Goal: Information Seeking & Learning: Learn about a topic

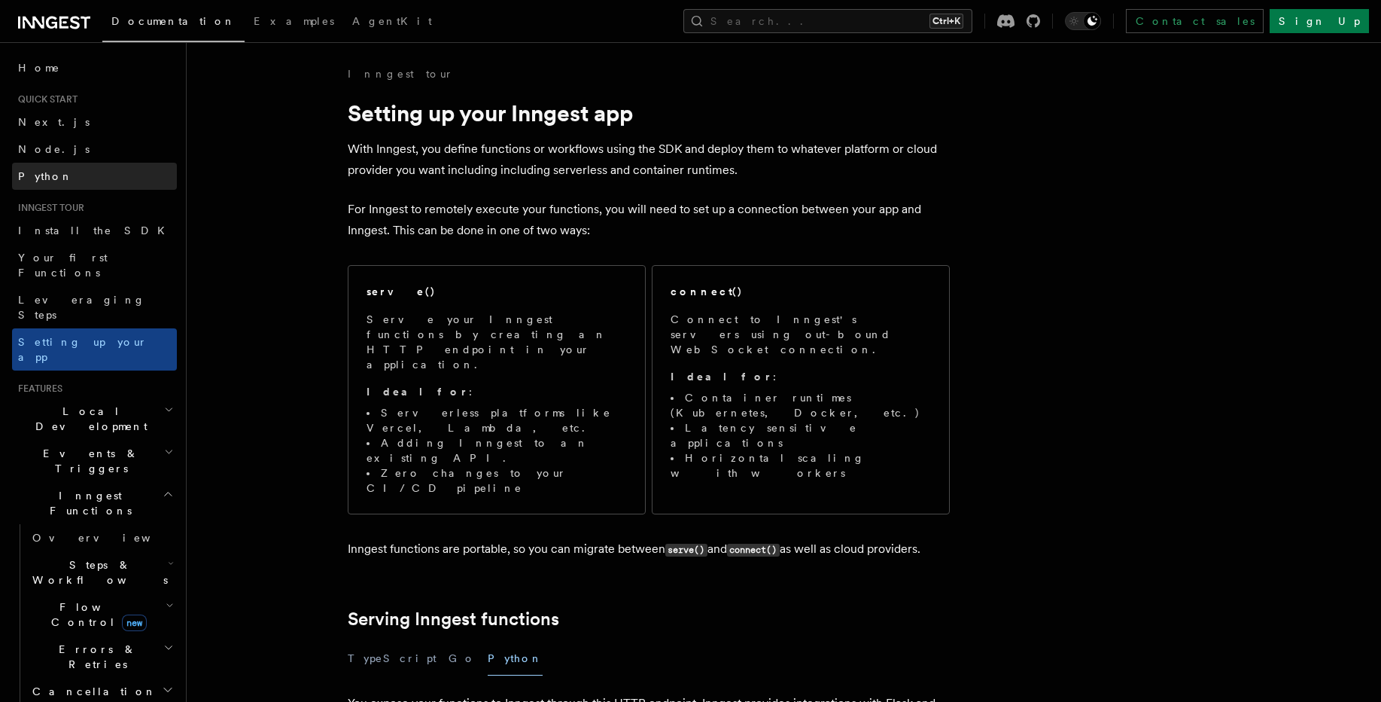
click at [69, 184] on link "Python" at bounding box center [94, 176] width 165 height 27
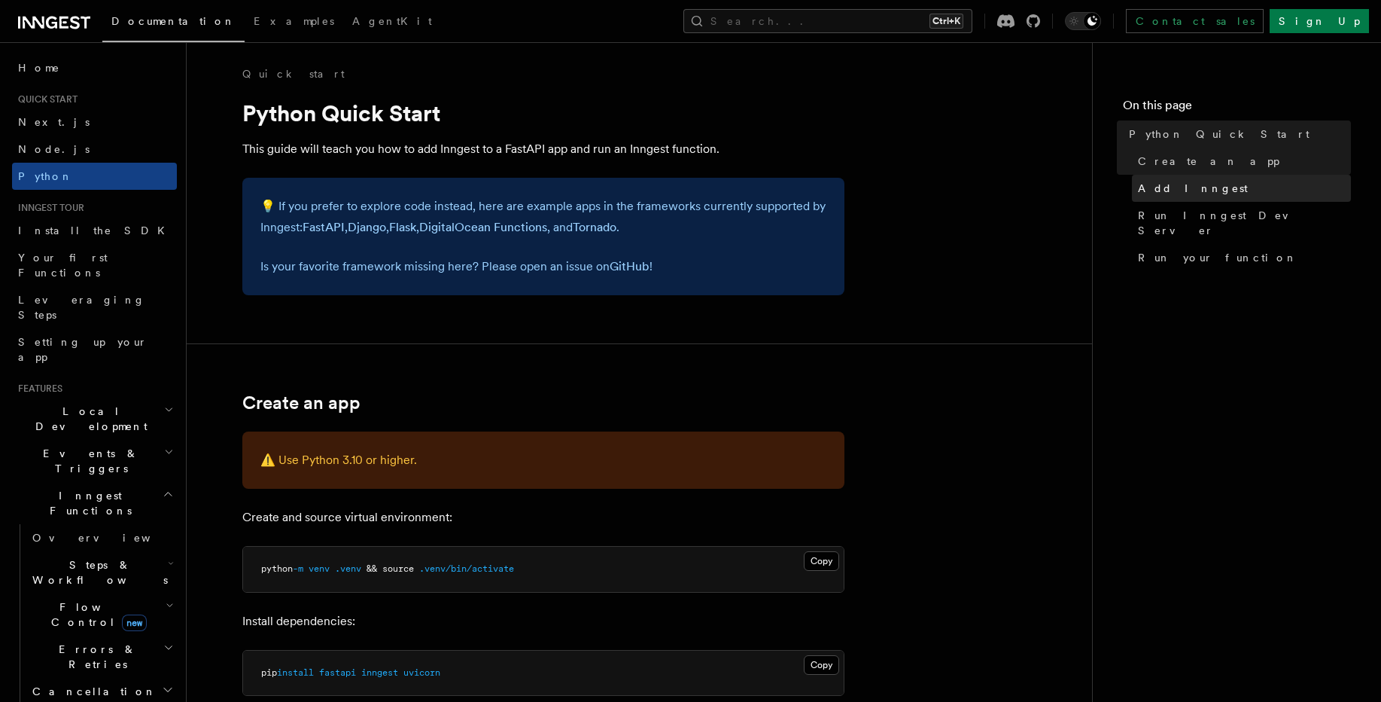
click at [1195, 190] on span "Add Inngest" at bounding box center [1193, 188] width 110 height 15
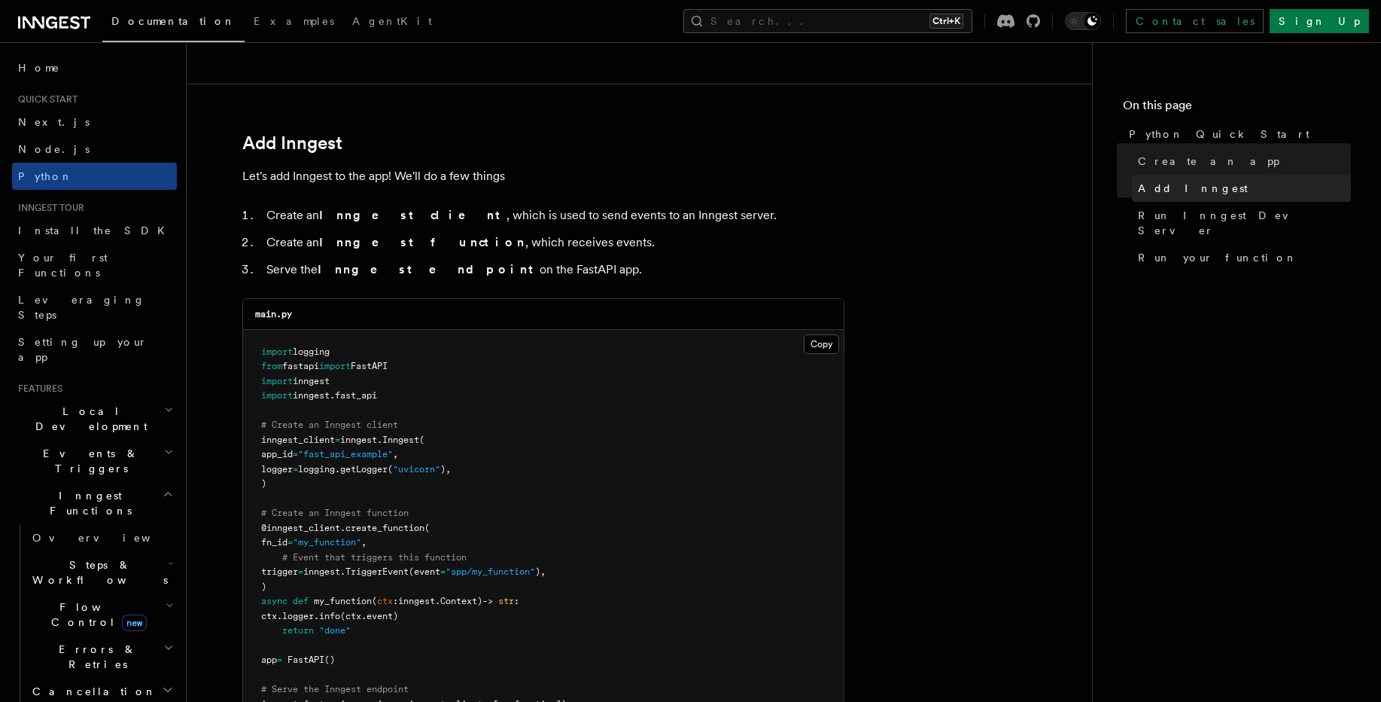
scroll to position [885, 0]
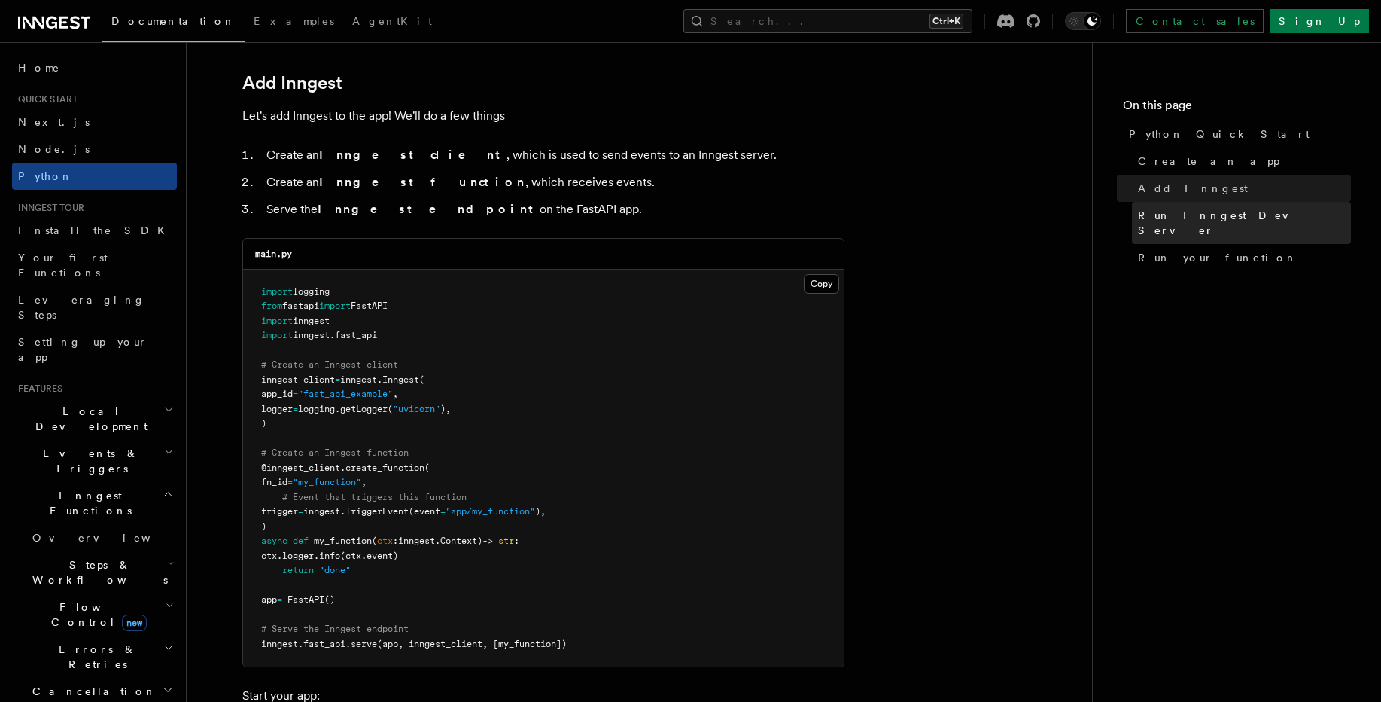
click at [1200, 212] on span "Run Inngest Dev Server" at bounding box center [1244, 223] width 213 height 30
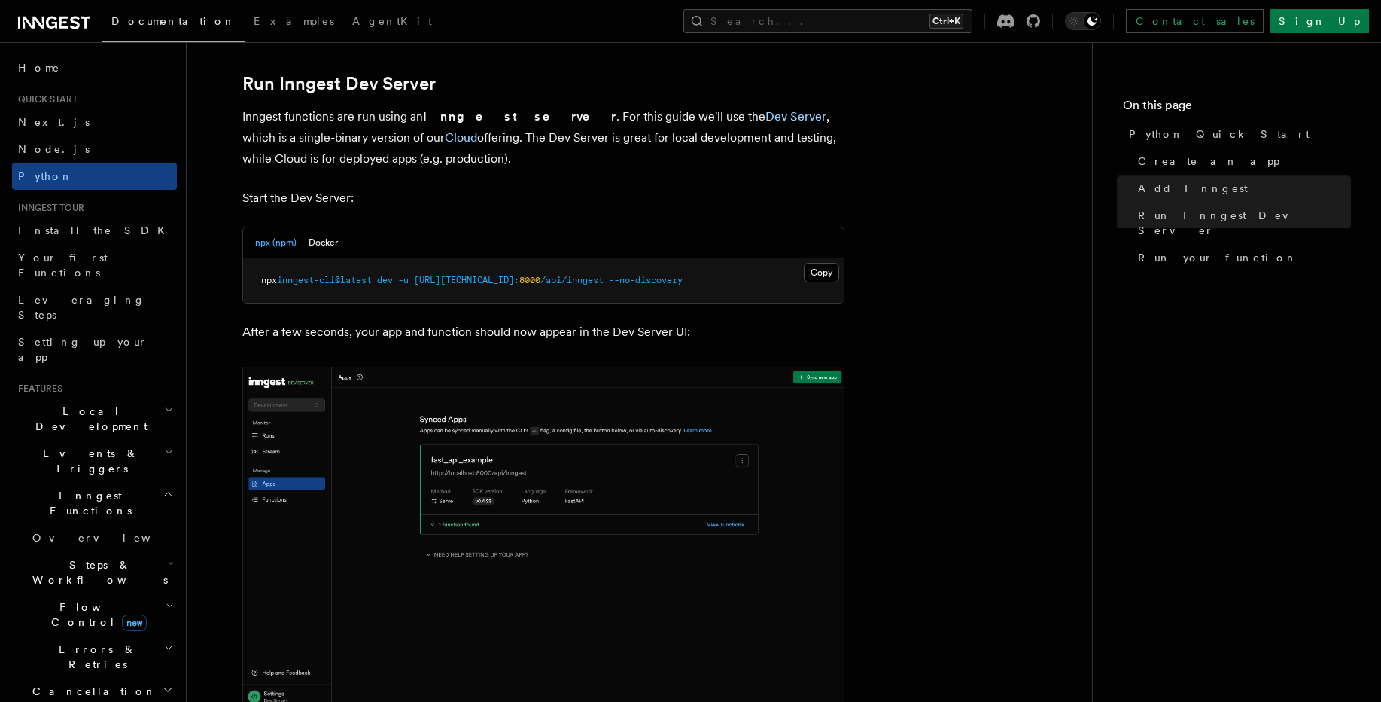
scroll to position [1838, 0]
click at [331, 244] on button "Docker" at bounding box center [323, 242] width 29 height 31
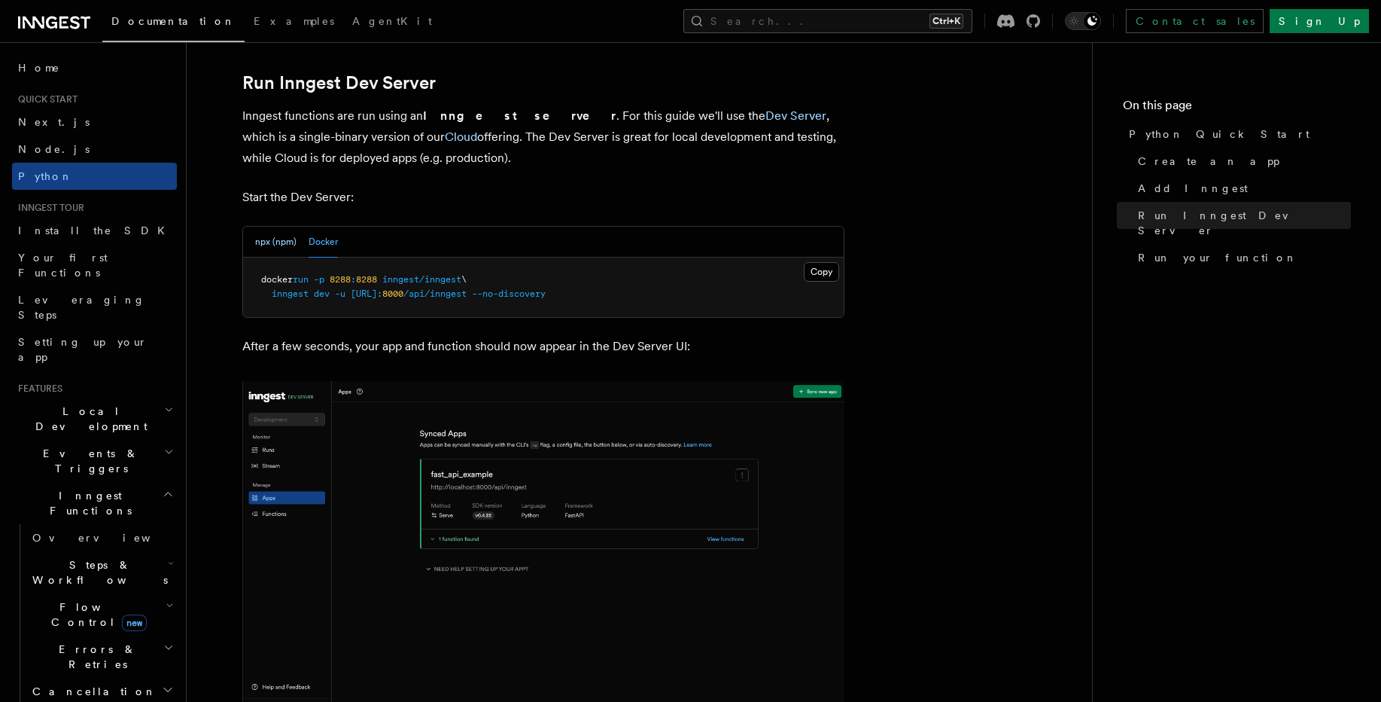
click at [273, 246] on button "npx (npm)" at bounding box center [275, 242] width 41 height 31
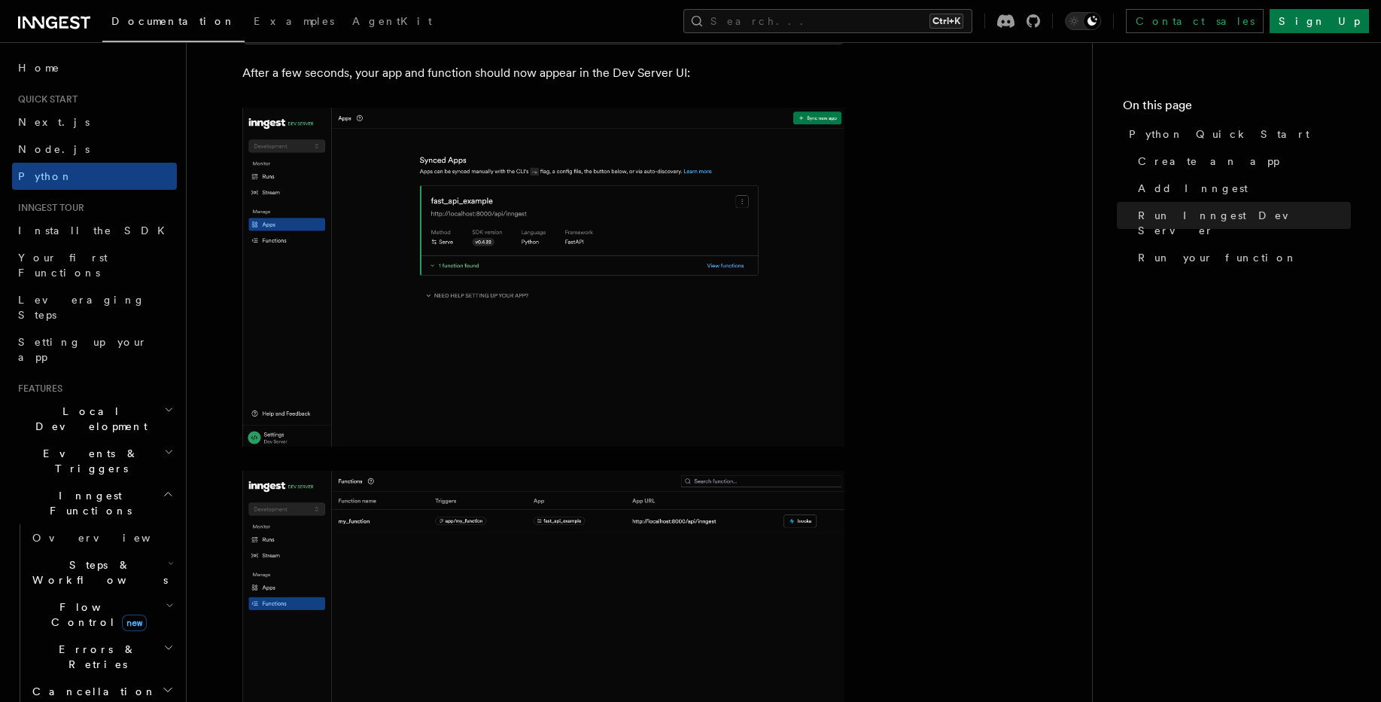
scroll to position [2109, 0]
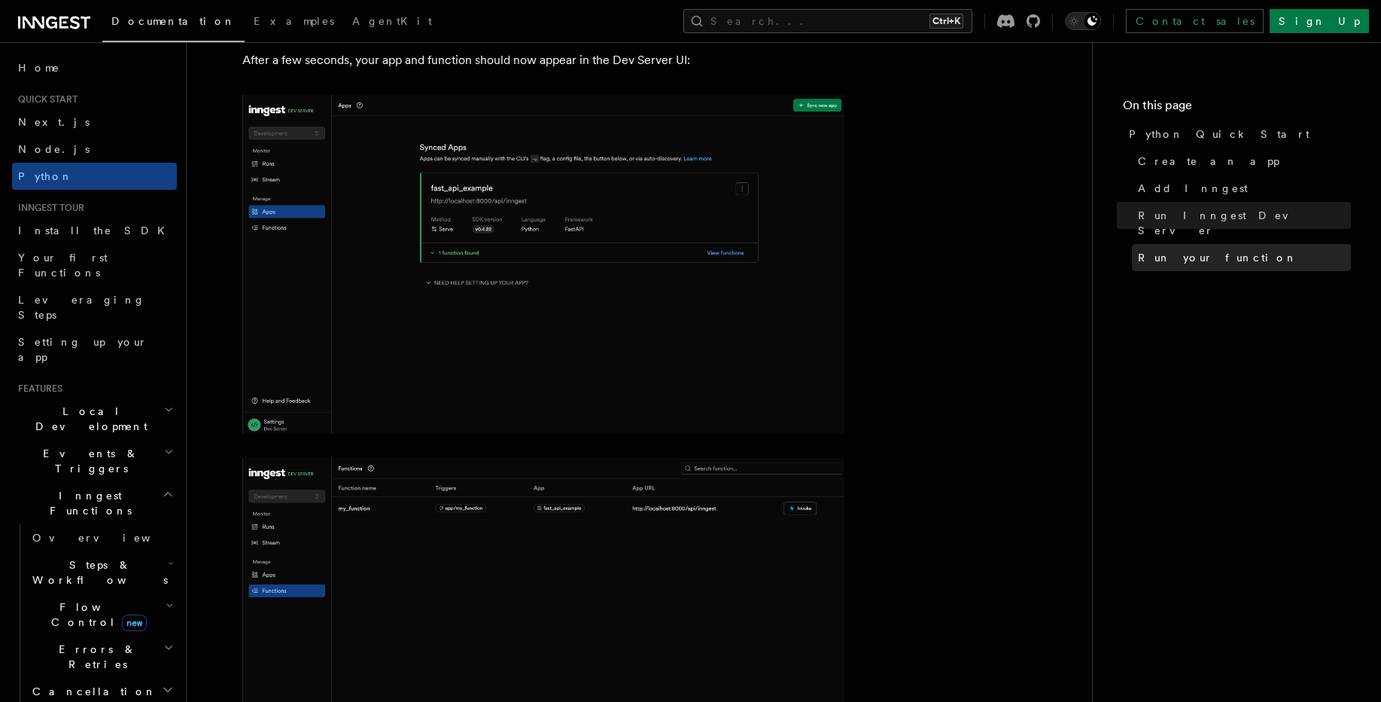
click at [1219, 250] on span "Run your function" at bounding box center [1218, 257] width 160 height 15
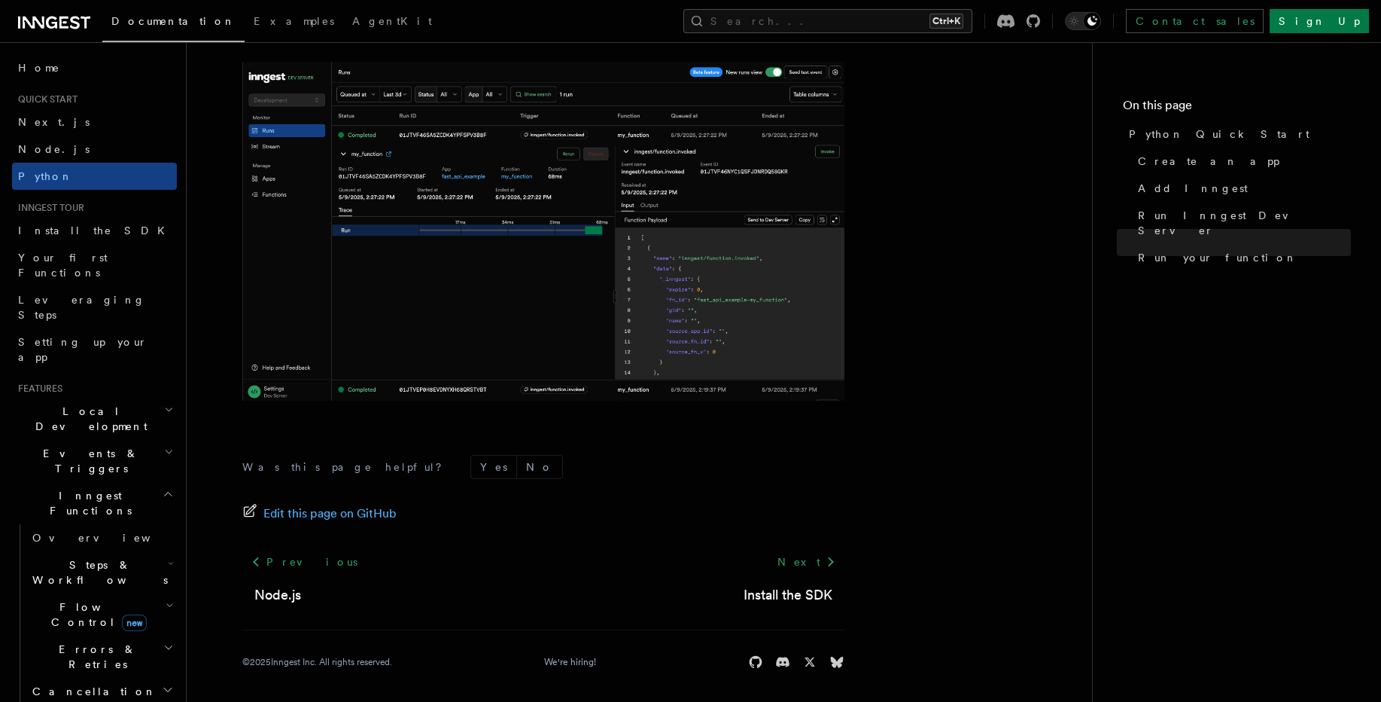
scroll to position [3105, 0]
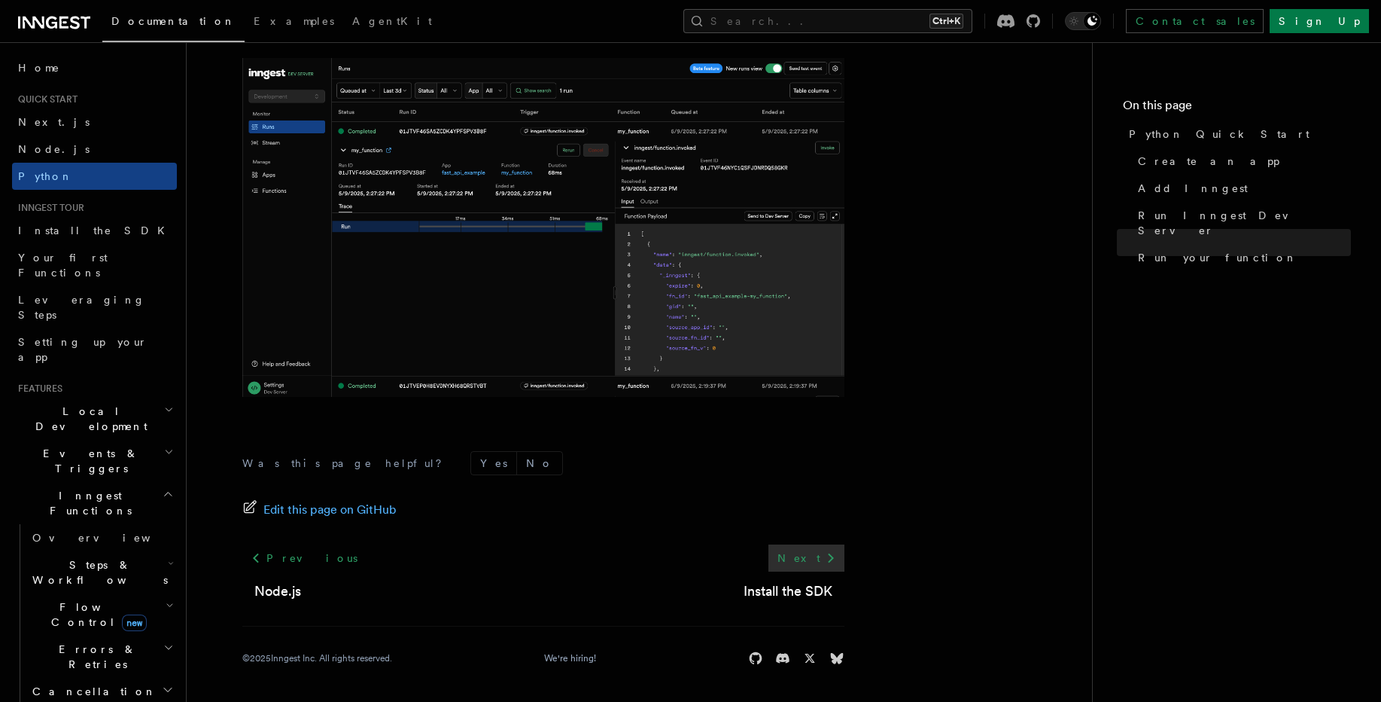
click at [816, 559] on link "Next" at bounding box center [807, 557] width 76 height 27
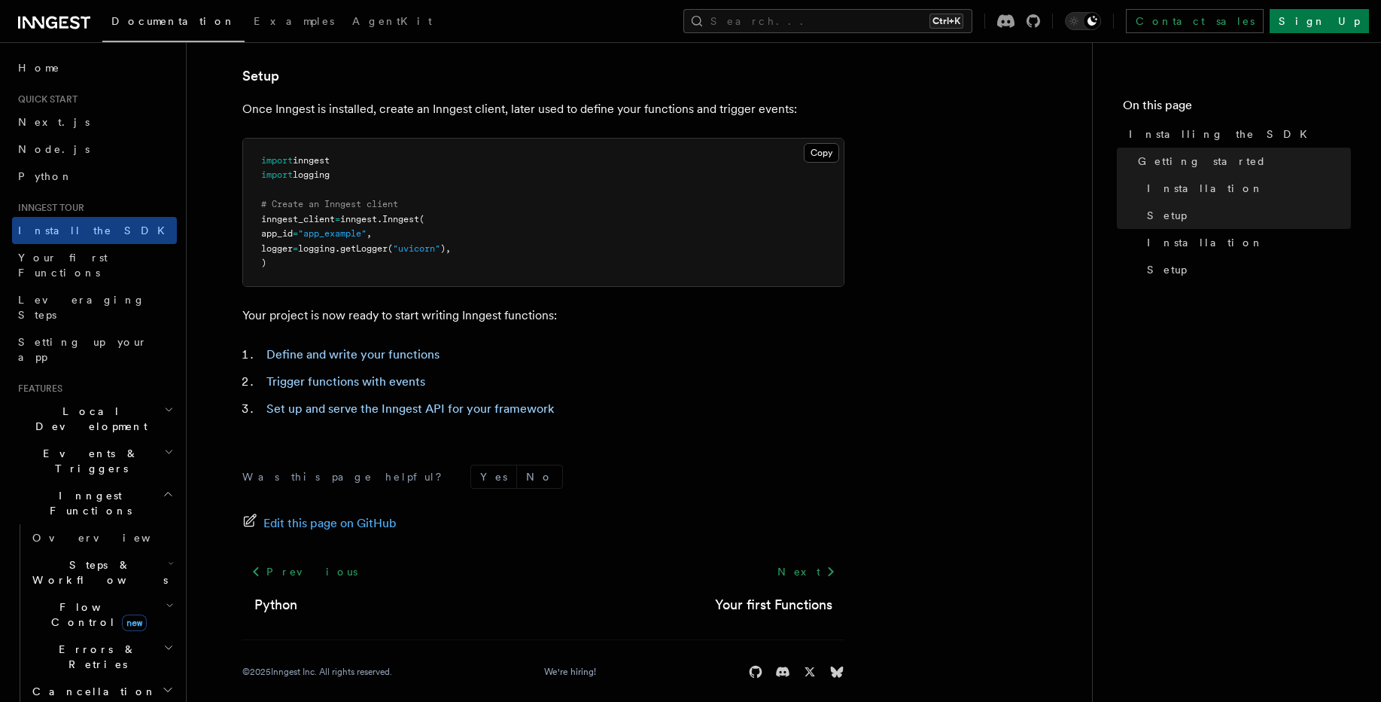
scroll to position [565, 0]
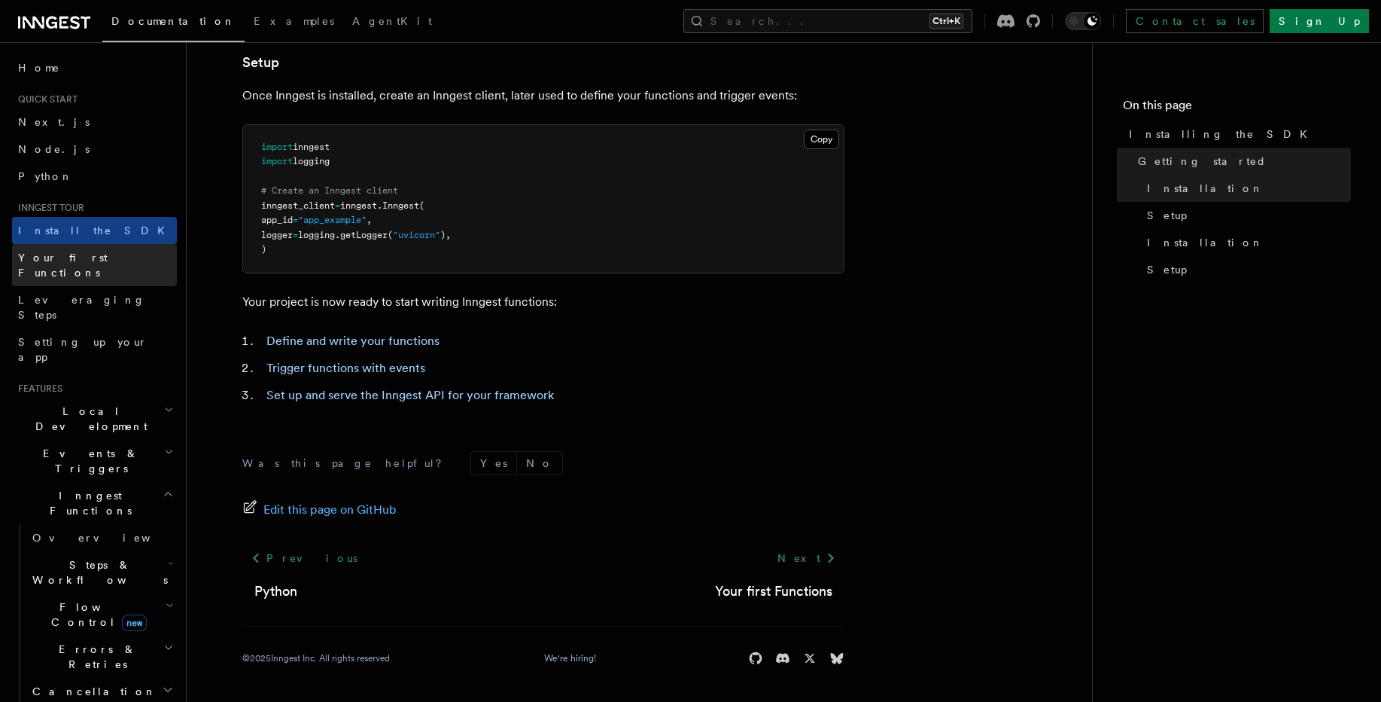
click at [76, 253] on span "Your first Functions" at bounding box center [63, 264] width 90 height 27
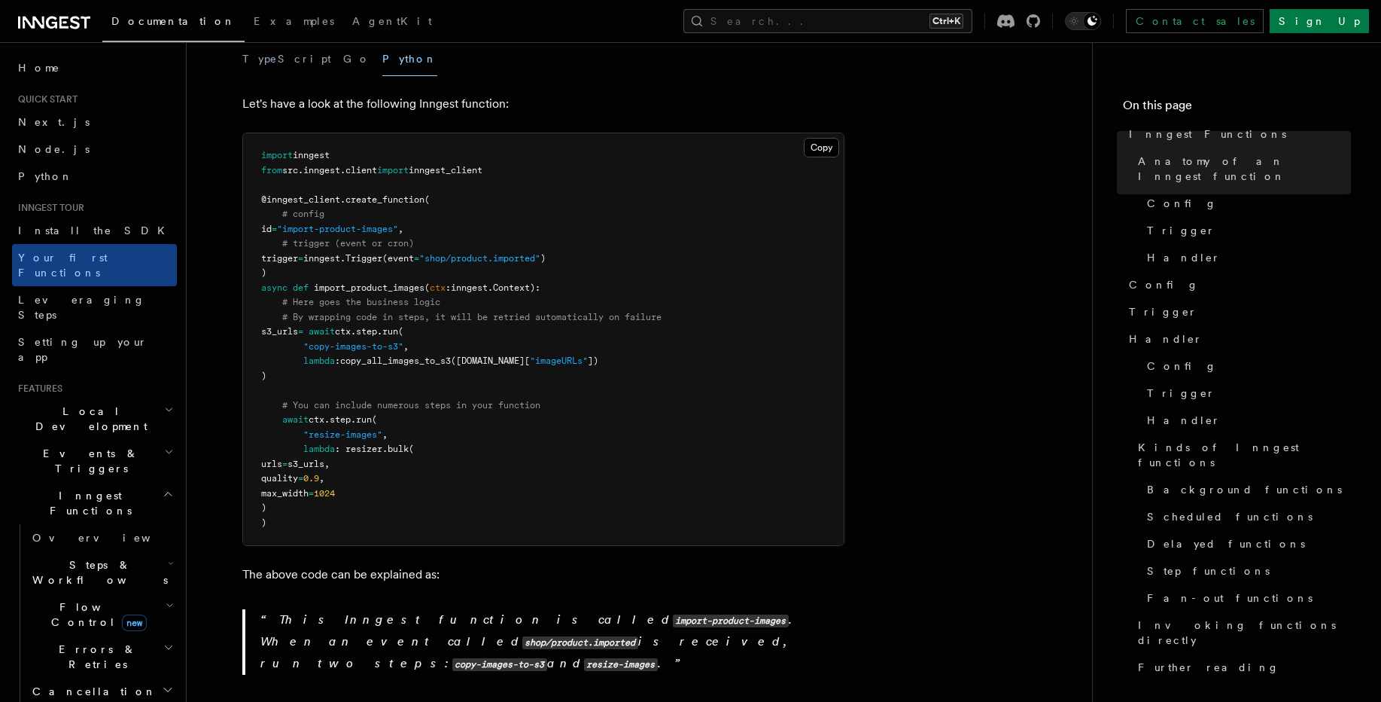
scroll to position [361, 0]
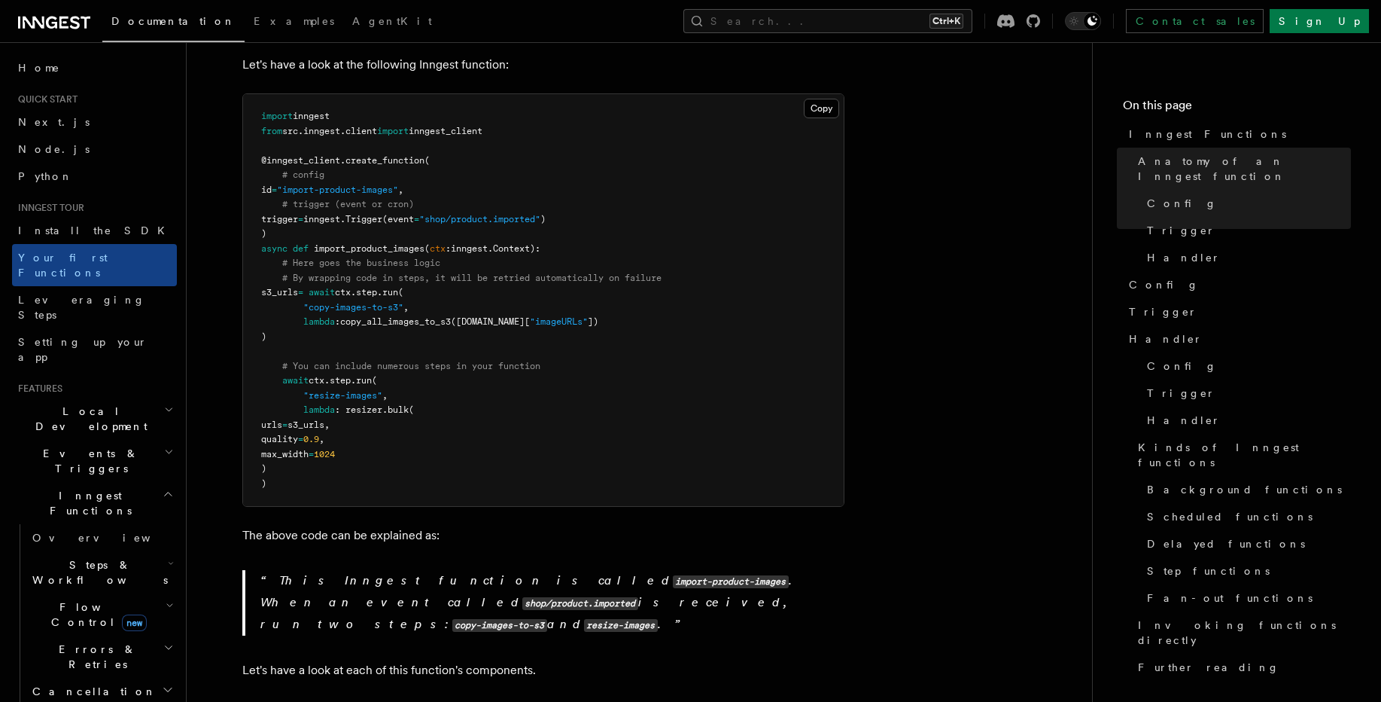
click at [377, 316] on span "copy_all_images_to_s3" at bounding box center [395, 321] width 111 height 11
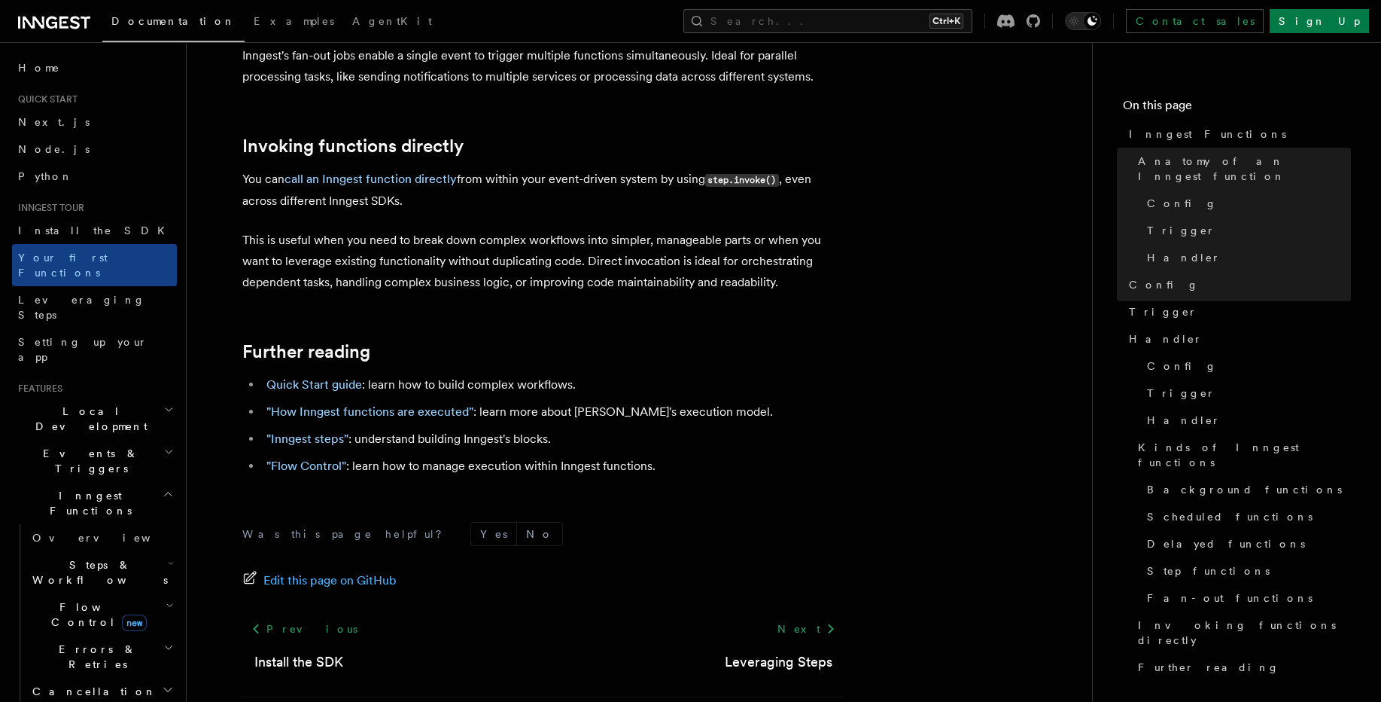
scroll to position [3076, 0]
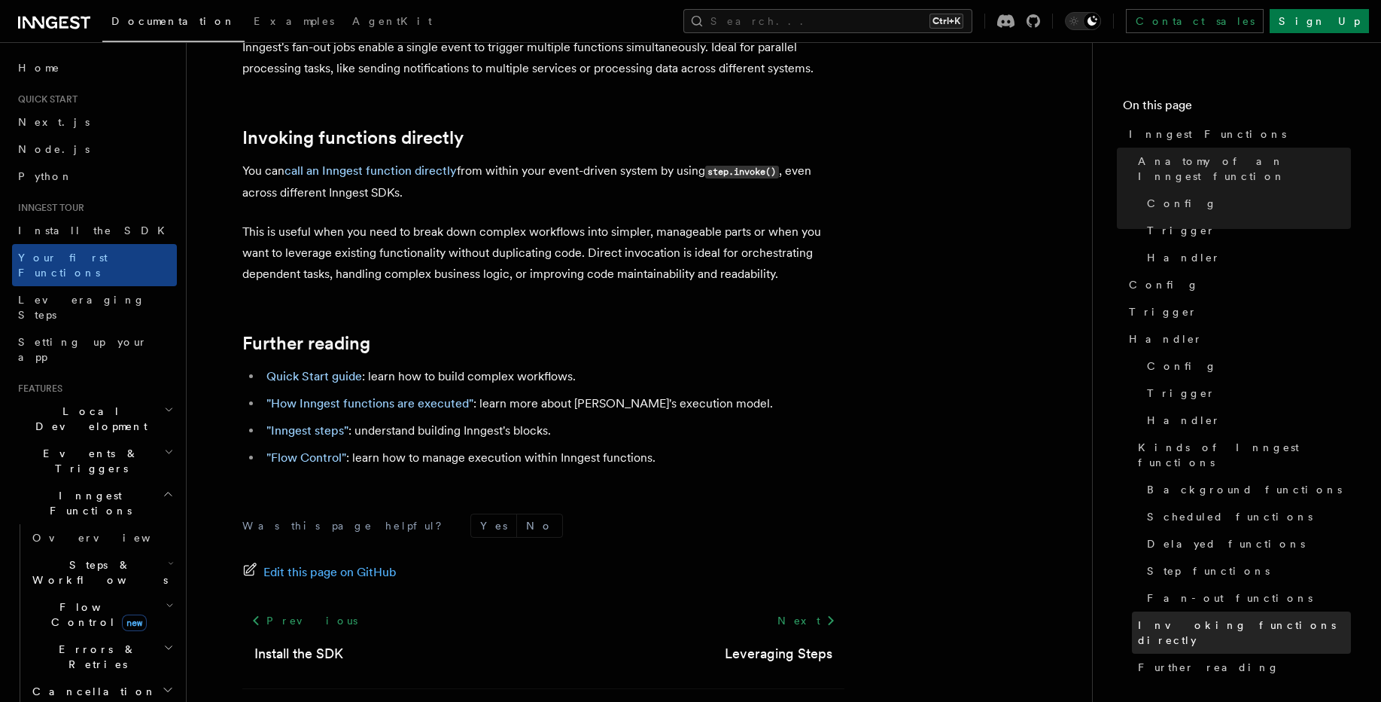
click at [1216, 617] on span "Invoking functions directly" at bounding box center [1244, 632] width 213 height 30
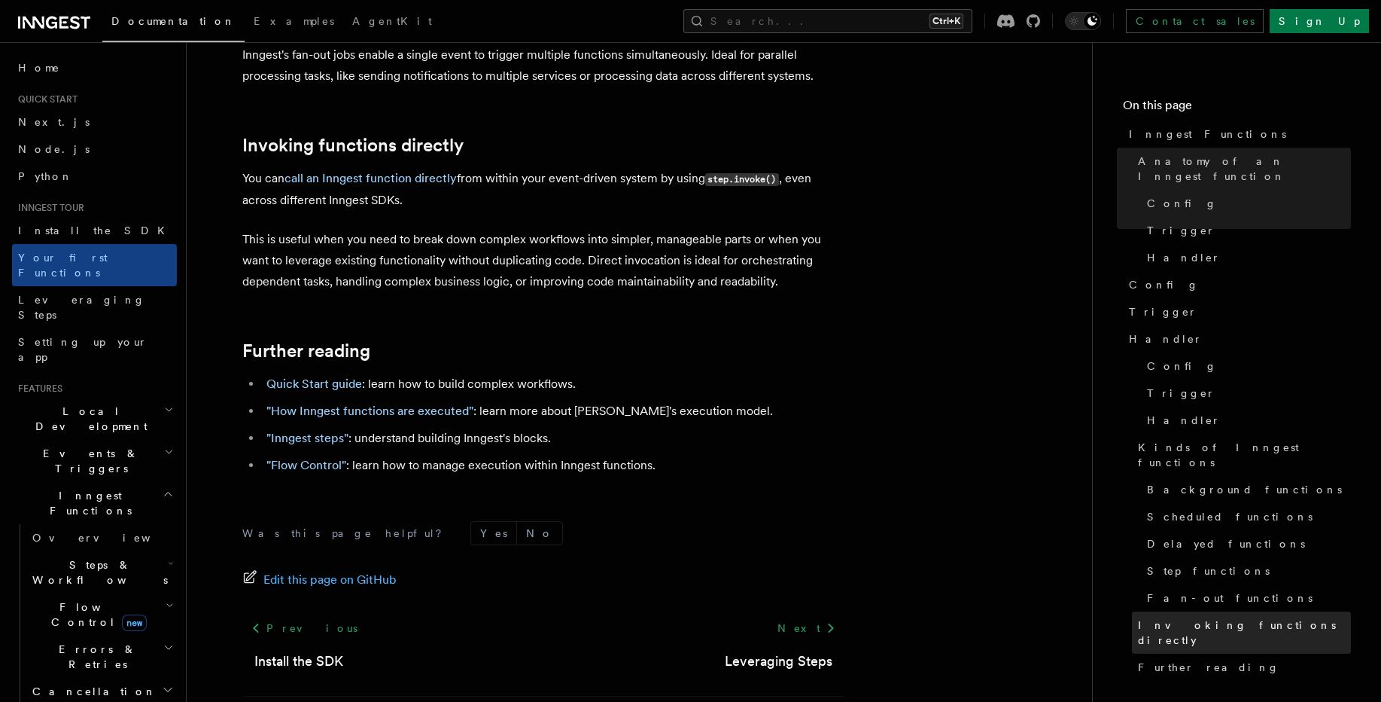
click at [1208, 611] on link "Invoking functions directly" at bounding box center [1241, 632] width 219 height 42
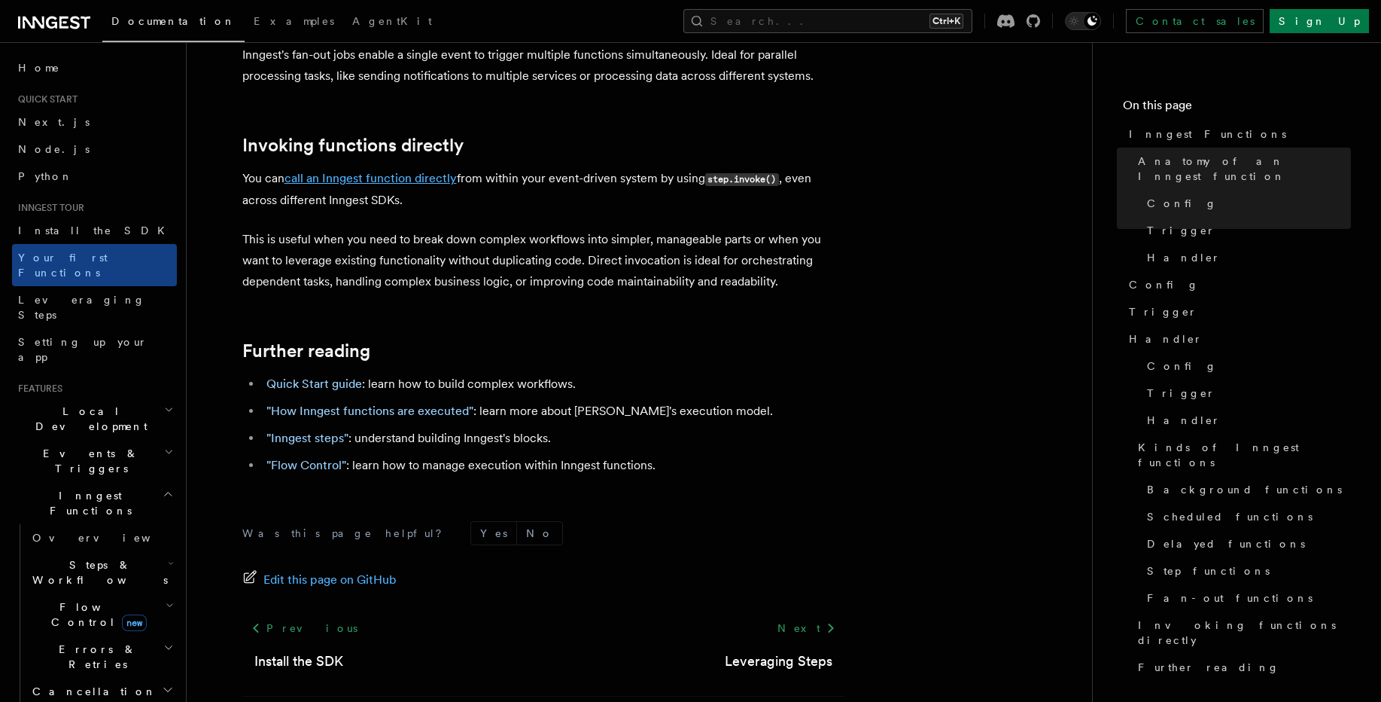
click at [327, 171] on link "call an Inngest function directly" at bounding box center [371, 178] width 172 height 14
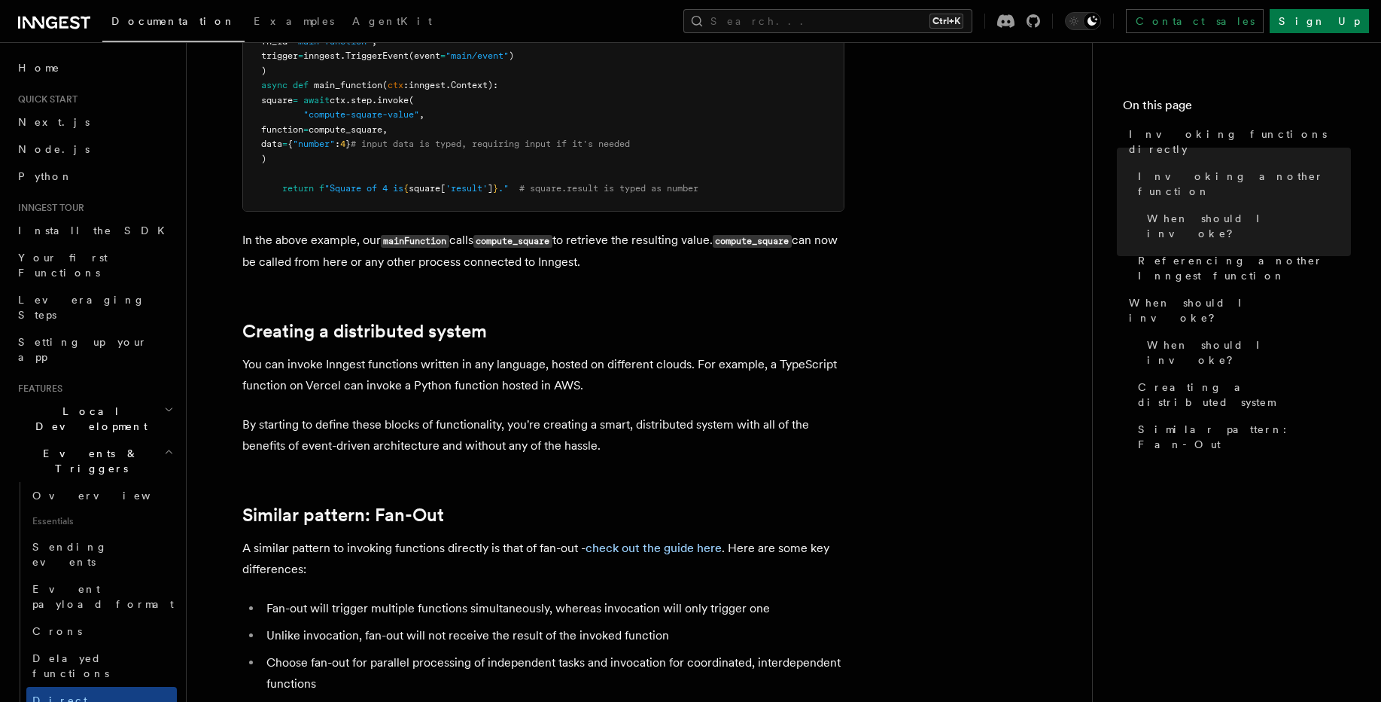
scroll to position [903, 0]
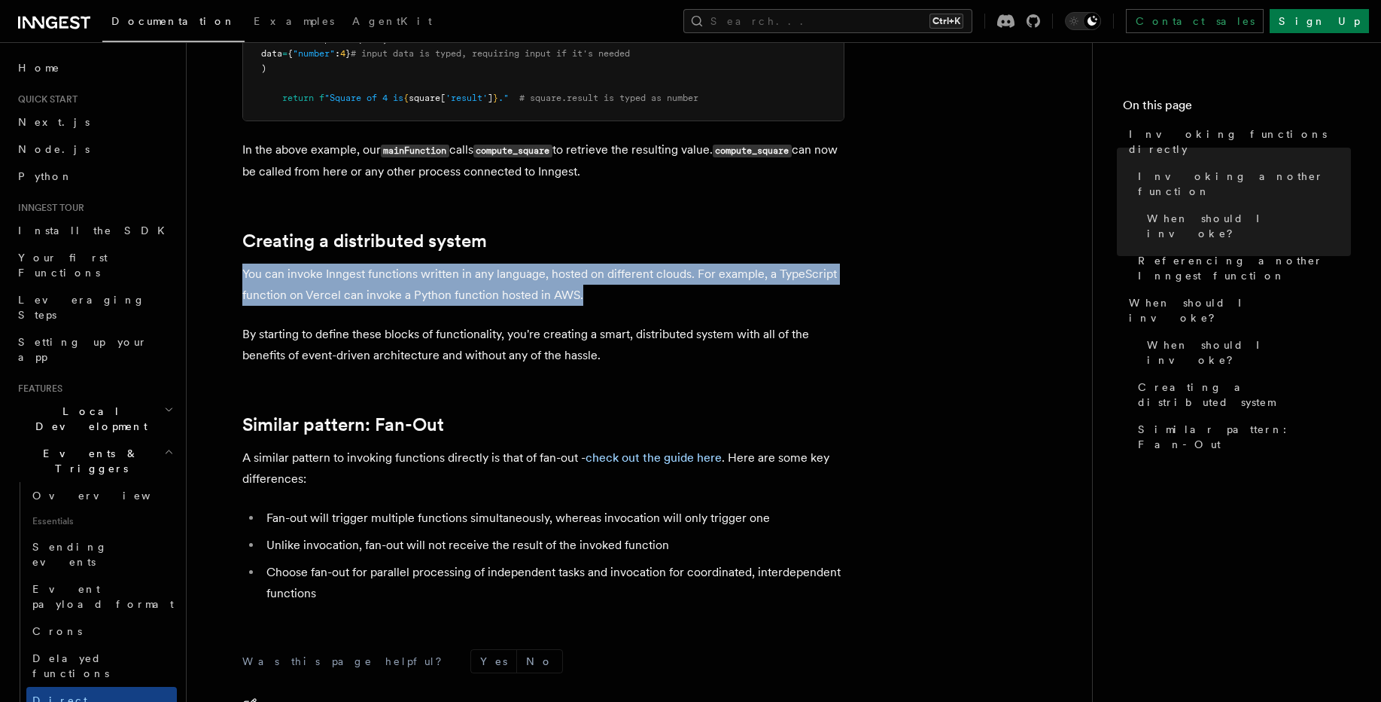
drag, startPoint x: 315, startPoint y: 297, endPoint x: 595, endPoint y: 308, distance: 279.5
click at [595, 306] on p "You can invoke Inngest functions written in any language, hosted on different c…" at bounding box center [543, 284] width 602 height 42
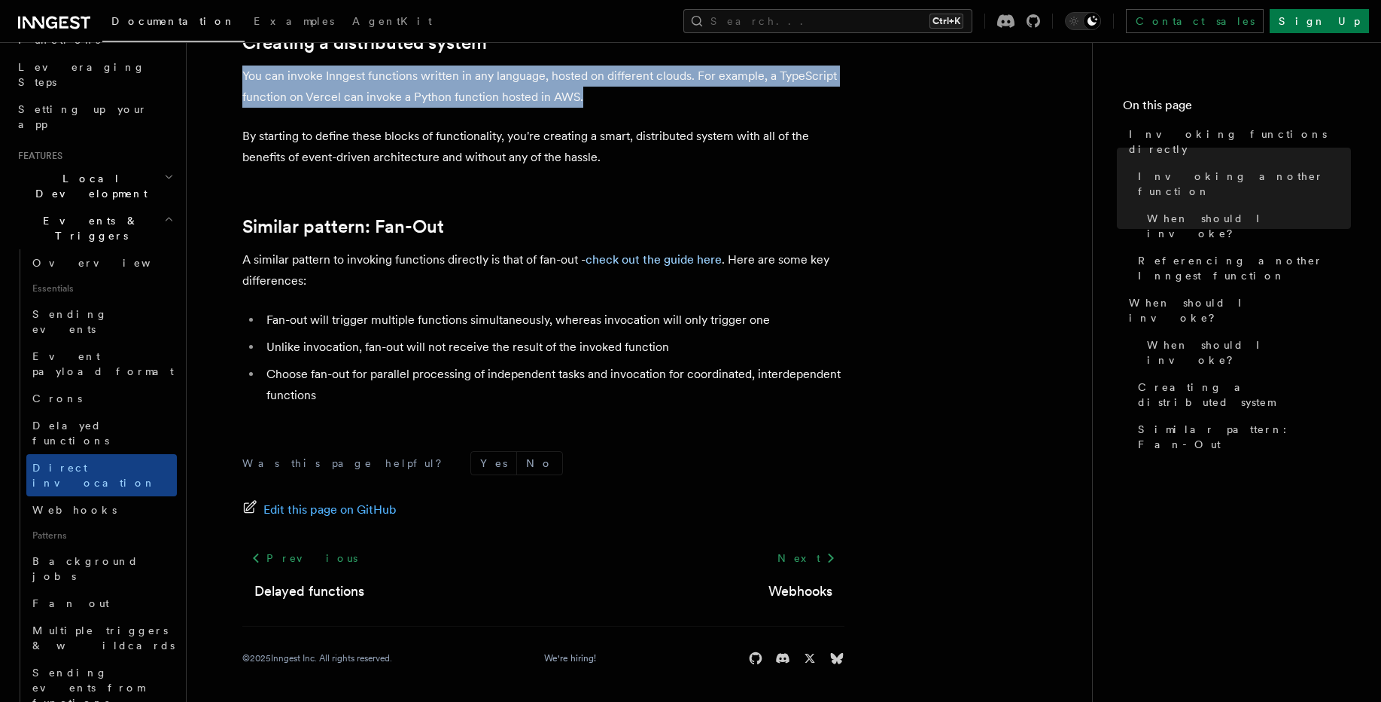
scroll to position [271, 0]
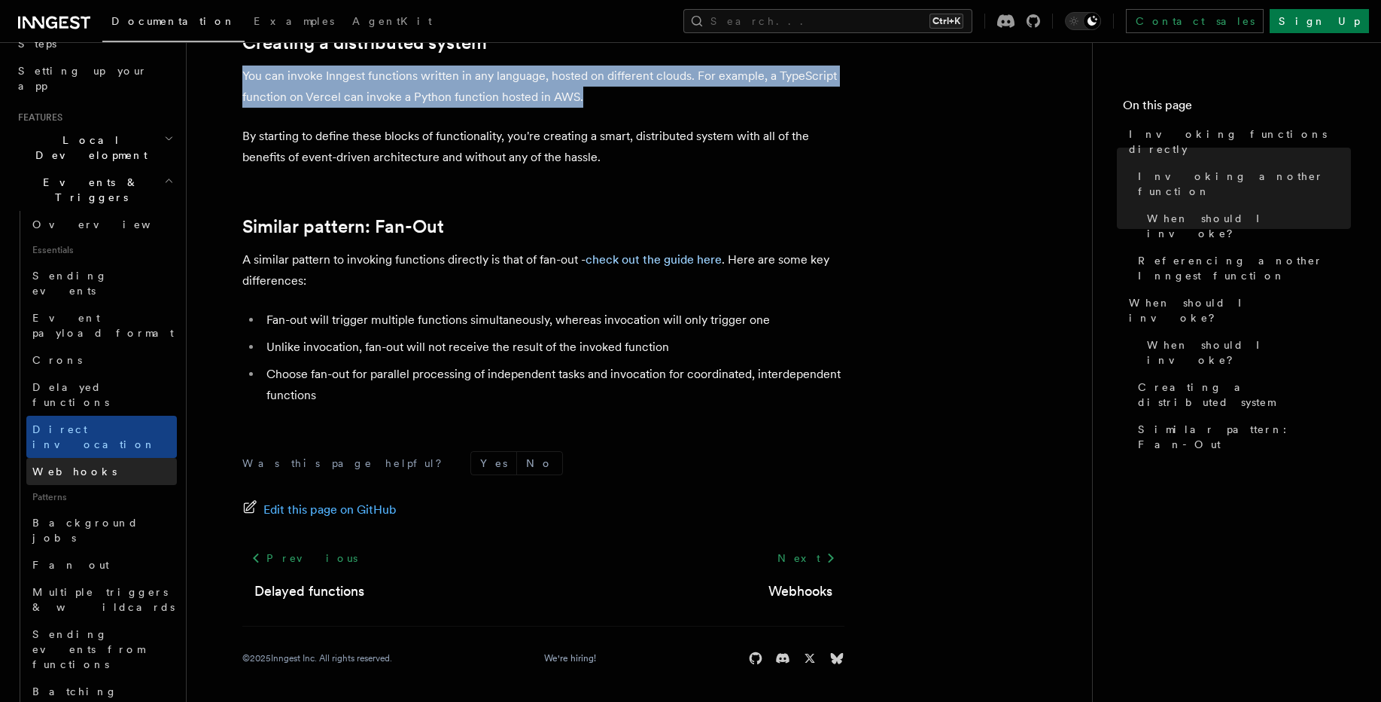
click at [75, 465] on span "Webhooks" at bounding box center [74, 471] width 84 height 12
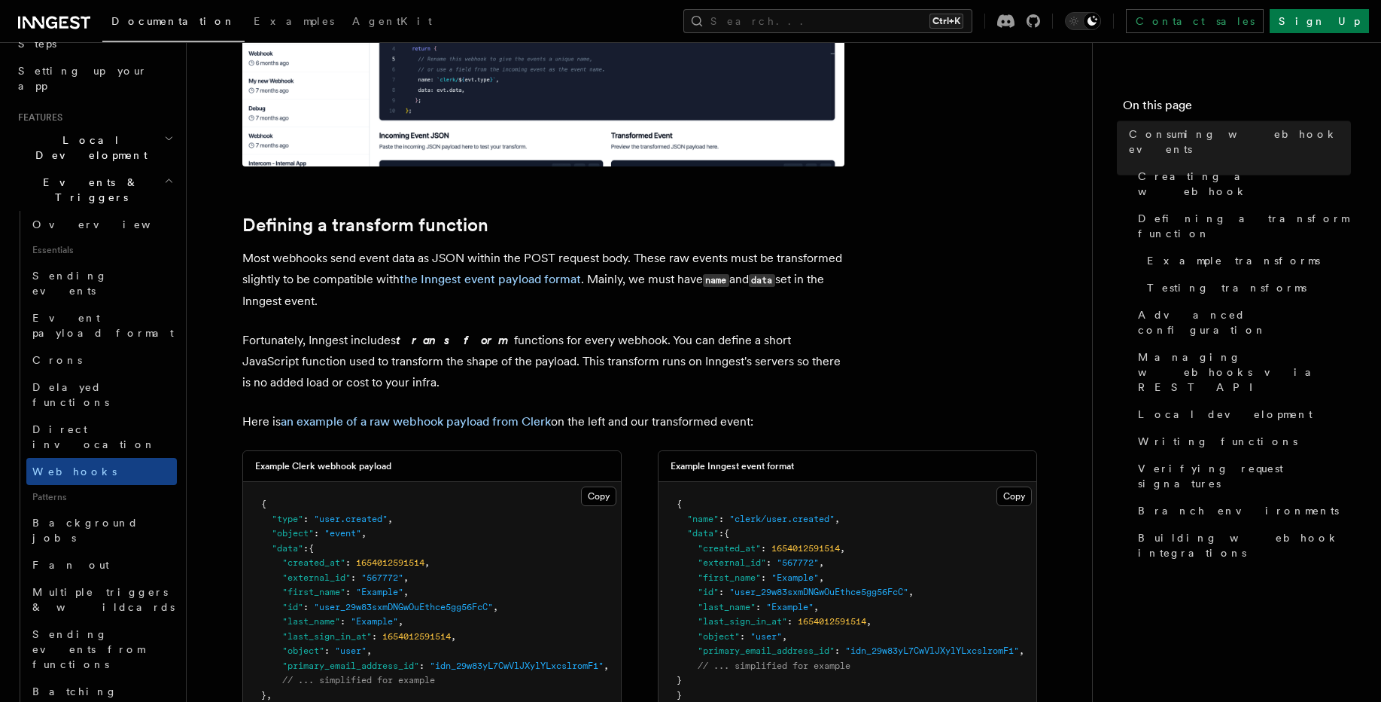
scroll to position [903, 0]
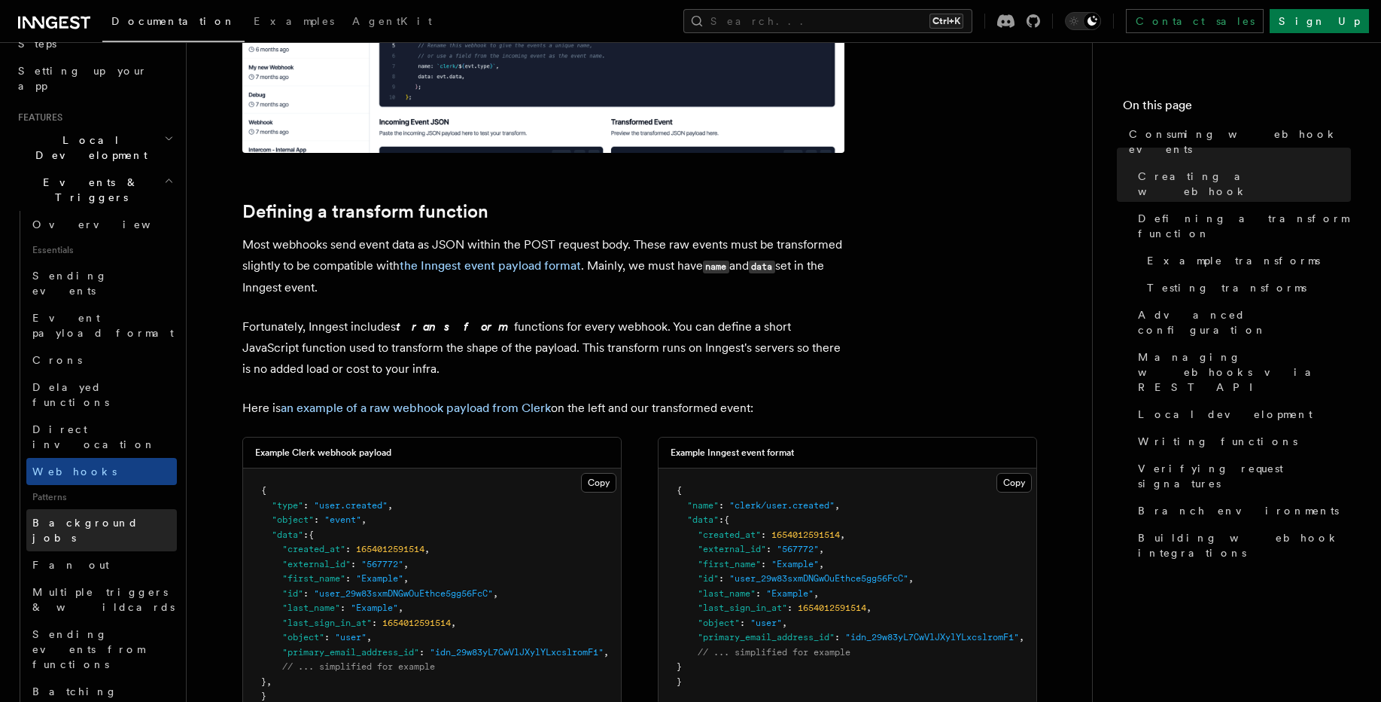
click at [87, 516] on span "Background jobs" at bounding box center [85, 529] width 106 height 27
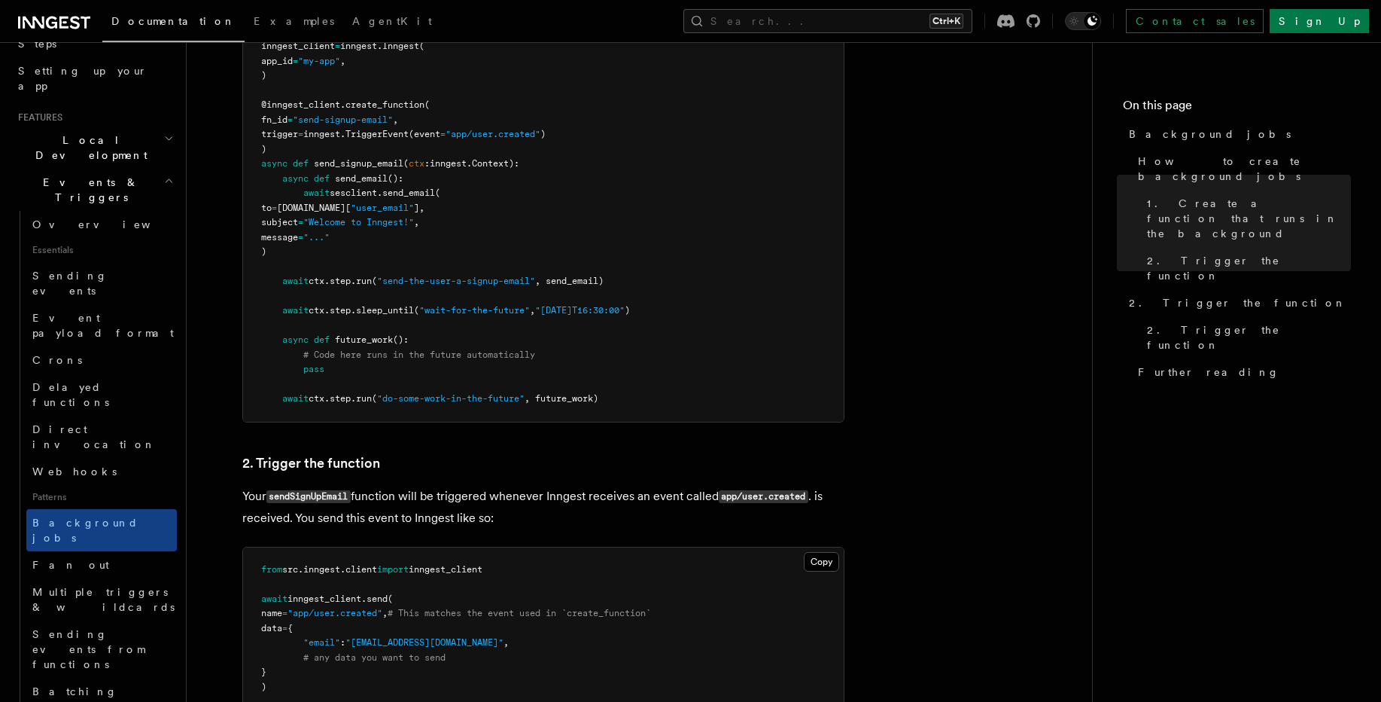
scroll to position [813, 0]
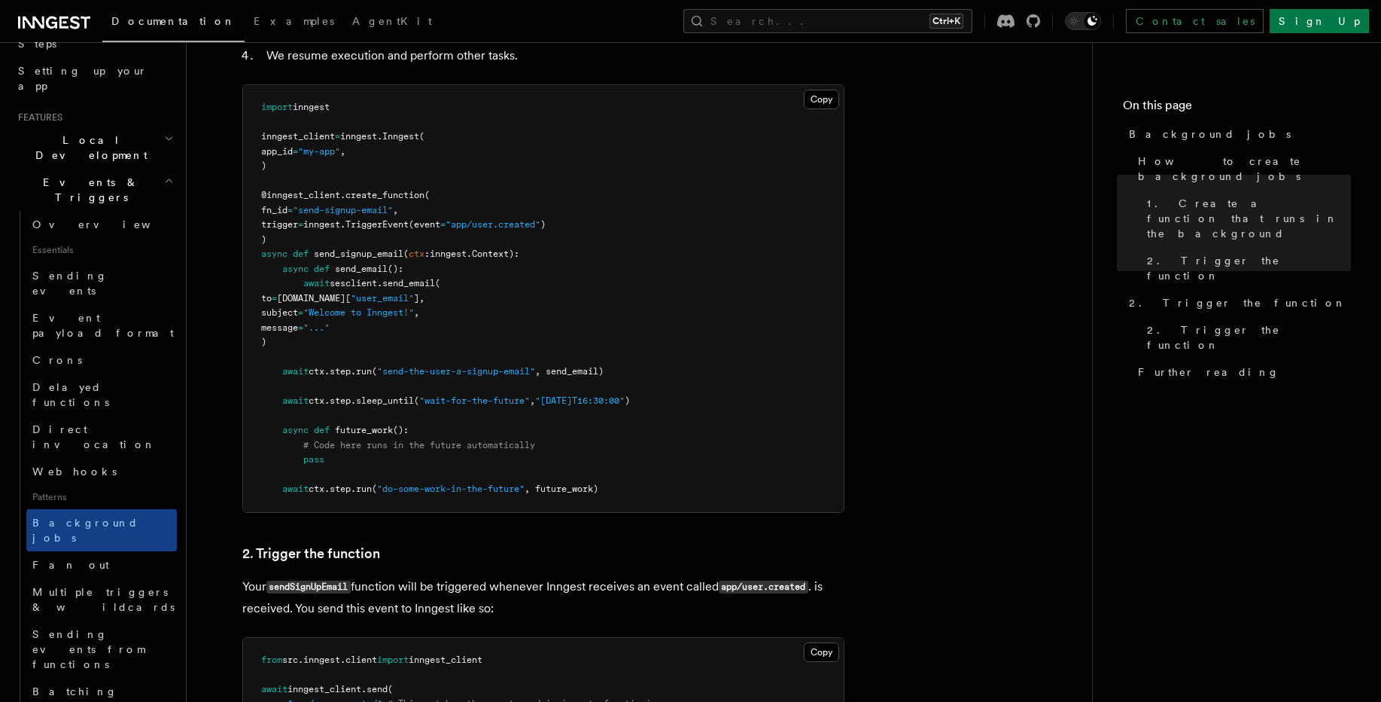
click at [571, 372] on span ", send_email)" at bounding box center [569, 371] width 69 height 11
click at [372, 368] on span "run" at bounding box center [364, 371] width 16 height 11
click at [600, 370] on span ", send_email)" at bounding box center [569, 371] width 69 height 11
click at [519, 373] on span ""send-the-user-a-signup-email"" at bounding box center [456, 371] width 158 height 11
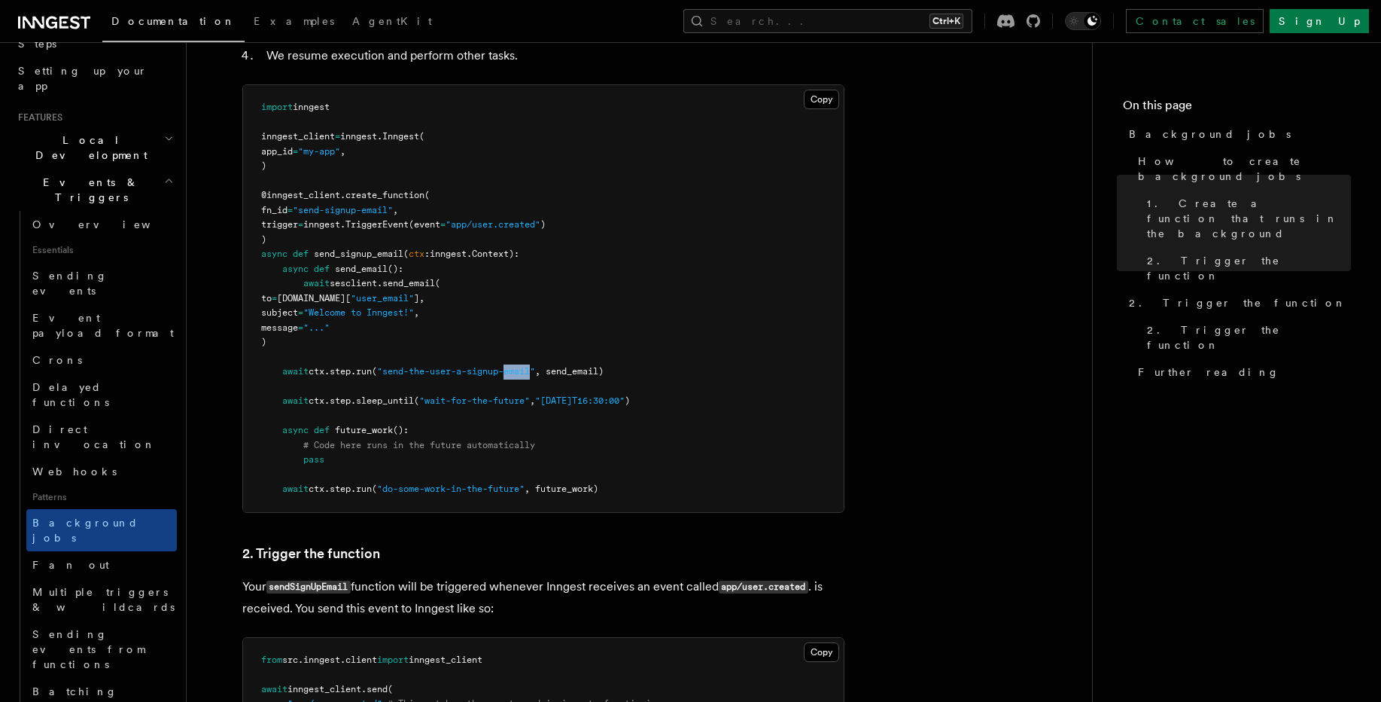
click at [519, 373] on span ""send-the-user-a-signup-email"" at bounding box center [456, 371] width 158 height 11
click at [356, 270] on span "send_email" at bounding box center [361, 268] width 53 height 11
drag, startPoint x: 313, startPoint y: 343, endPoint x: 286, endPoint y: 264, distance: 83.6
click at [286, 264] on pre "import inngest inngest_client = inngest . Inngest ( app_id = "my-app" , ) @inng…" at bounding box center [543, 298] width 601 height 427
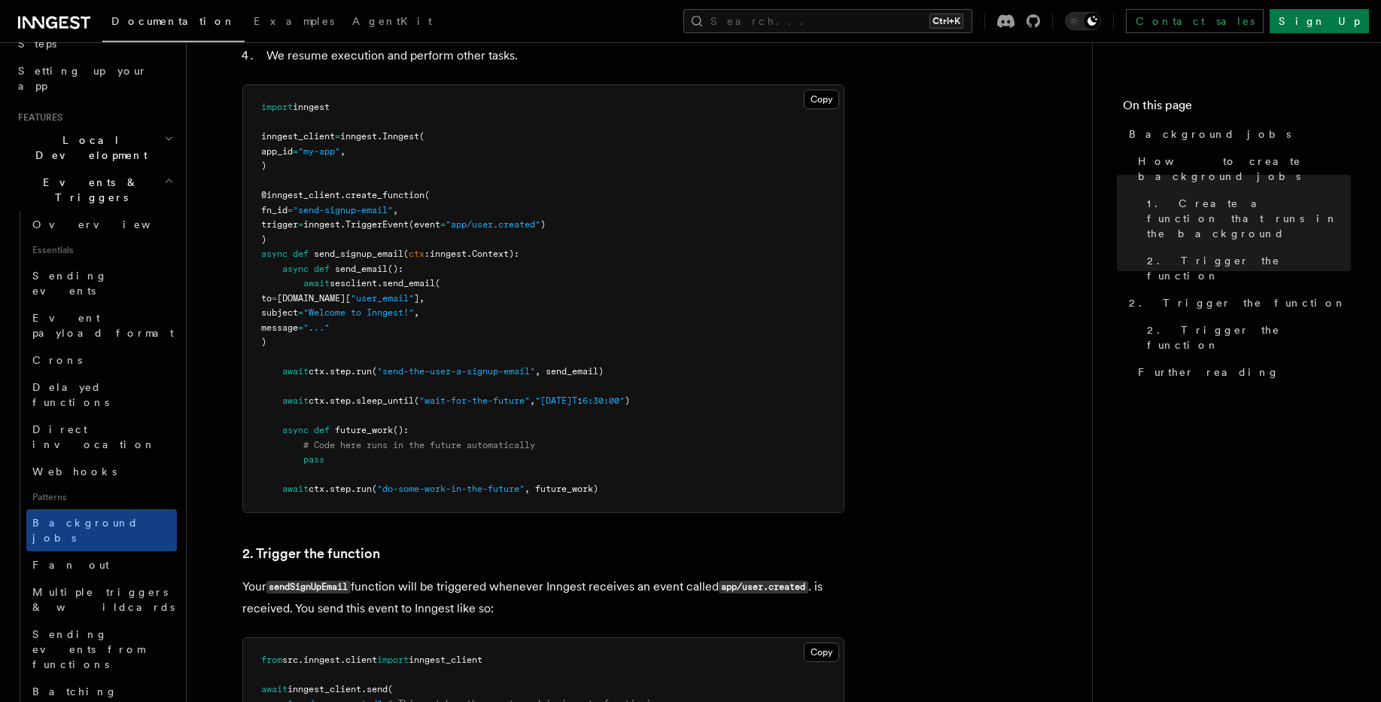
click at [383, 248] on span "send_signup_email" at bounding box center [359, 253] width 90 height 11
click at [351, 369] on span "step" at bounding box center [340, 371] width 21 height 11
click at [498, 373] on span ""send-the-user-a-signup-email"" at bounding box center [456, 371] width 158 height 11
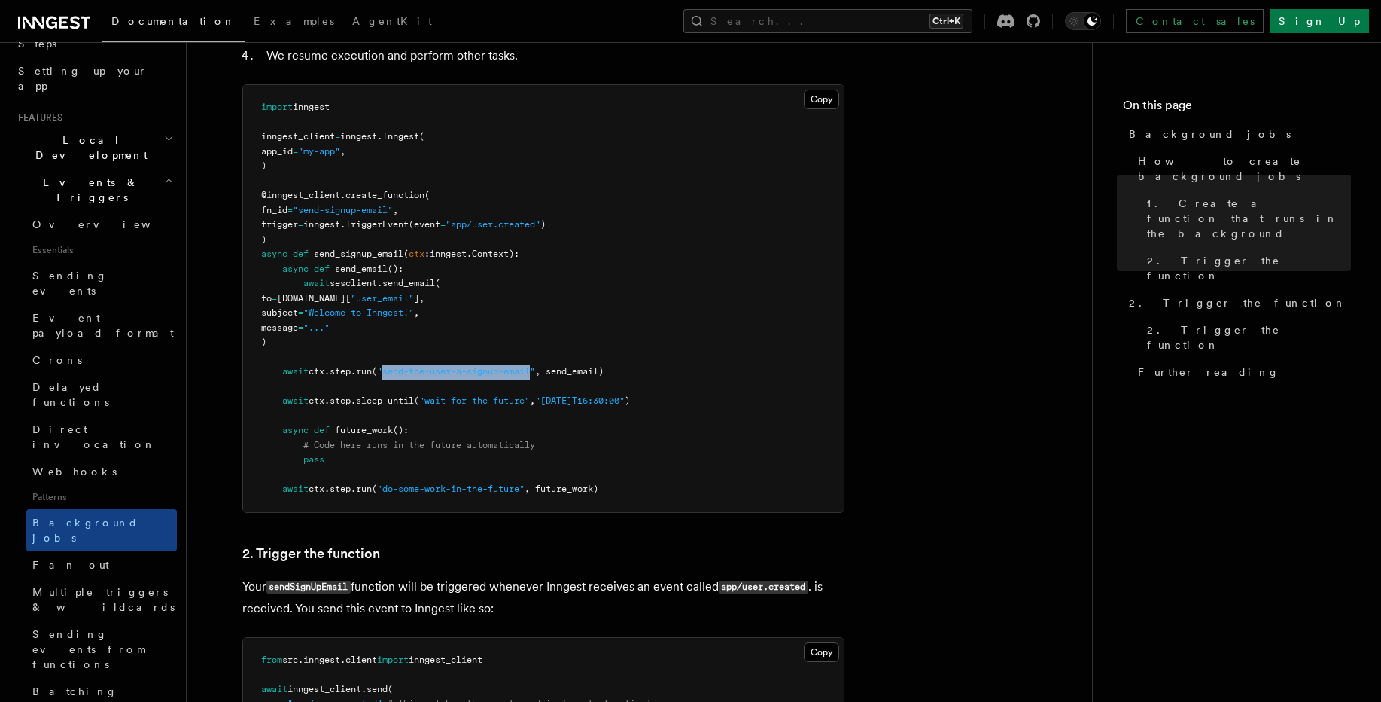
drag, startPoint x: 391, startPoint y: 367, endPoint x: 541, endPoint y: 372, distance: 150.7
click at [535, 372] on span ""send-the-user-a-signup-email"" at bounding box center [456, 371] width 158 height 11
click at [470, 402] on span ""wait-for-the-future"" at bounding box center [474, 400] width 111 height 11
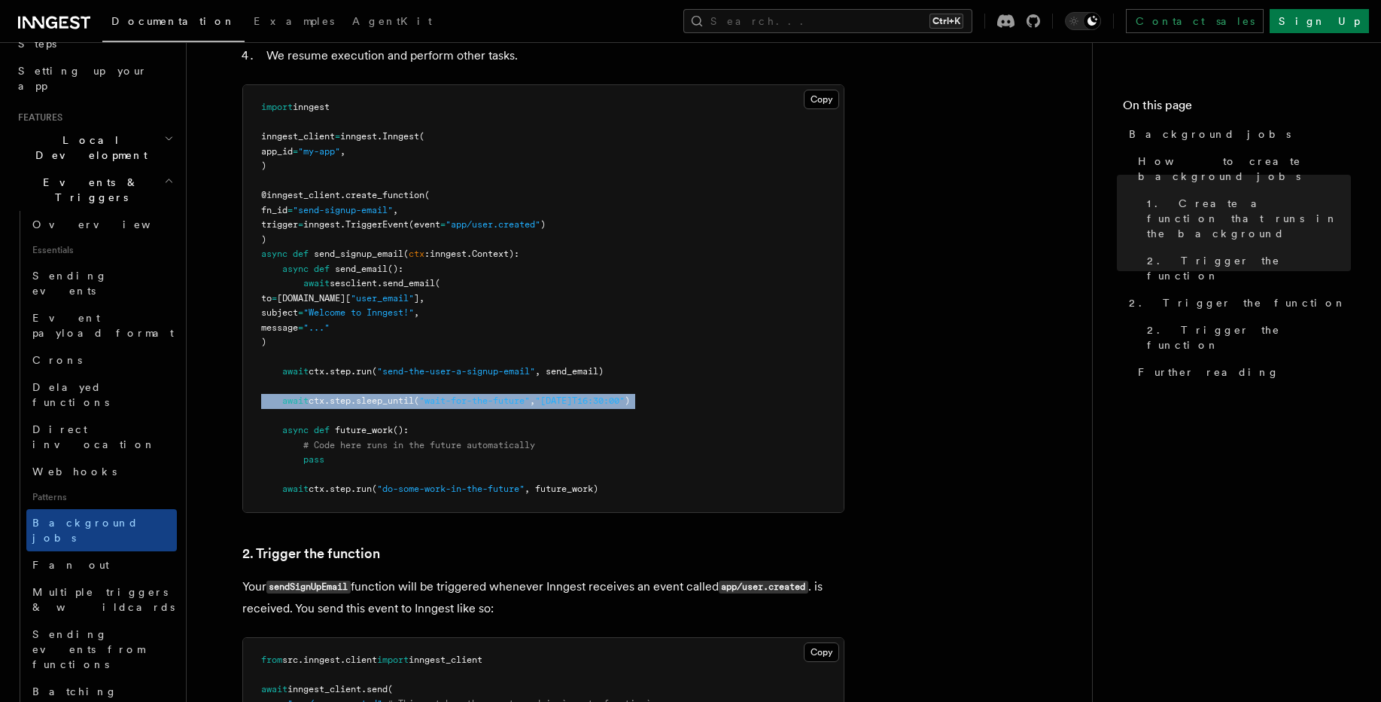
click at [470, 402] on span ""wait-for-the-future"" at bounding box center [474, 400] width 111 height 11
click at [541, 408] on pre "import inngest inngest_client = inngest . Inngest ( app_id = "my-app" , ) @inng…" at bounding box center [543, 298] width 601 height 427
click at [590, 404] on span ""2023-02-01T16:30:00"" at bounding box center [580, 400] width 90 height 11
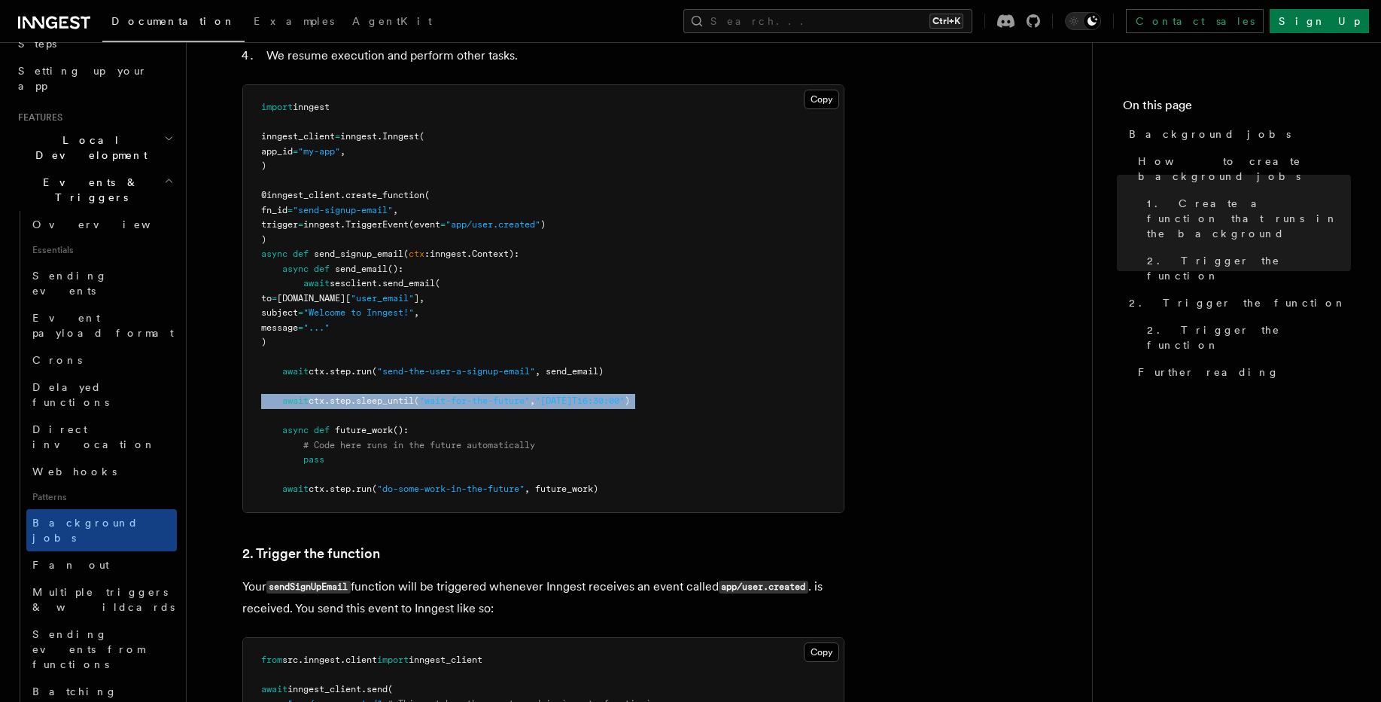
click at [631, 422] on pre "import inngest inngest_client = inngest . Inngest ( app_id = "my-app" , ) @inng…" at bounding box center [543, 298] width 601 height 427
click at [595, 364] on pre "import inngest inngest_client = inngest . Inngest ( app_id = "my-app" , ) @inng…" at bounding box center [543, 298] width 601 height 427
click at [461, 486] on span ""do-some-work-in-the-future"" at bounding box center [451, 488] width 148 height 11
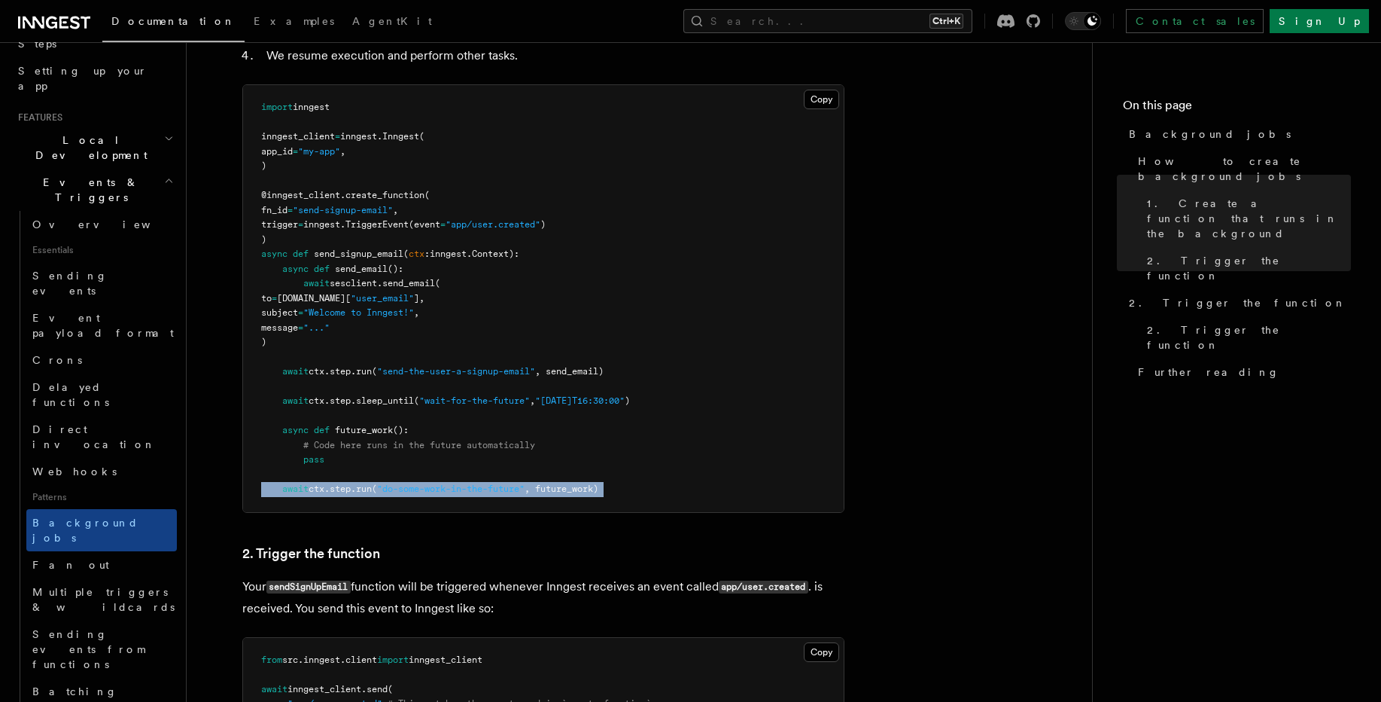
click at [461, 486] on span ""do-some-work-in-the-future"" at bounding box center [451, 488] width 148 height 11
click at [458, 486] on span ""do-some-work-in-the-future"" at bounding box center [451, 488] width 148 height 11
click at [566, 487] on span ", future_work)" at bounding box center [562, 488] width 74 height 11
click at [339, 488] on span "step" at bounding box center [340, 488] width 21 height 11
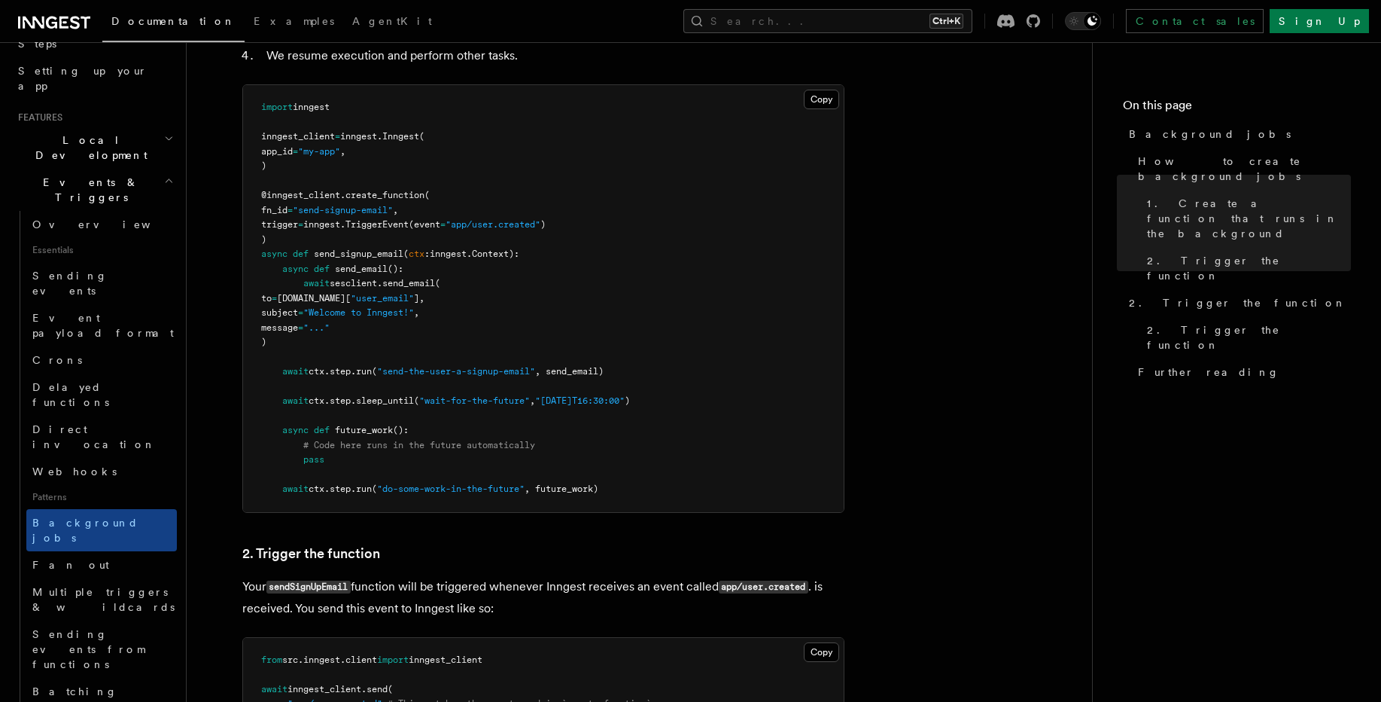
click at [320, 458] on span "pass" at bounding box center [313, 459] width 21 height 11
click at [352, 430] on span "future_work" at bounding box center [364, 430] width 58 height 11
click at [386, 449] on span "# Code here runs in the future automatically" at bounding box center [419, 445] width 232 height 11
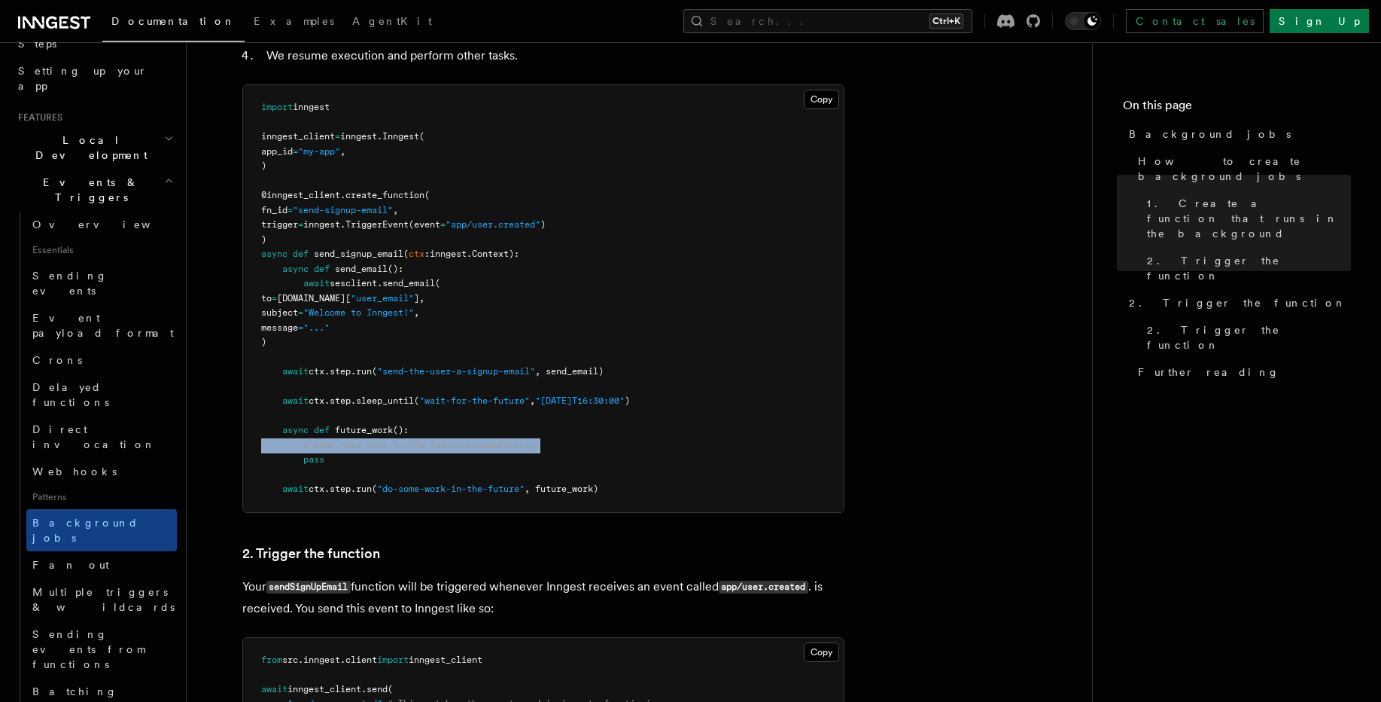
click at [386, 449] on span "# Code here runs in the future automatically" at bounding box center [419, 445] width 232 height 11
click at [570, 451] on pre "import inngest inngest_client = inngest . Inngest ( app_id = "my-app" , ) @inng…" at bounding box center [543, 298] width 601 height 427
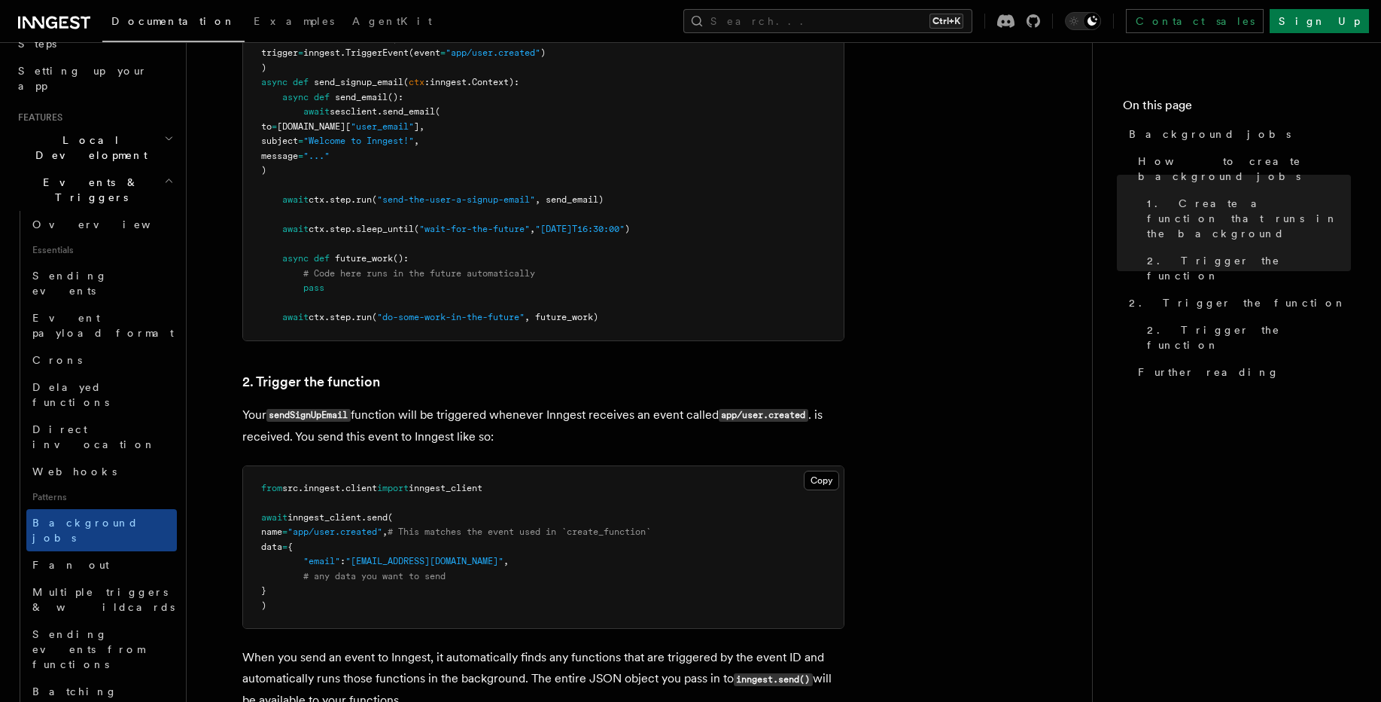
scroll to position [994, 0]
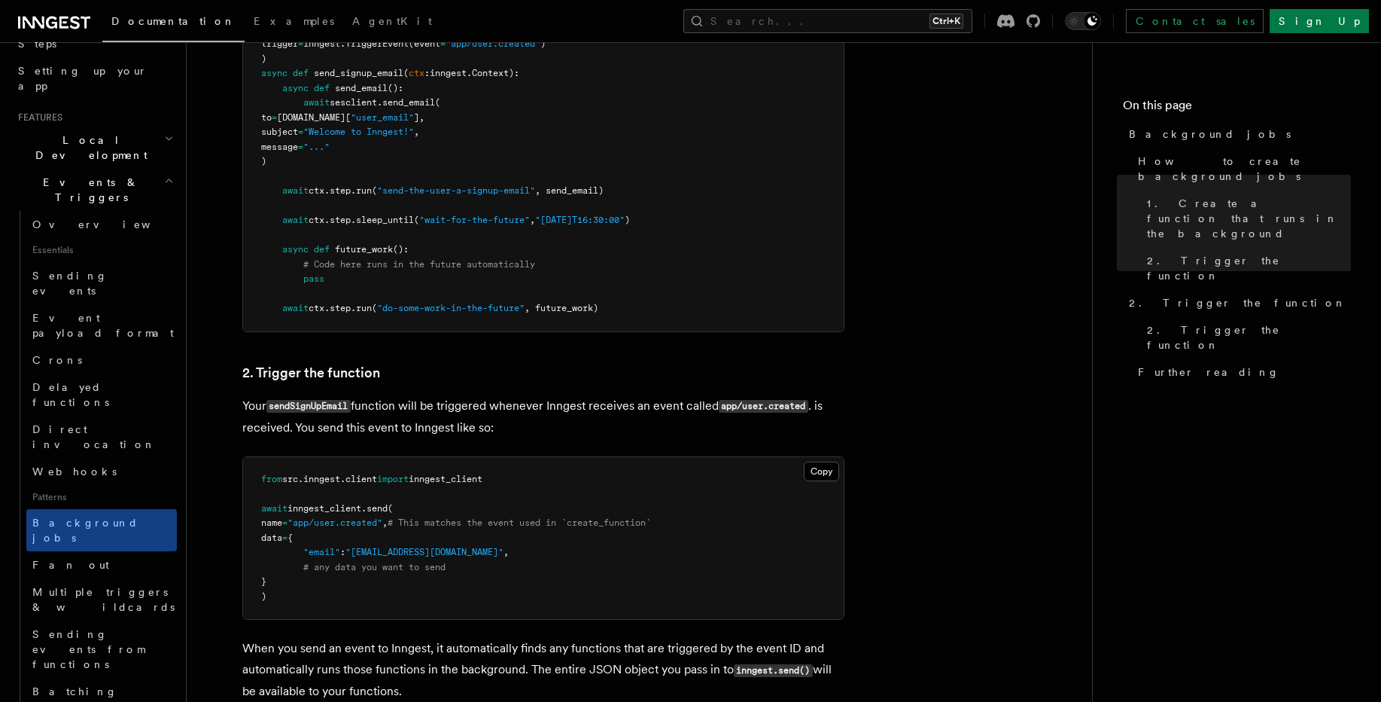
click at [565, 310] on span ", future_work)" at bounding box center [562, 308] width 74 height 11
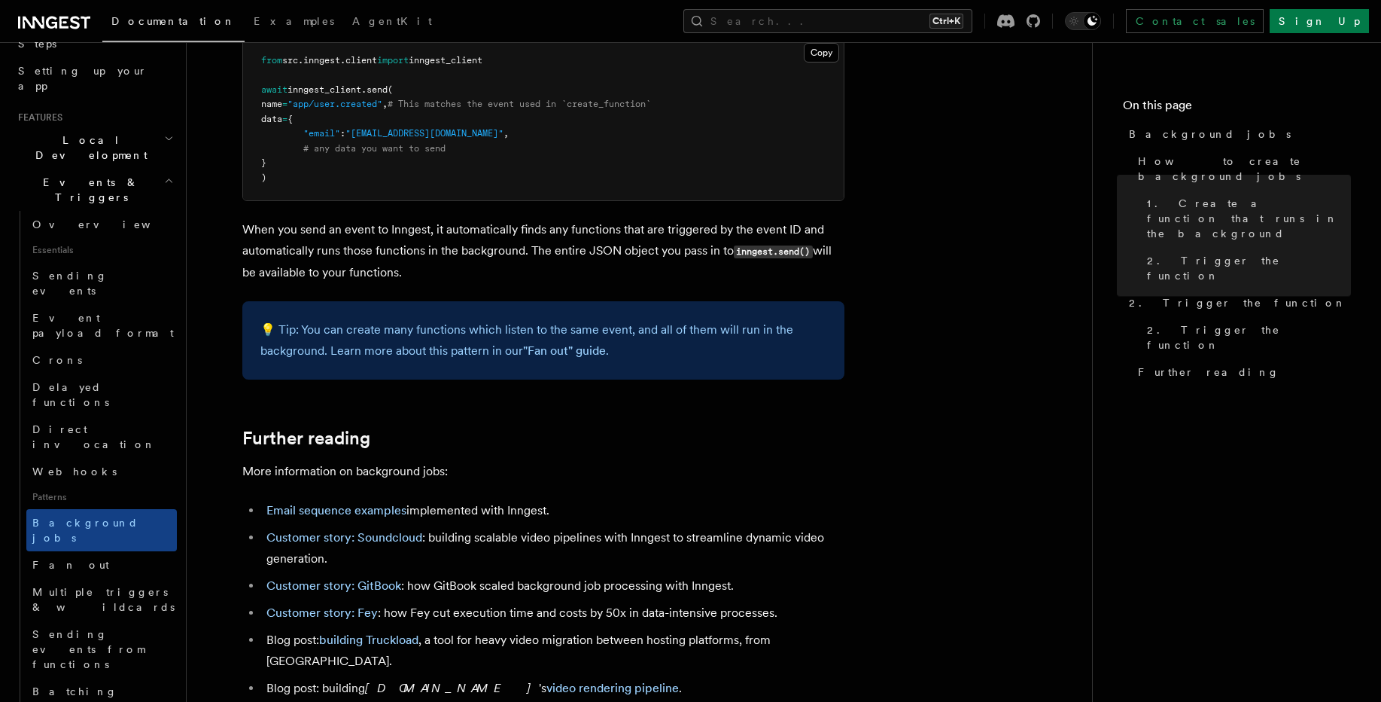
scroll to position [1536, 0]
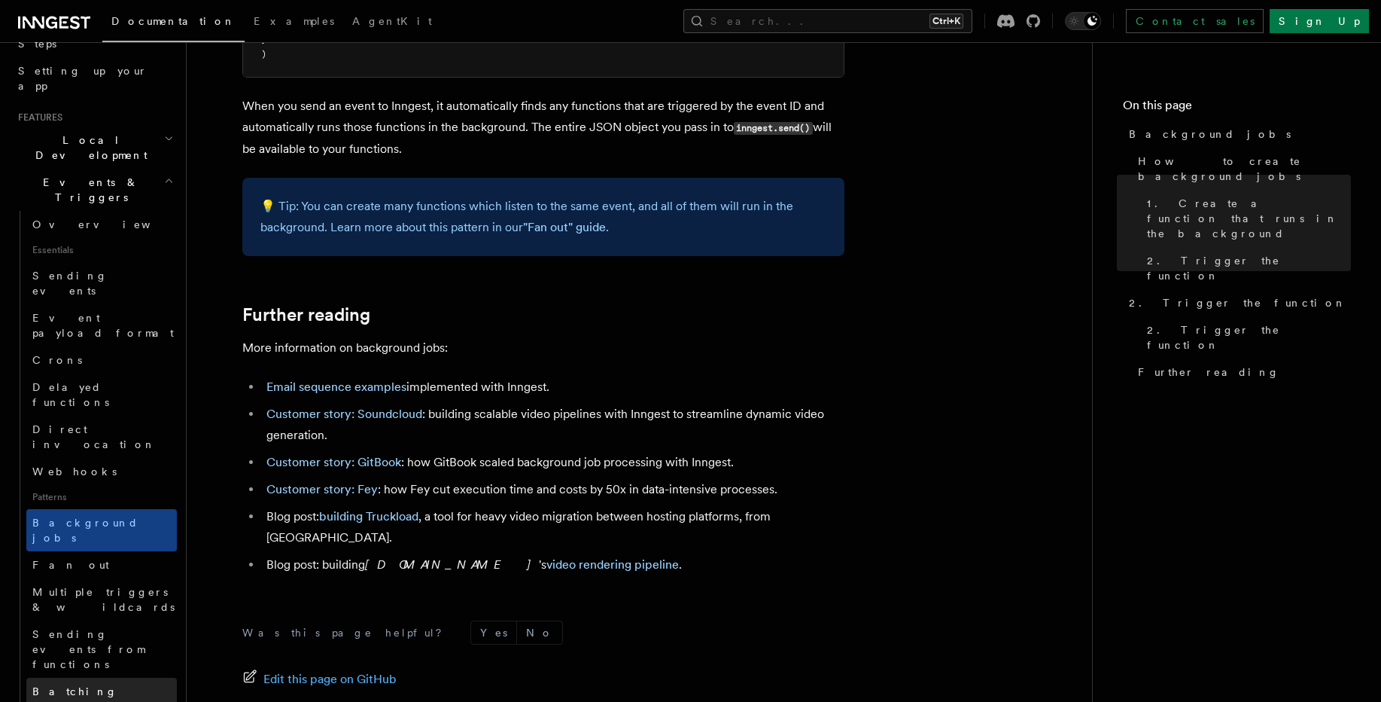
click at [103, 685] on span "Batching events" at bounding box center [74, 698] width 85 height 27
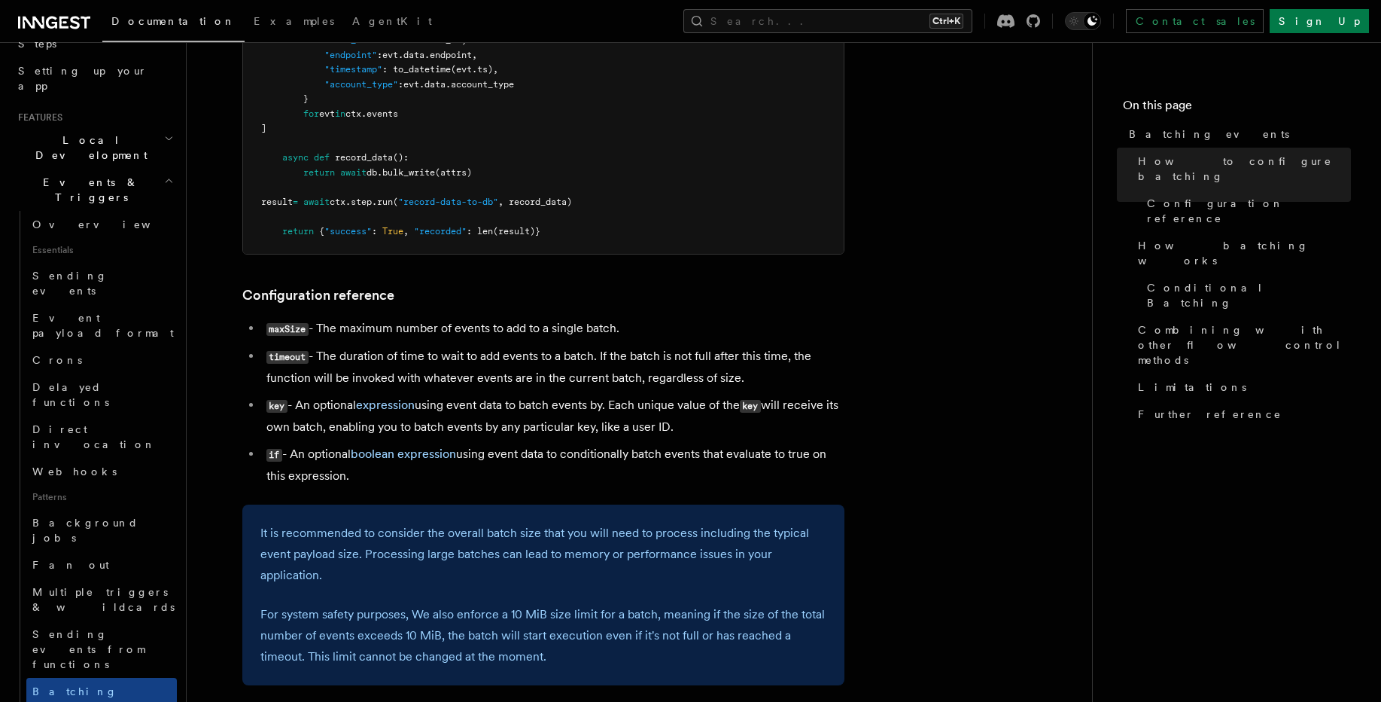
scroll to position [632, 0]
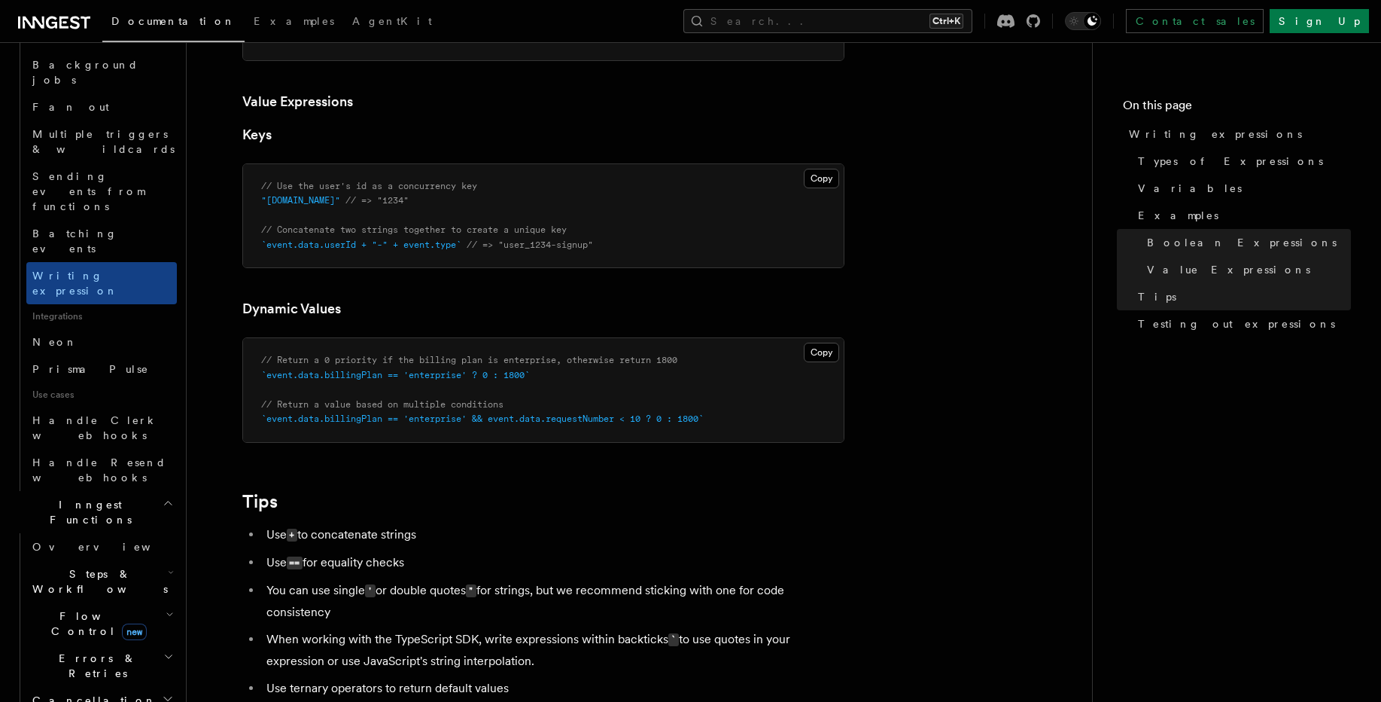
scroll to position [813, 0]
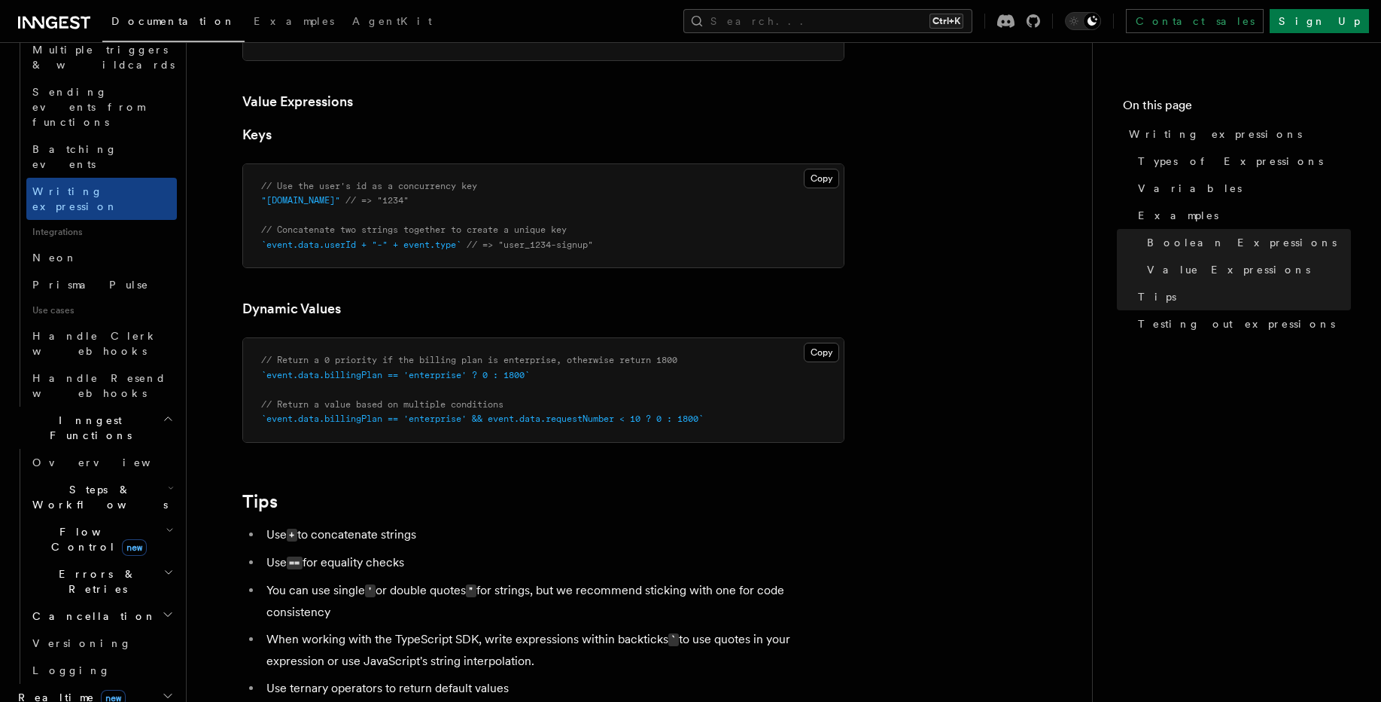
click at [100, 476] on h2 "Steps & Workflows" at bounding box center [101, 497] width 151 height 42
click at [100, 647] on span "AI Inference" at bounding box center [93, 662] width 93 height 30
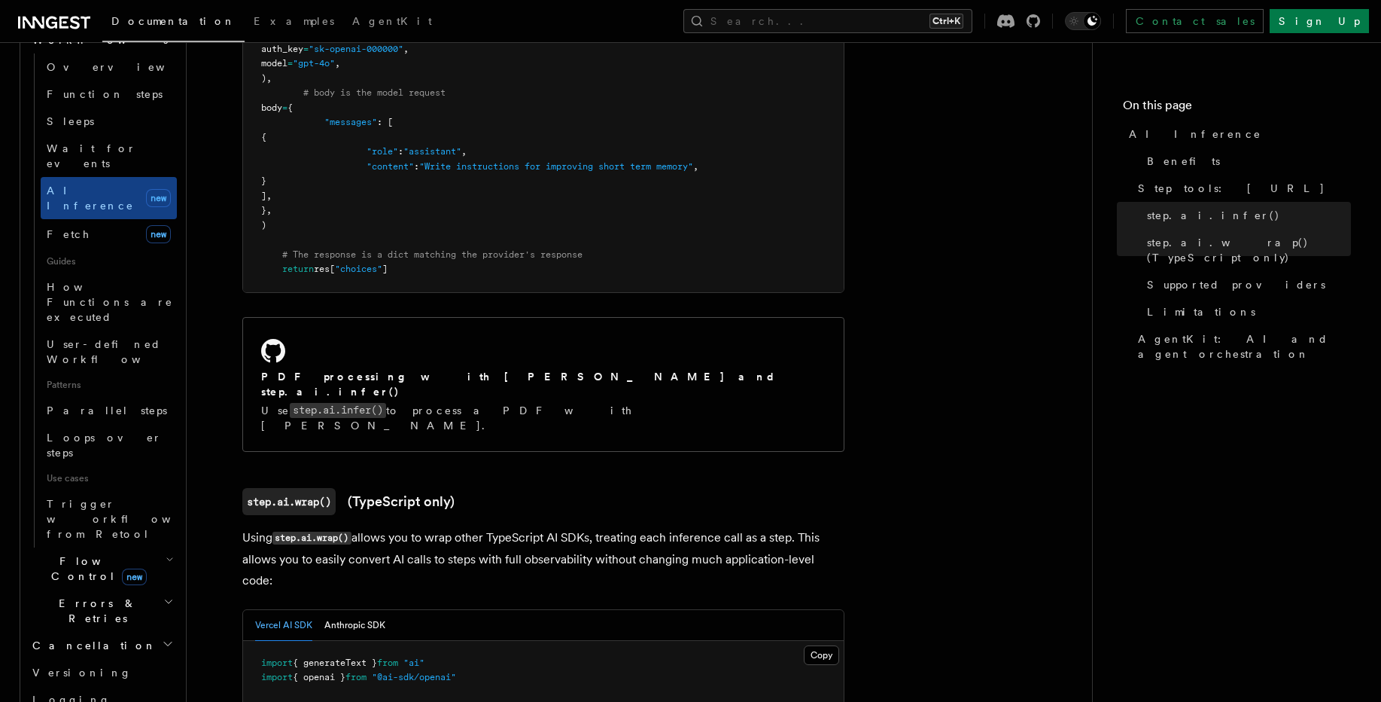
scroll to position [361, 0]
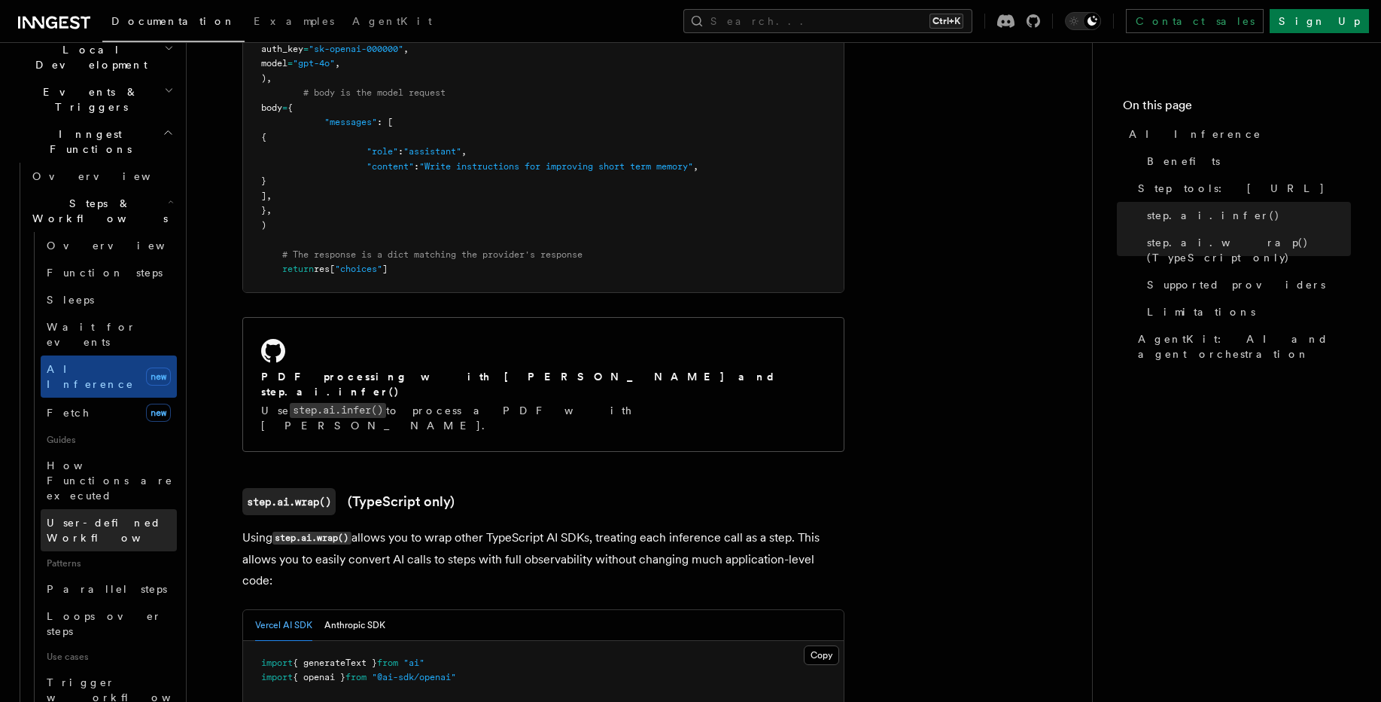
click at [114, 509] on link "User-defined Workflows" at bounding box center [109, 530] width 136 height 42
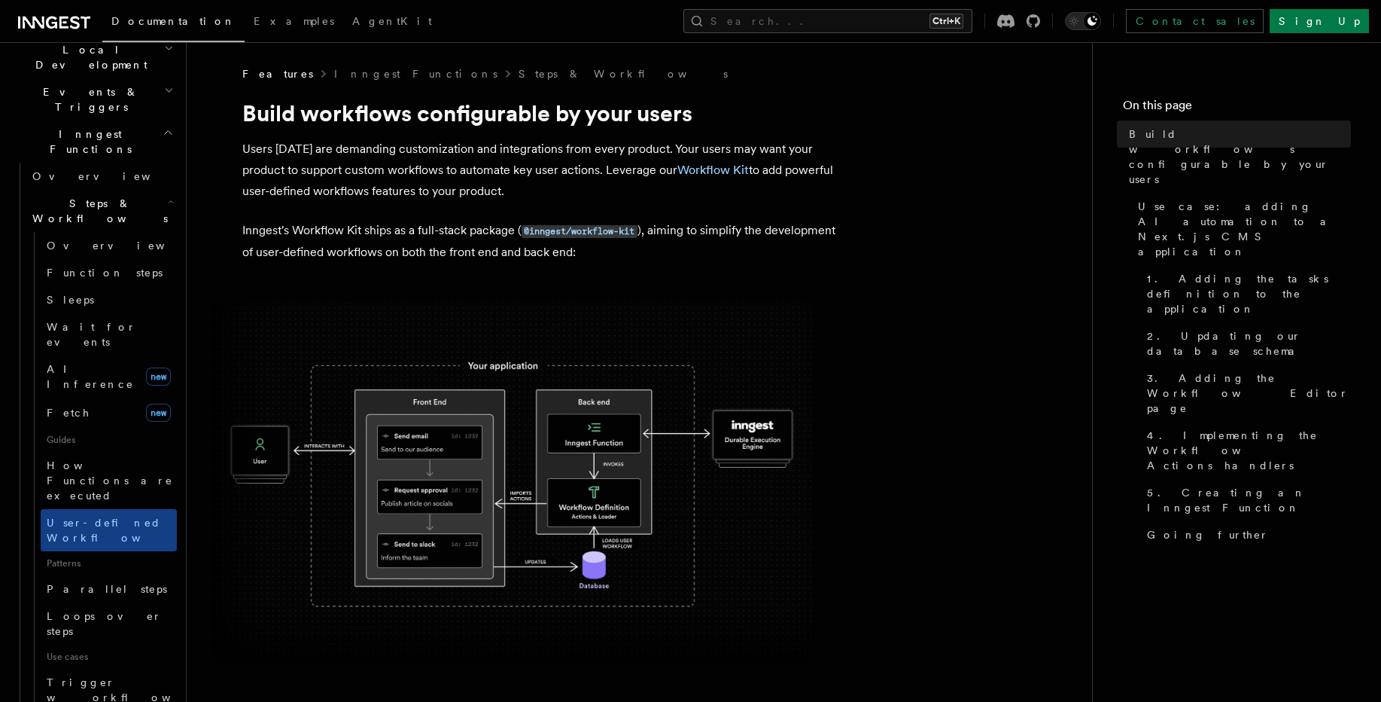
click at [587, 547] on img at bounding box center [512, 482] width 602 height 361
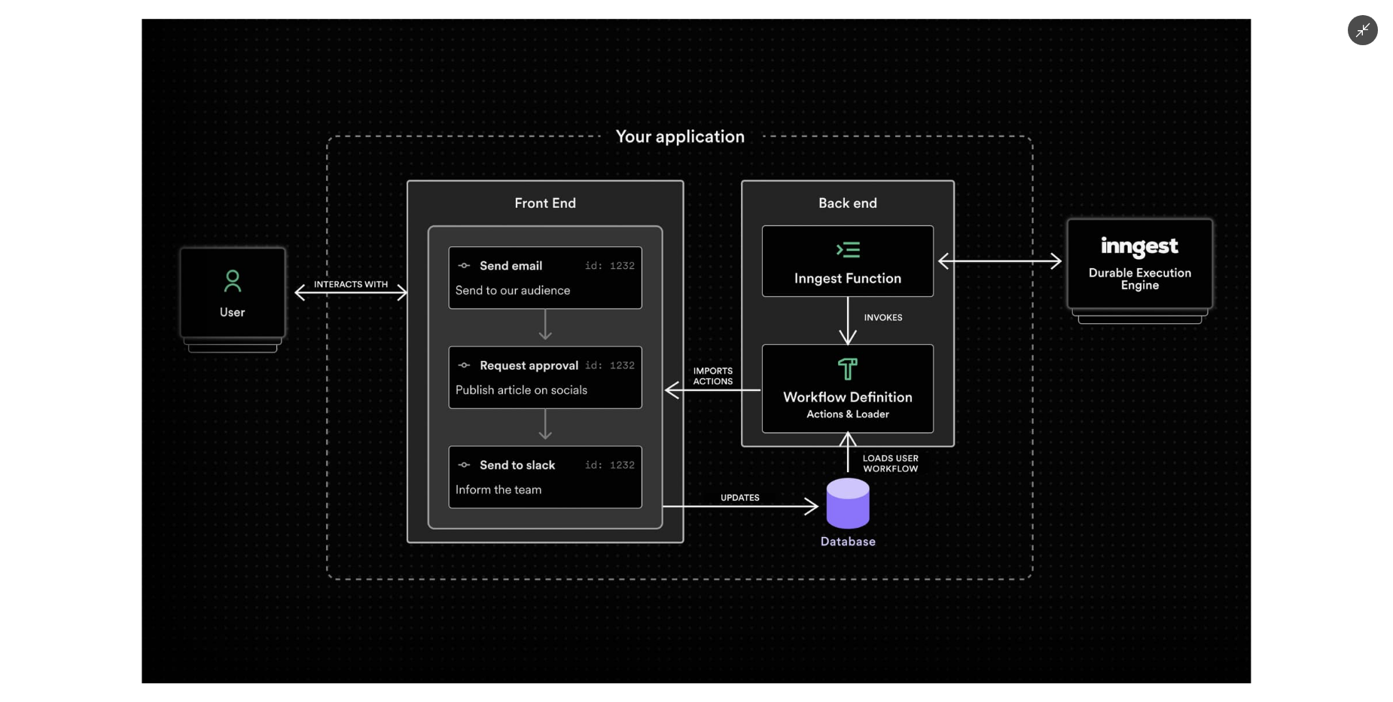
click at [650, 615] on img at bounding box center [696, 351] width 1109 height 664
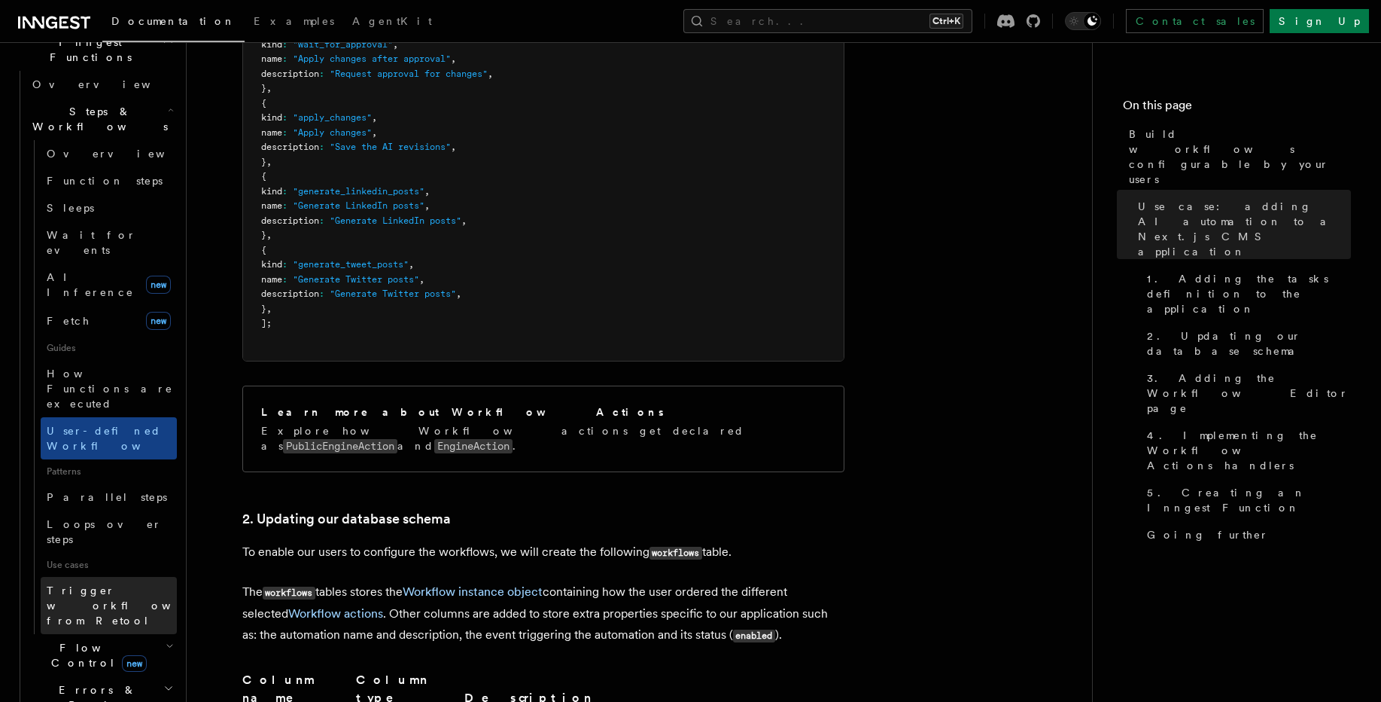
scroll to position [542, 0]
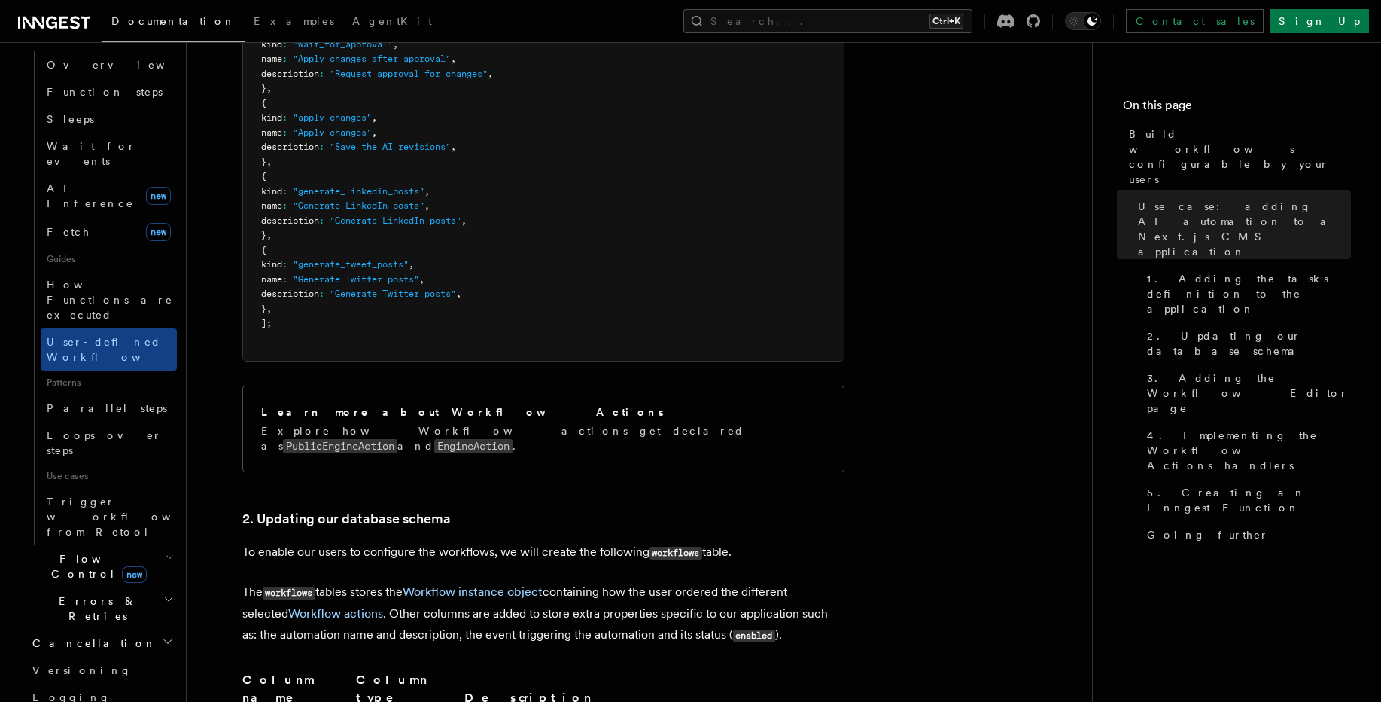
click at [145, 545] on h2 "Flow Control new" at bounding box center [101, 566] width 151 height 42
click at [109, 587] on link "Overview" at bounding box center [109, 600] width 136 height 27
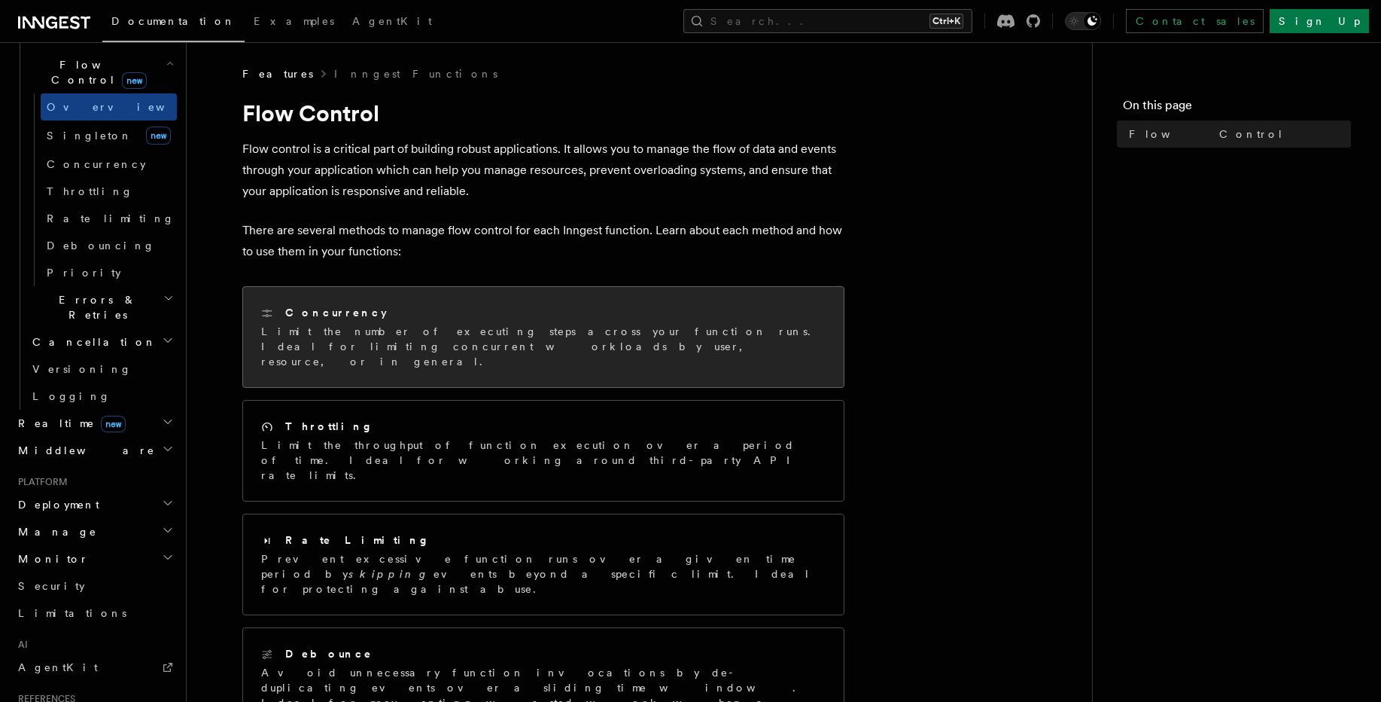
click at [426, 330] on p "Limit the number of executing steps across your function runs. Ideal for limiti…" at bounding box center [543, 346] width 565 height 45
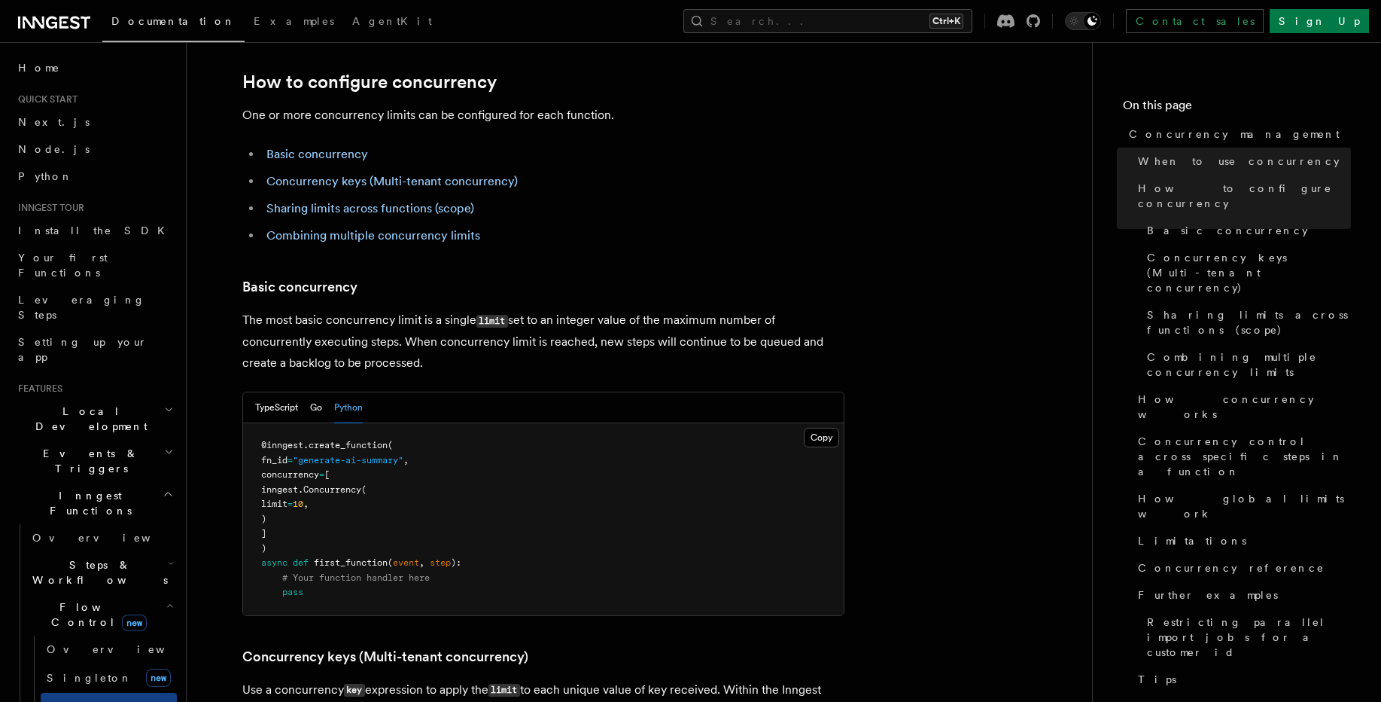
scroll to position [813, 0]
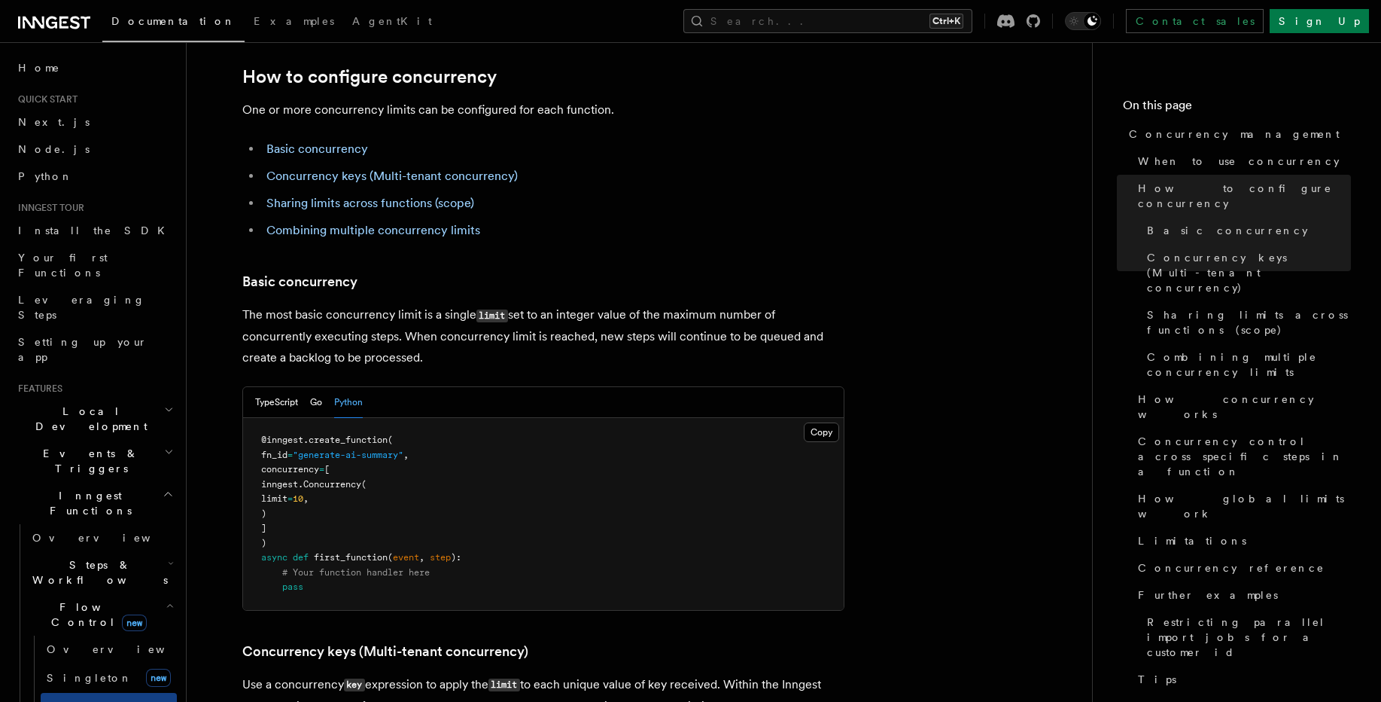
click at [303, 479] on span "inngest." at bounding box center [282, 484] width 42 height 11
click at [354, 479] on span "Concurrency" at bounding box center [332, 484] width 58 height 11
click at [608, 459] on pre "@inngest . create_function ( fn_id = "generate-ai-summary" , concurrency = [ in…" at bounding box center [543, 514] width 601 height 192
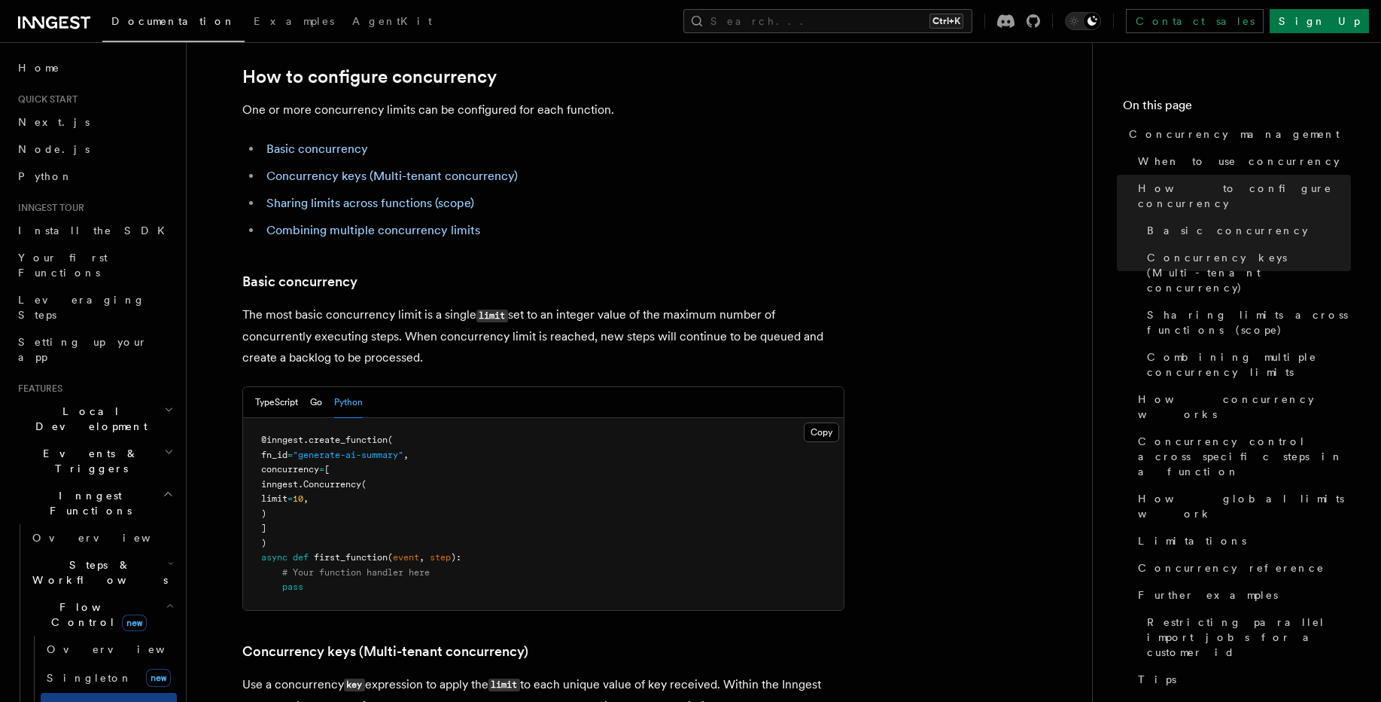
click at [367, 434] on span "create_function" at bounding box center [348, 439] width 79 height 11
click at [486, 425] on pre "@inngest . create_function ( fn_id = "generate-ai-summary" , concurrency = [ in…" at bounding box center [543, 514] width 601 height 192
click at [370, 552] on span "first_function" at bounding box center [351, 557] width 74 height 11
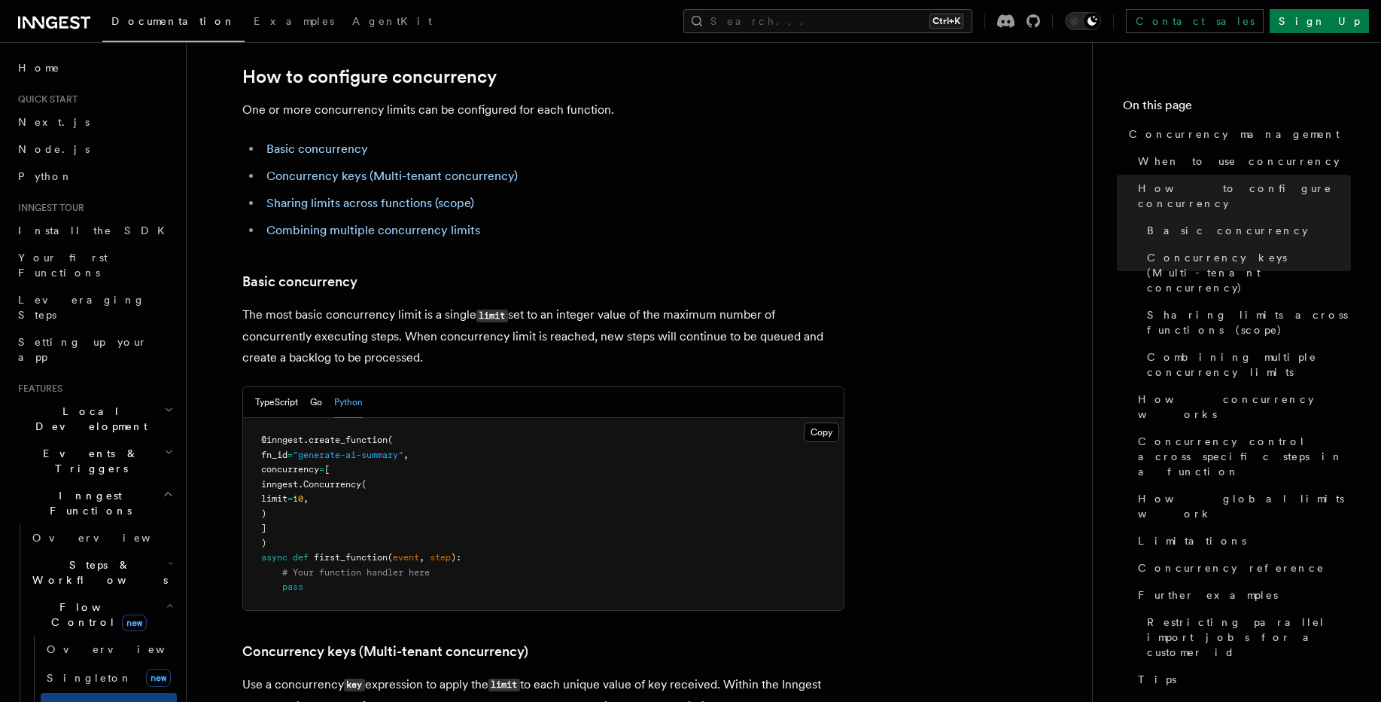
click at [525, 475] on pre "@inngest . create_function ( fn_id = "generate-ai-summary" , concurrency = [ in…" at bounding box center [543, 514] width 601 height 192
click at [303, 479] on span "inngest." at bounding box center [282, 484] width 42 height 11
click at [319, 464] on span "concurrency" at bounding box center [290, 469] width 58 height 11
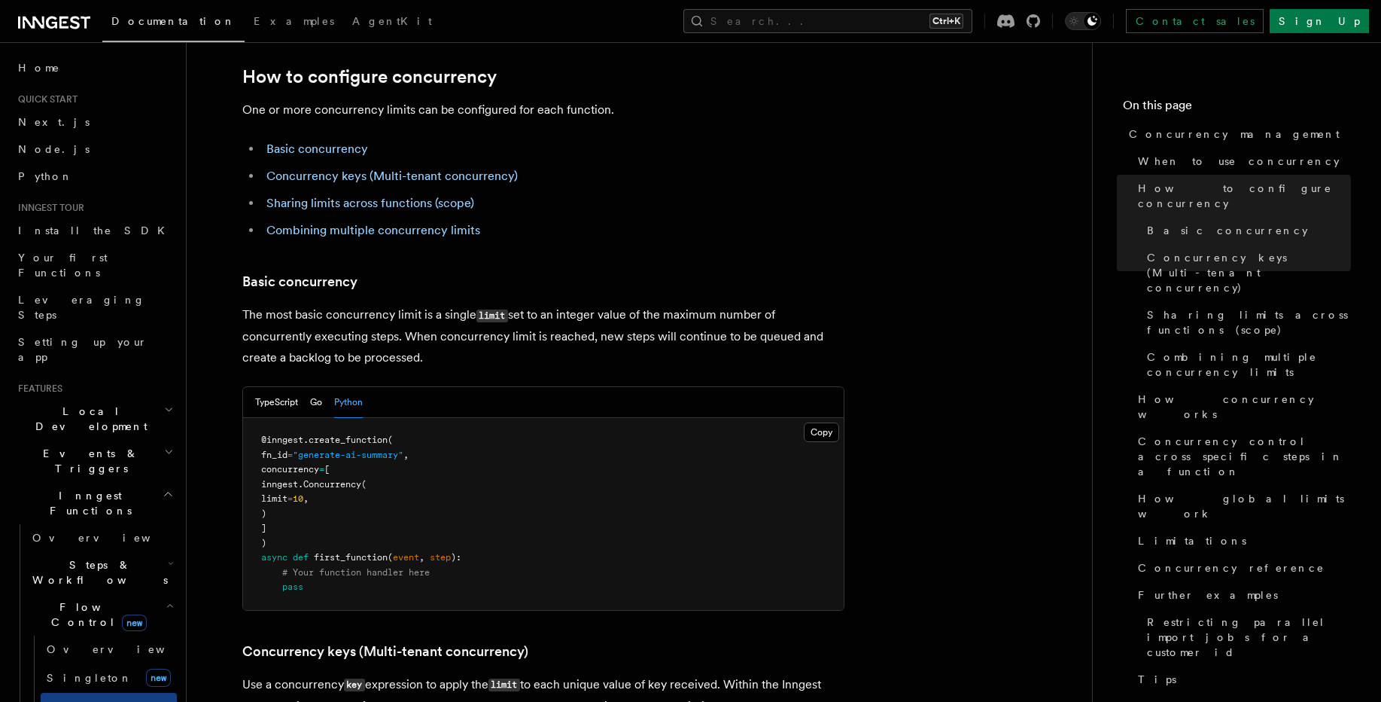
click at [350, 434] on span "create_function" at bounding box center [348, 439] width 79 height 11
click at [425, 418] on pre "@inngest . create_function ( fn_id = "generate-ai-summary" , concurrency = [ in…" at bounding box center [543, 514] width 601 height 192
click at [361, 479] on span "Concurrency" at bounding box center [332, 484] width 58 height 11
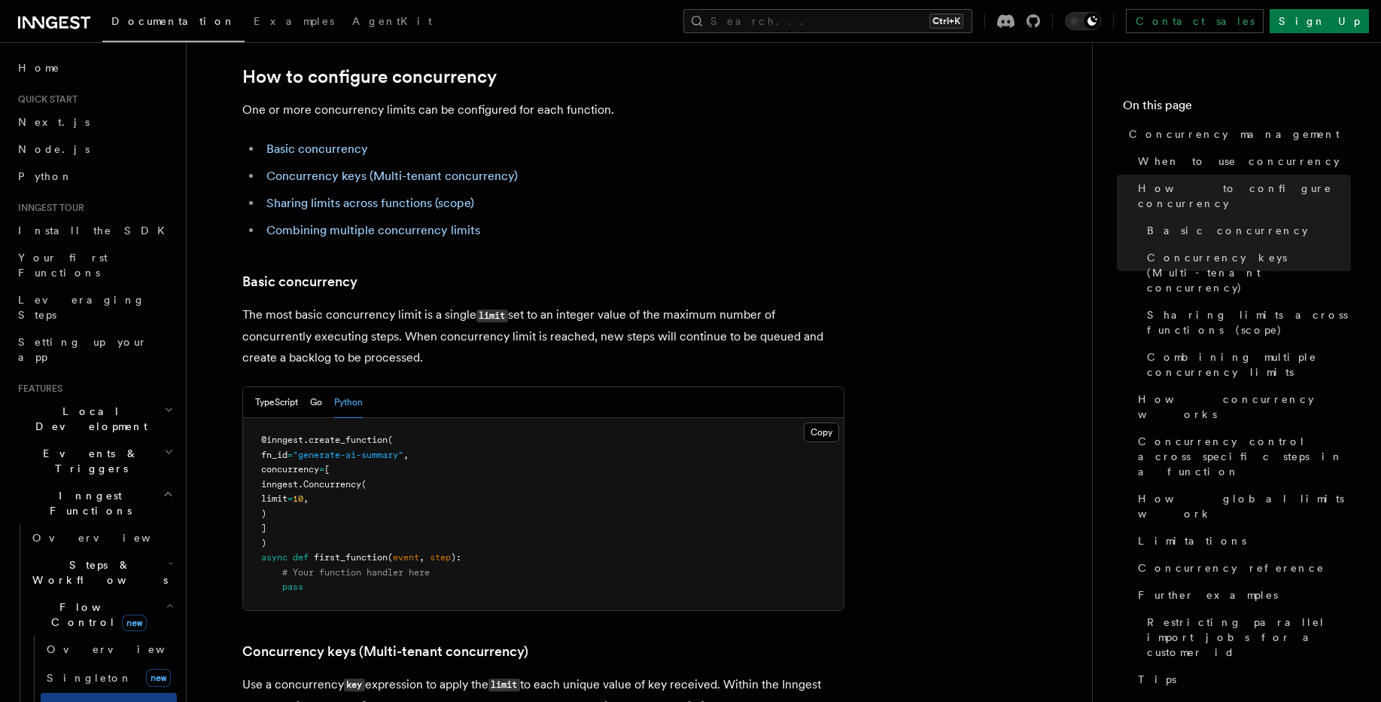
click at [492, 425] on pre "@inngest . create_function ( fn_id = "generate-ai-summary" , concurrency = [ in…" at bounding box center [543, 514] width 601 height 192
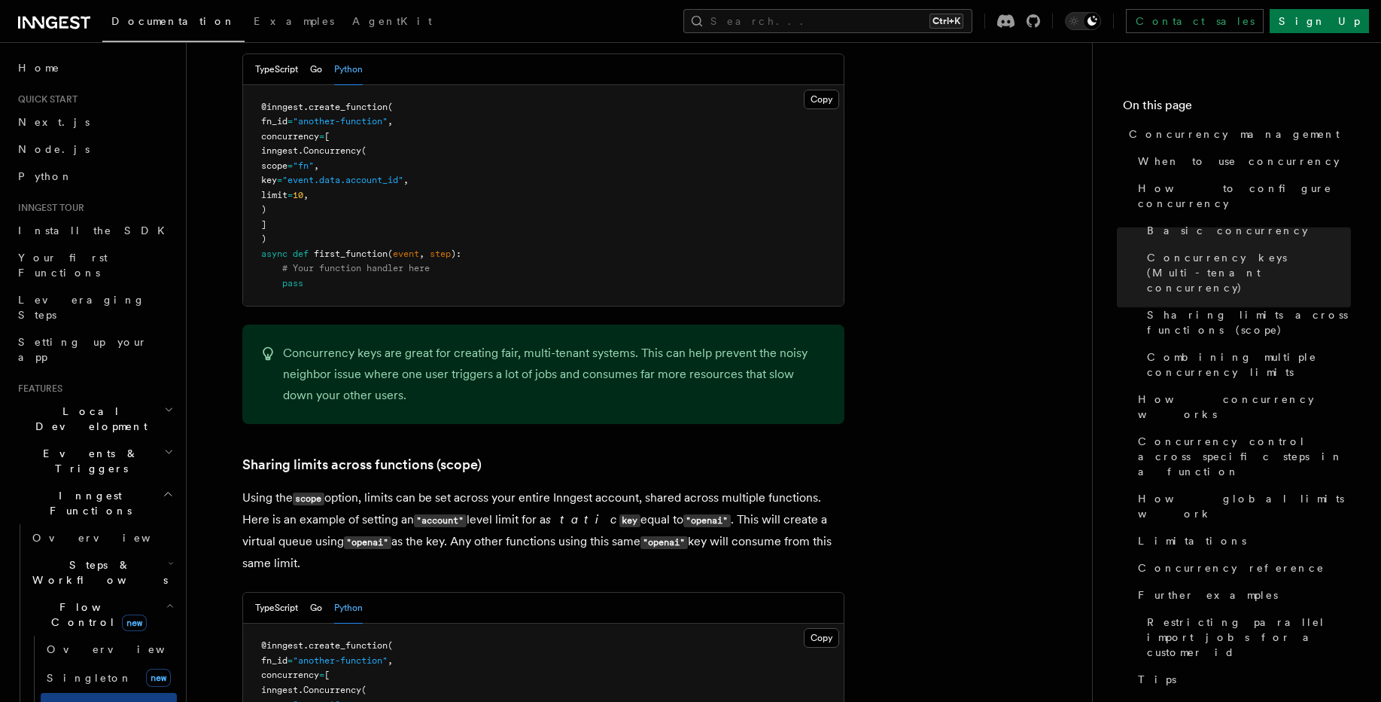
scroll to position [1355, 0]
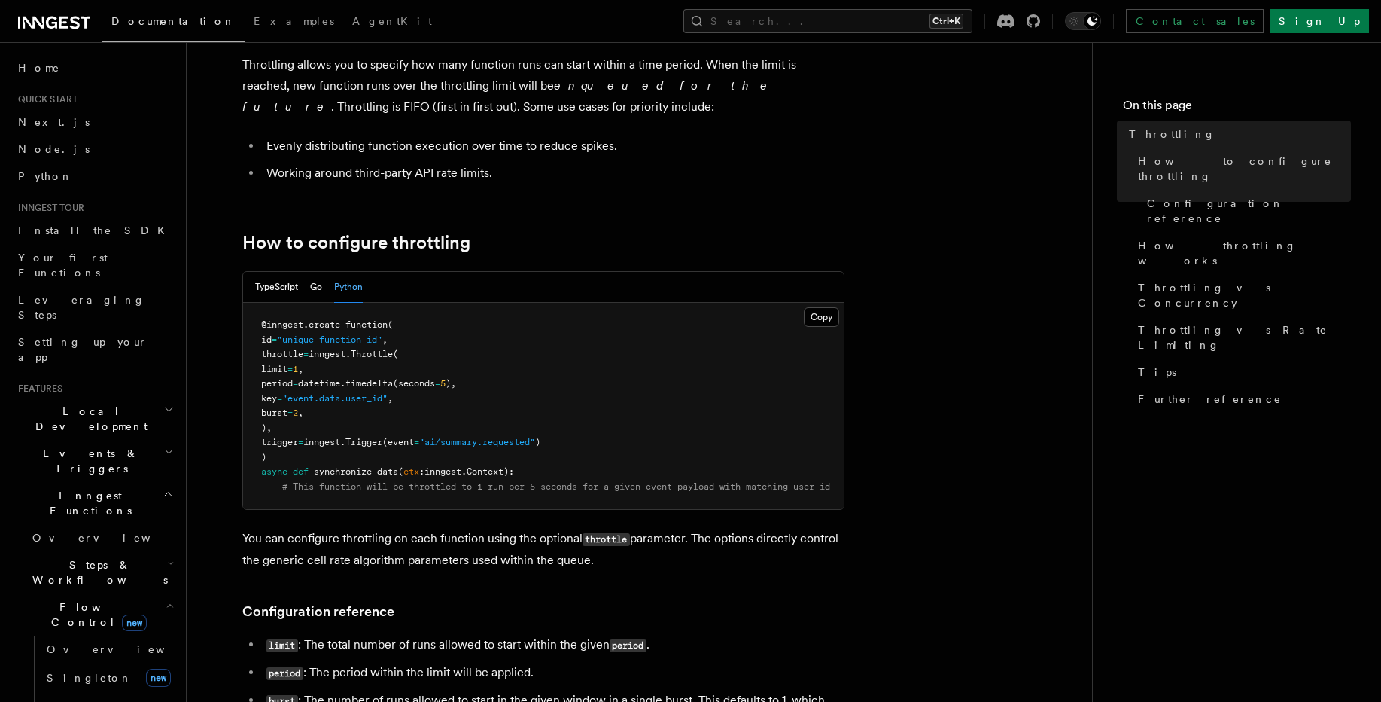
scroll to position [181, 0]
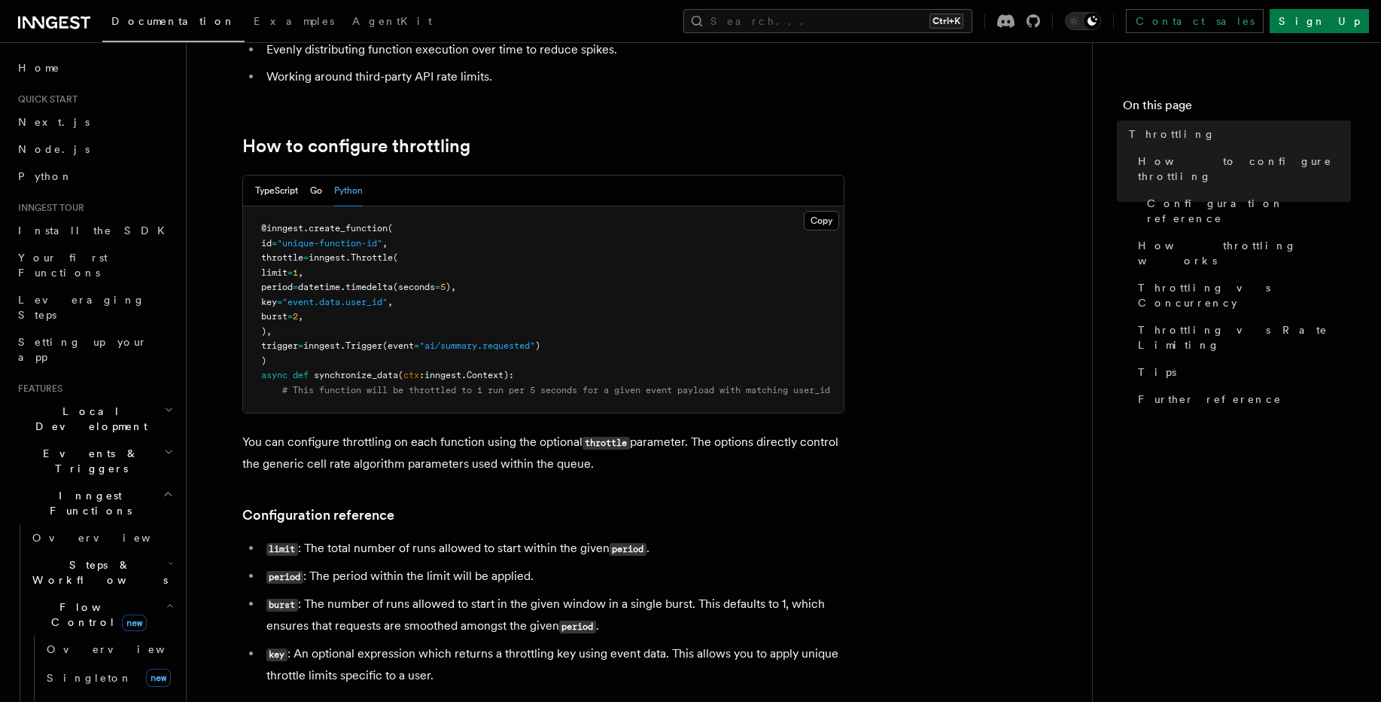
click at [393, 254] on span "Throttle" at bounding box center [372, 257] width 42 height 11
click at [346, 291] on span "datetime." at bounding box center [321, 287] width 47 height 11
click at [372, 288] on span "timedelta" at bounding box center [369, 287] width 47 height 11
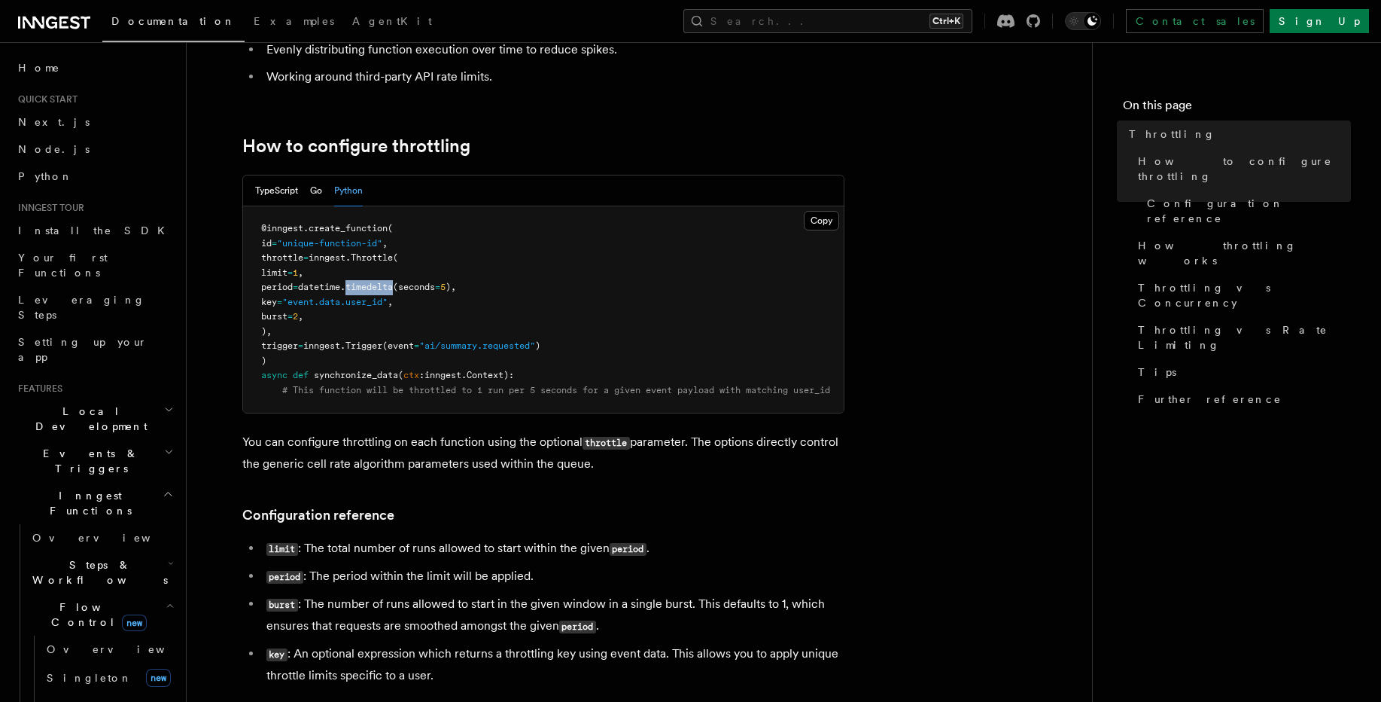
click at [372, 288] on span "timedelta" at bounding box center [369, 287] width 47 height 11
click at [388, 327] on pre "@inngest . create_function ( id = "unique-function-id" , throttle = inngest. Th…" at bounding box center [543, 309] width 601 height 206
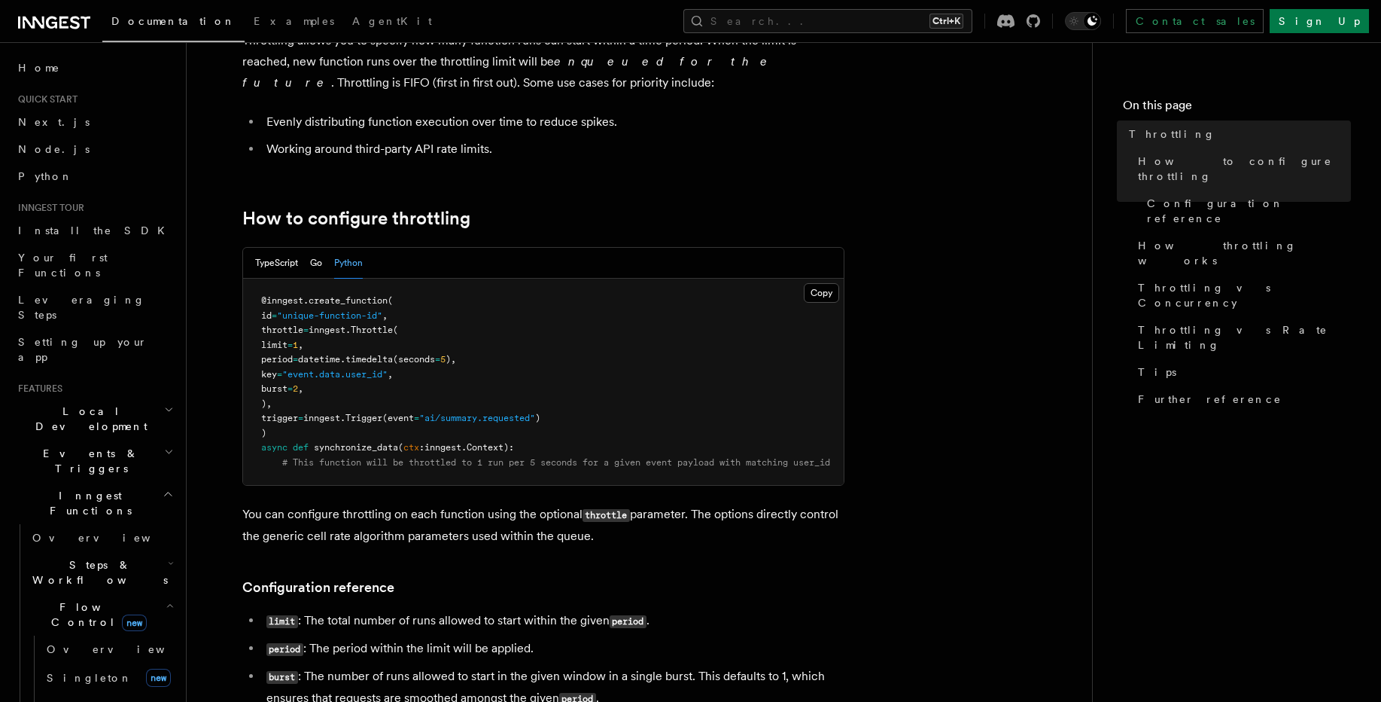
scroll to position [0, 0]
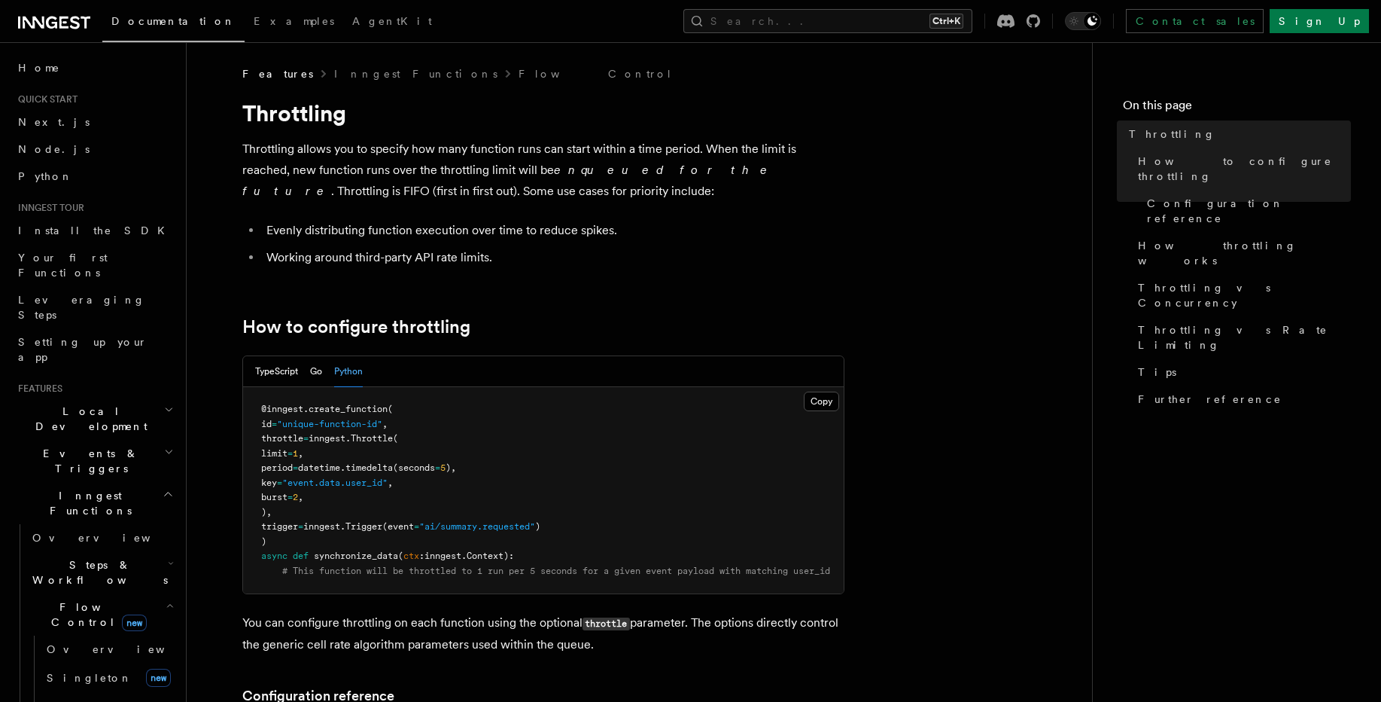
click at [288, 498] on span "burst" at bounding box center [274, 497] width 26 height 11
click at [293, 462] on span "period" at bounding box center [277, 467] width 32 height 11
click at [358, 449] on pre "@inngest . create_function ( id = "unique-function-id" , throttle = inngest. Th…" at bounding box center [543, 490] width 601 height 206
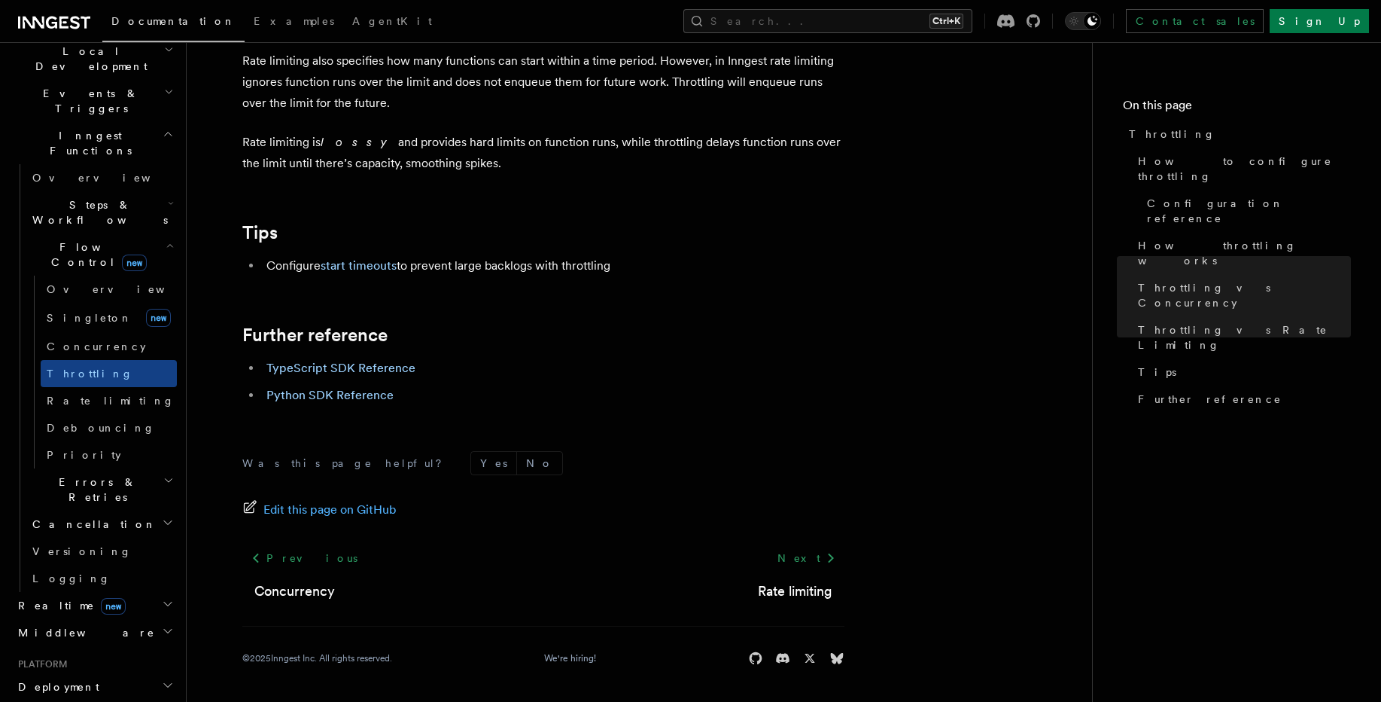
scroll to position [361, 0]
click at [84, 391] on span "Rate limiting" at bounding box center [111, 398] width 128 height 15
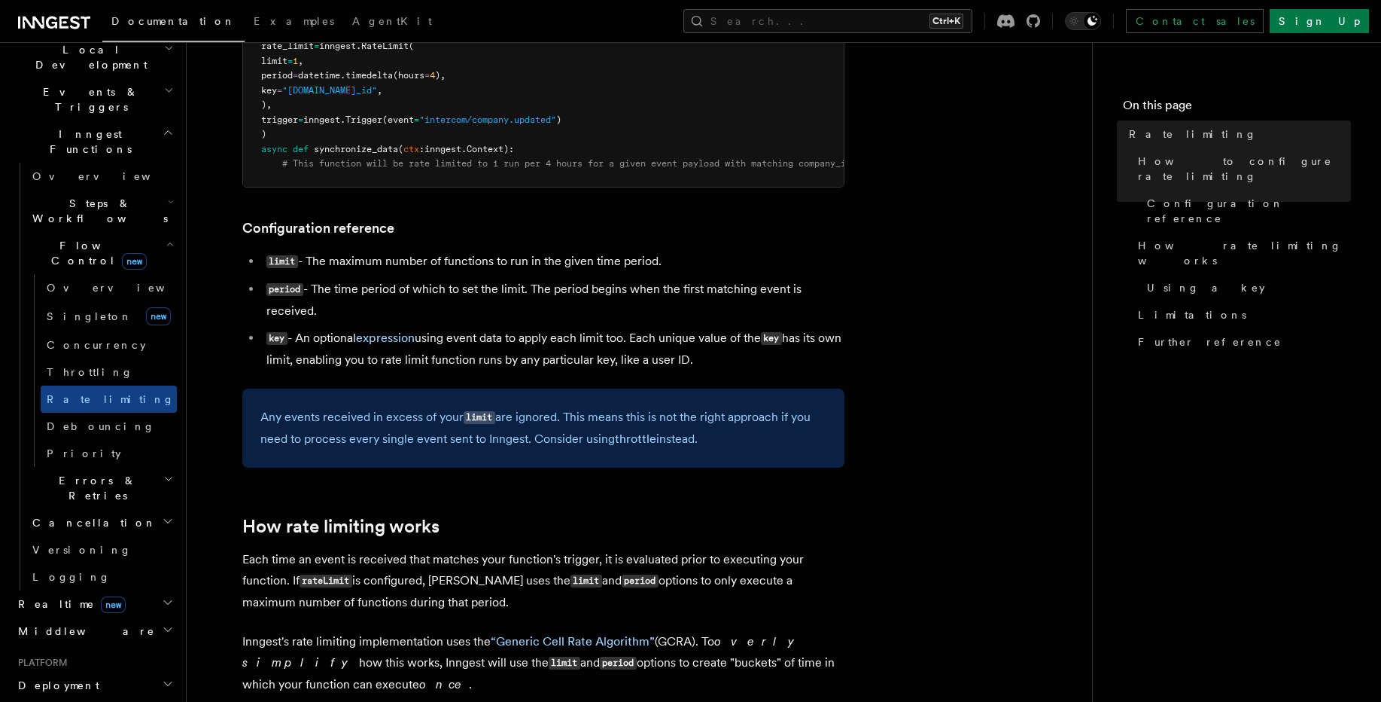
scroll to position [452, 0]
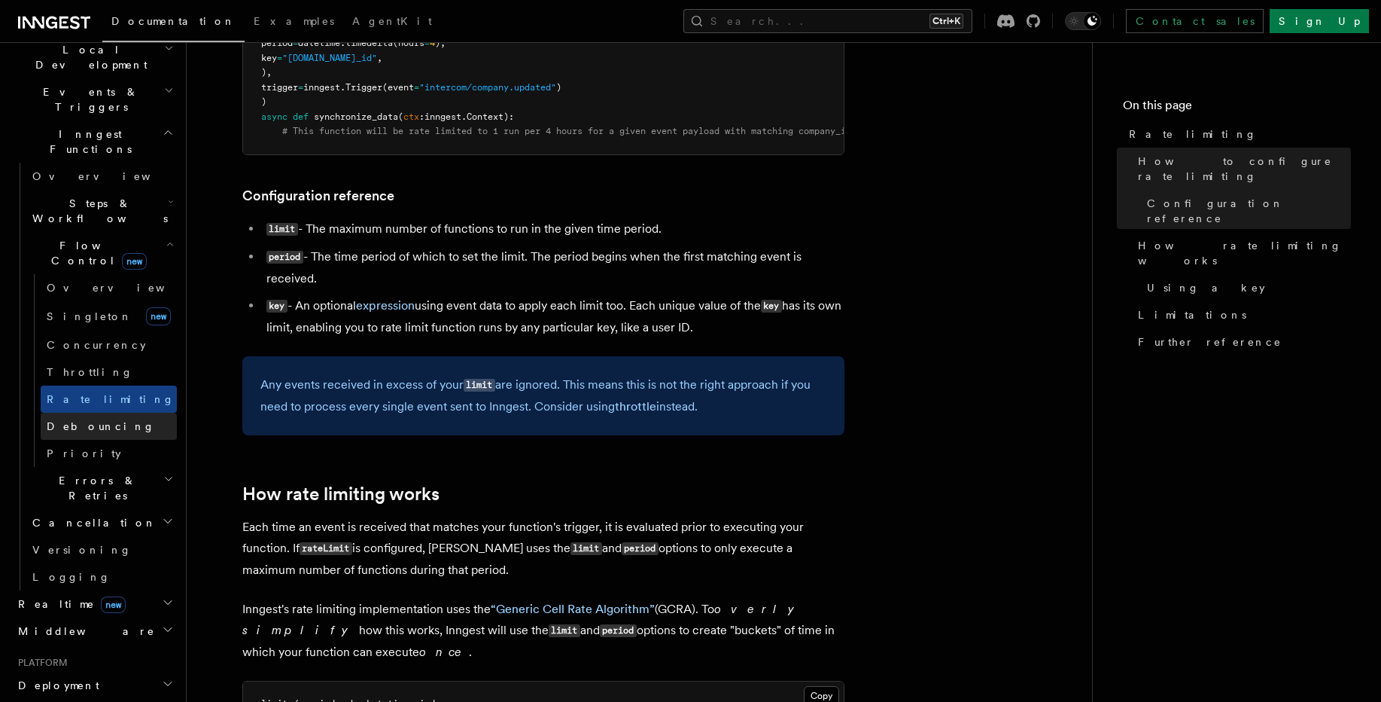
click at [101, 420] on span "Debouncing" at bounding box center [101, 426] width 108 height 12
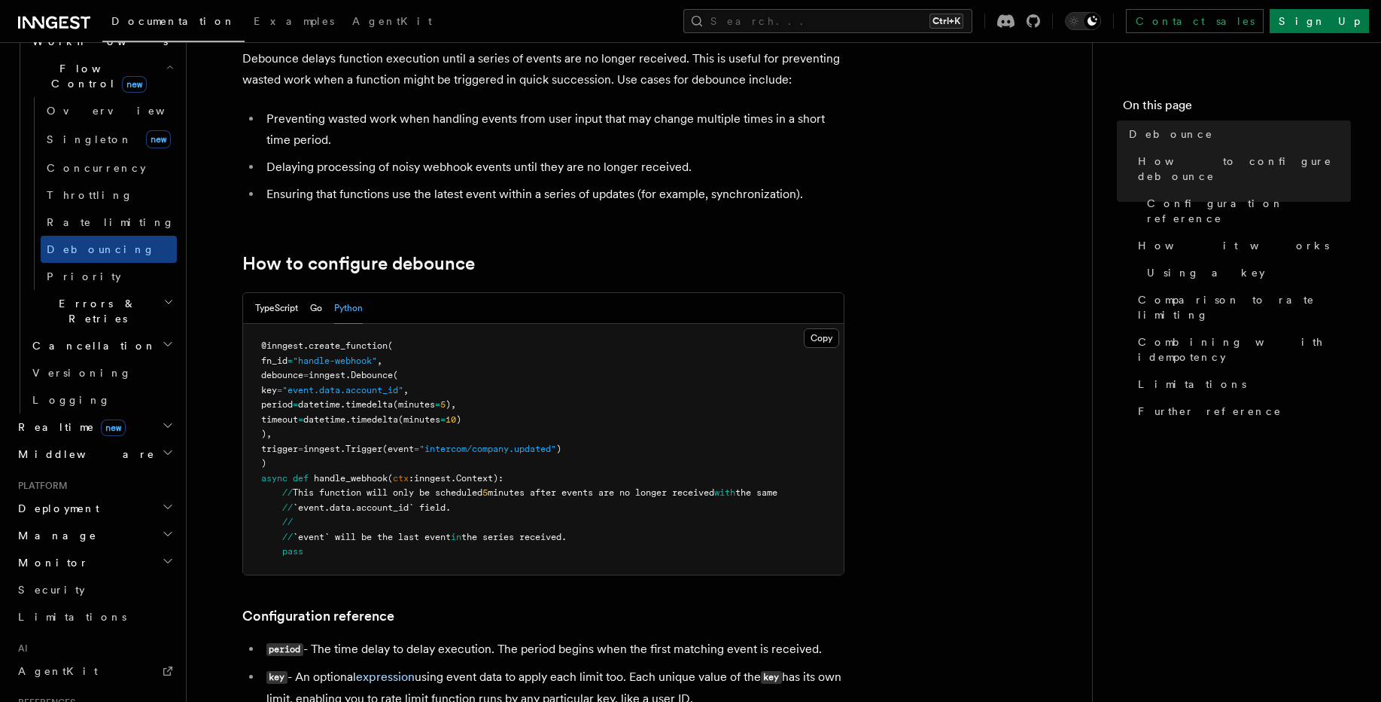
scroll to position [542, 0]
click at [97, 437] on h2 "Middleware" at bounding box center [94, 450] width 165 height 27
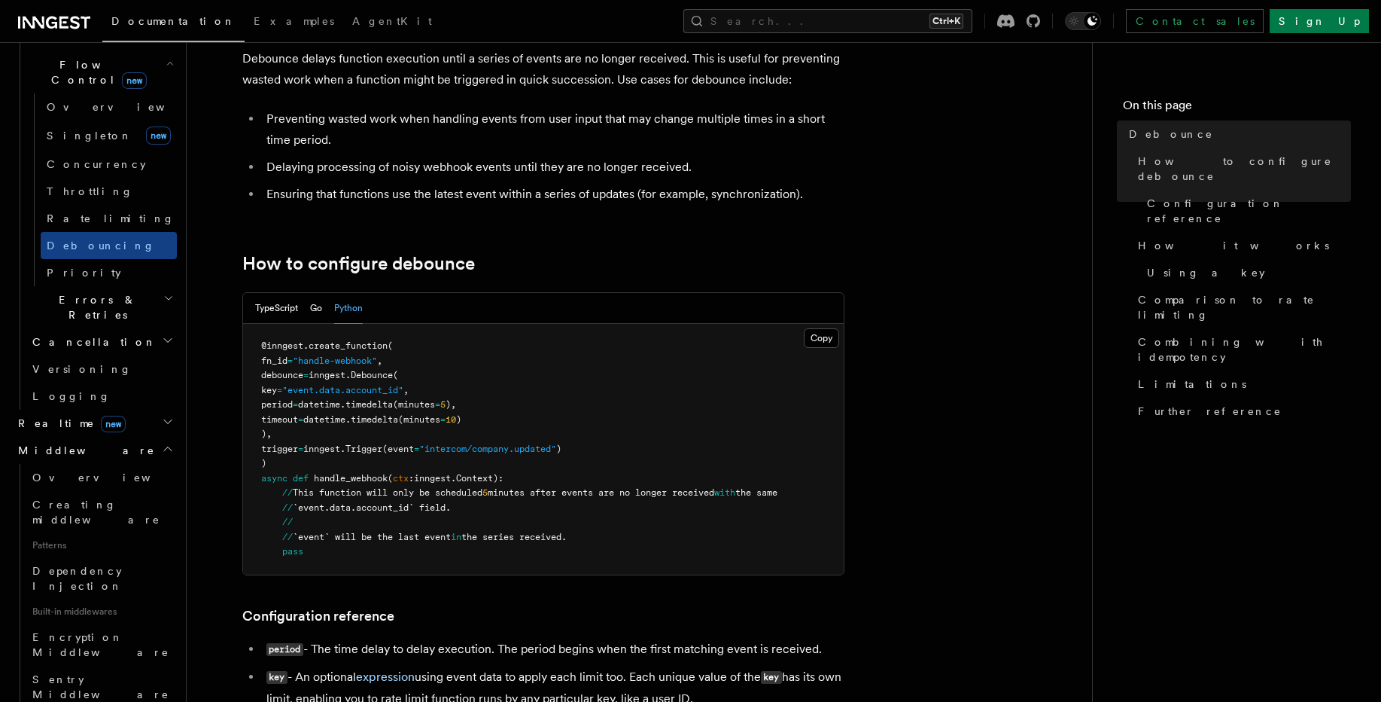
click at [100, 410] on h2 "Realtime new" at bounding box center [94, 423] width 165 height 27
click at [96, 437] on link "Overview" at bounding box center [101, 450] width 151 height 27
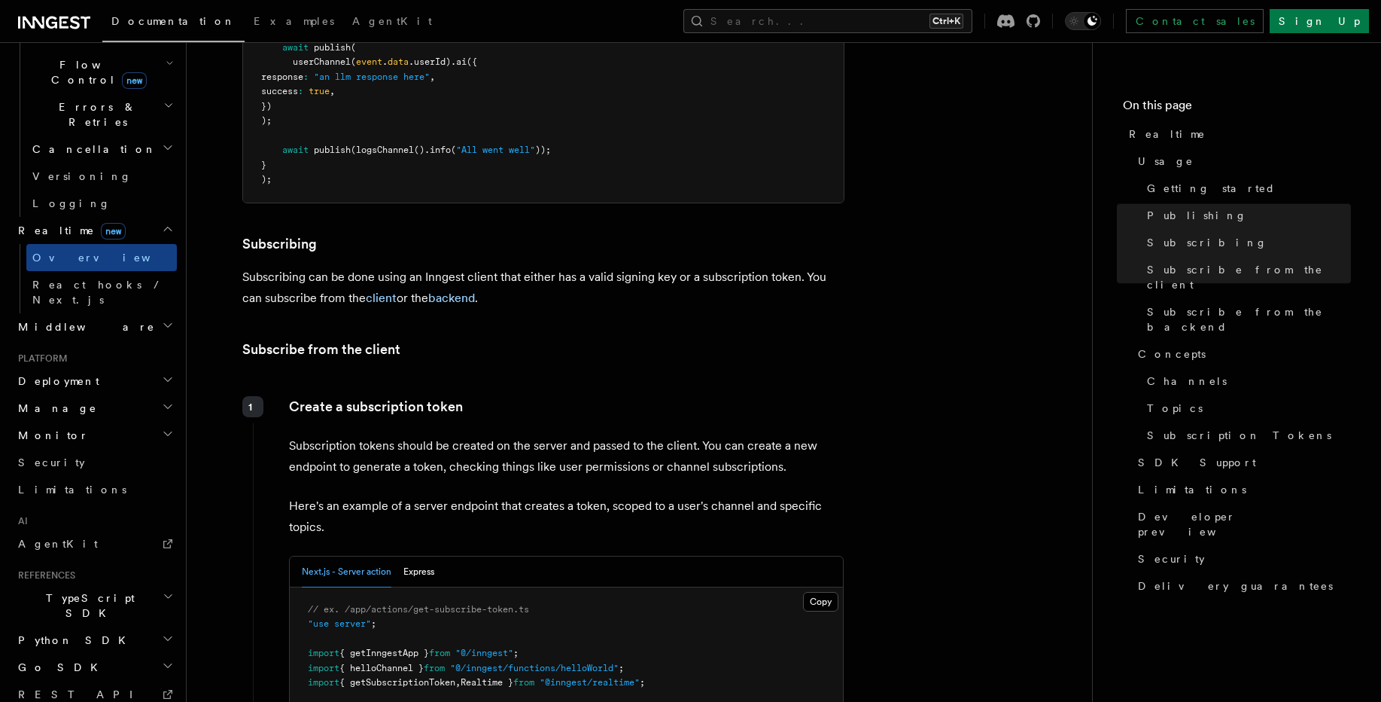
scroll to position [1716, 0]
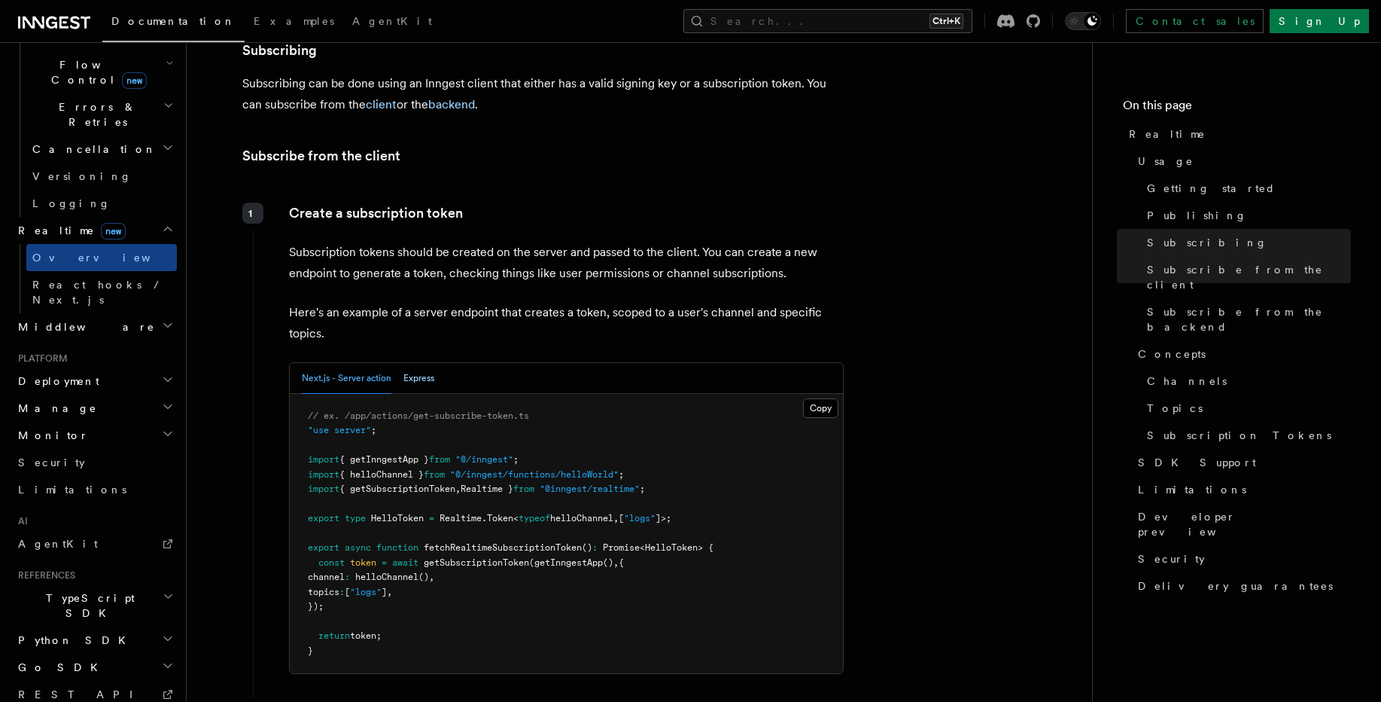
click at [426, 363] on button "Express" at bounding box center [419, 378] width 31 height 31
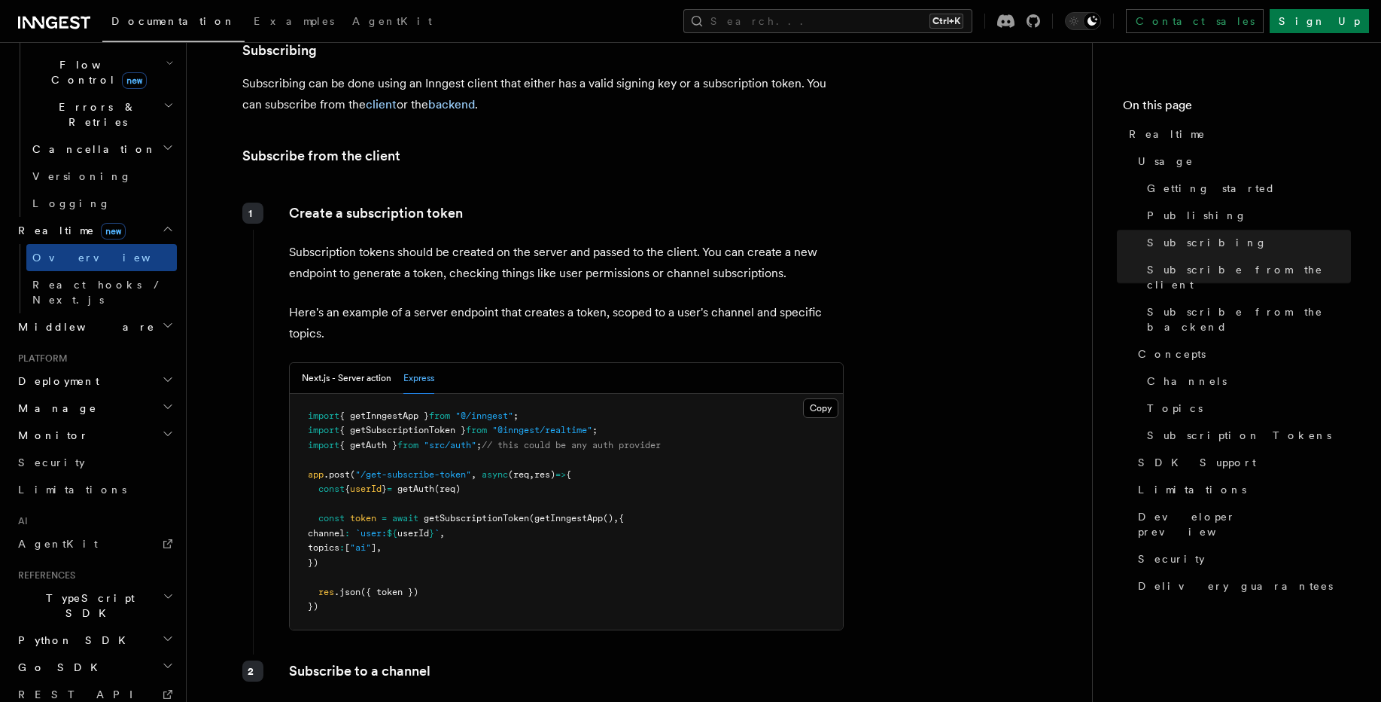
scroll to position [2078, 0]
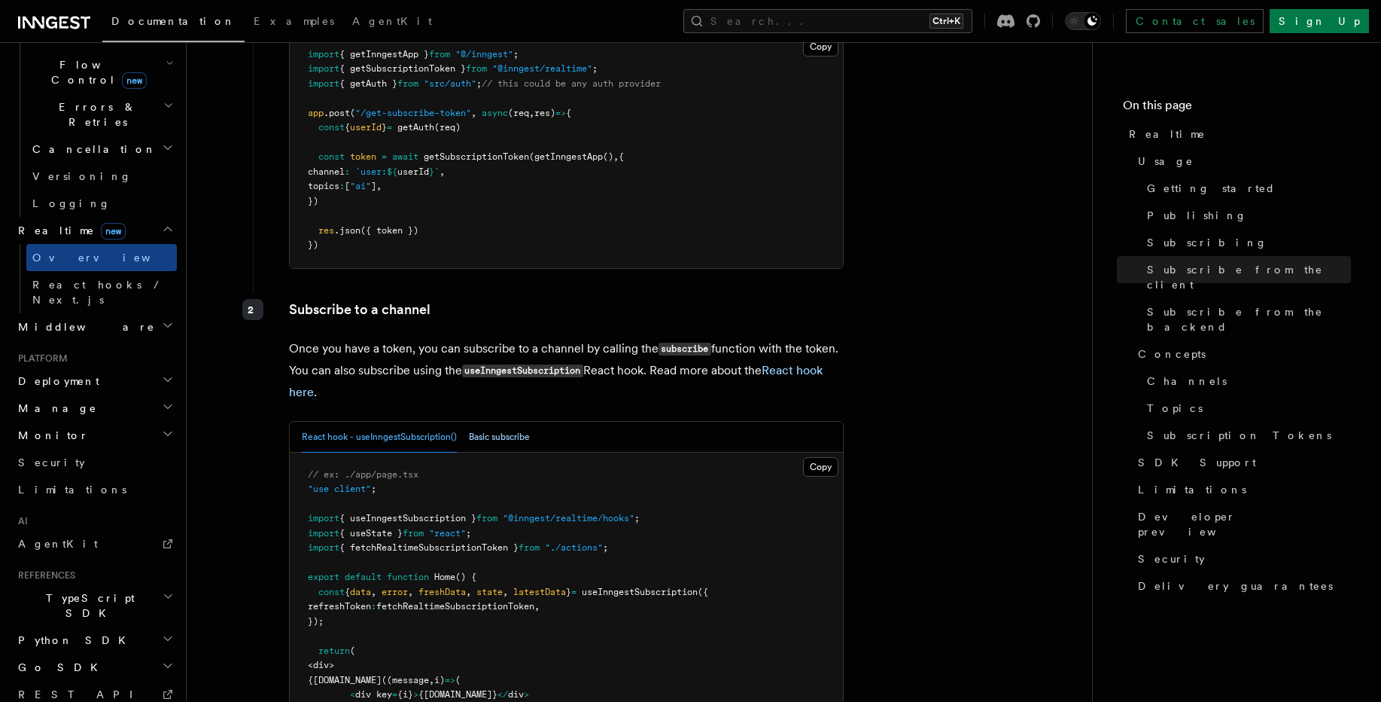
click at [501, 422] on button "Basic subscribe" at bounding box center [499, 437] width 61 height 31
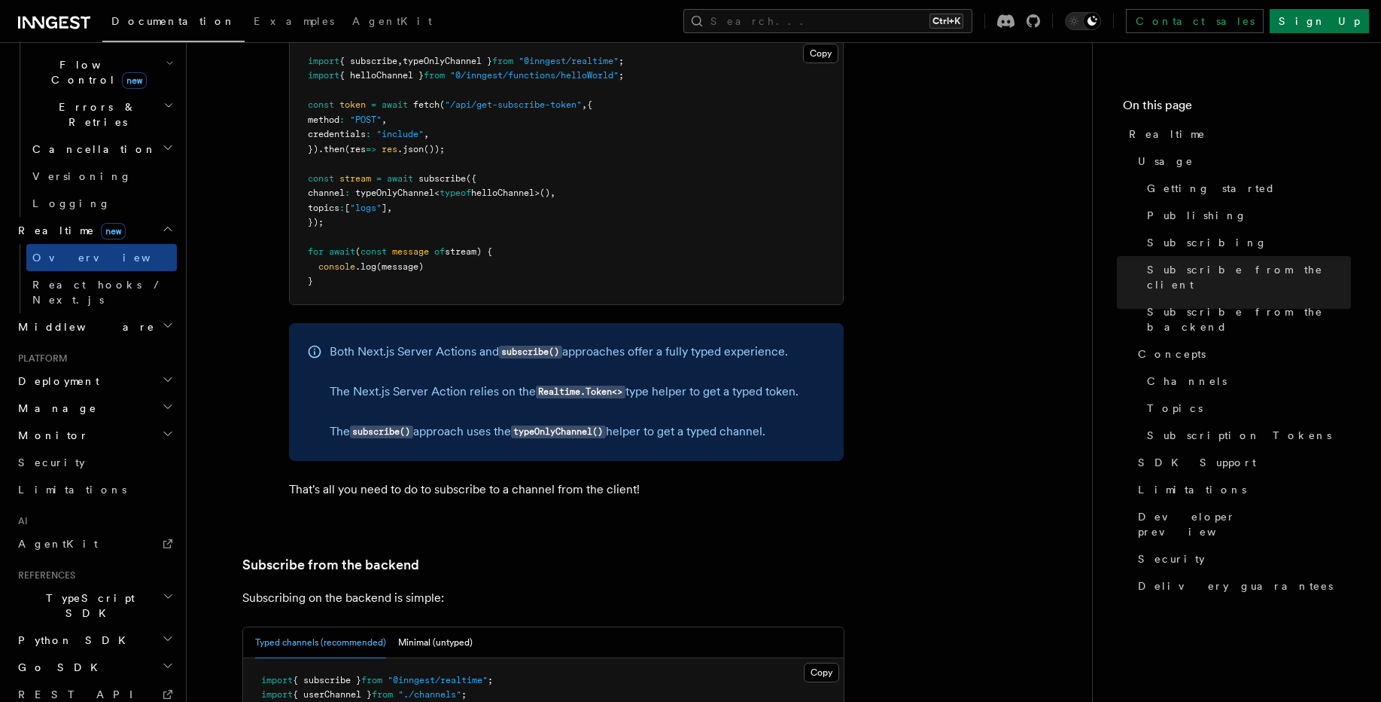
scroll to position [2620, 0]
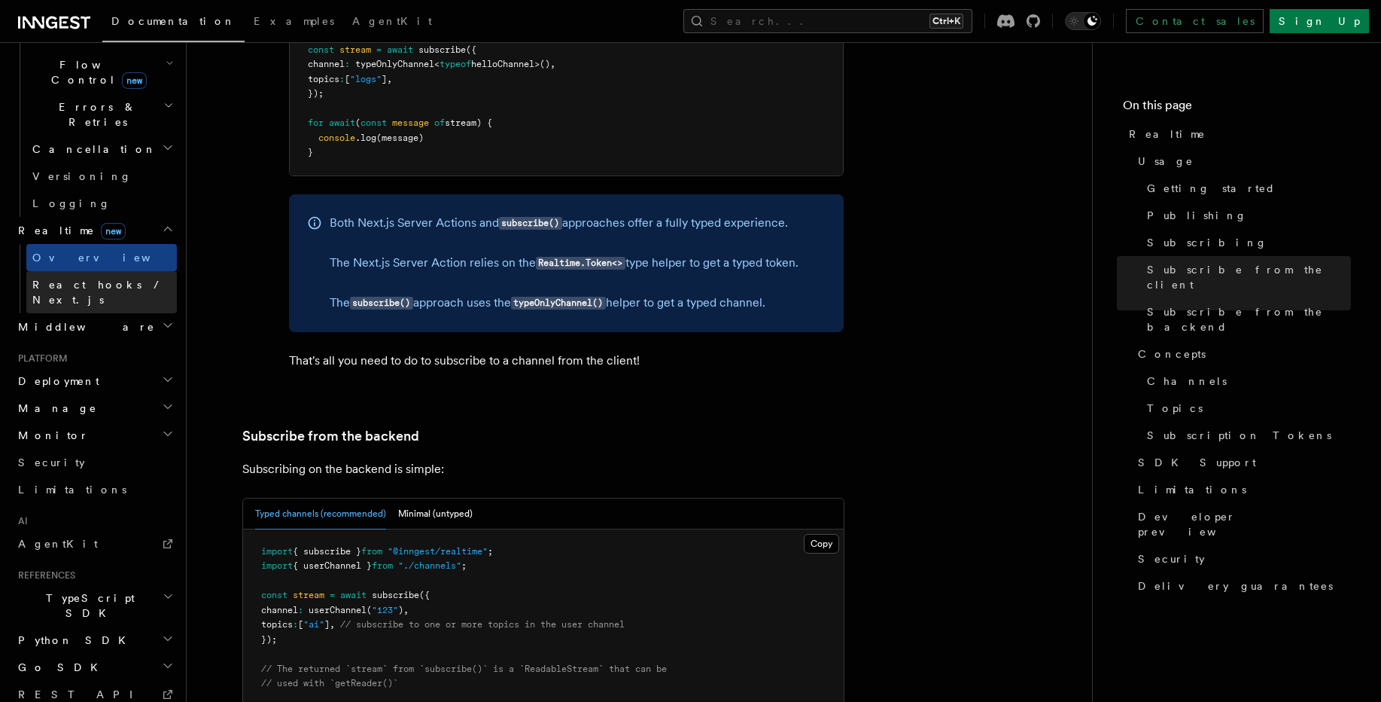
click at [90, 279] on span "React hooks / Next.js" at bounding box center [98, 292] width 133 height 27
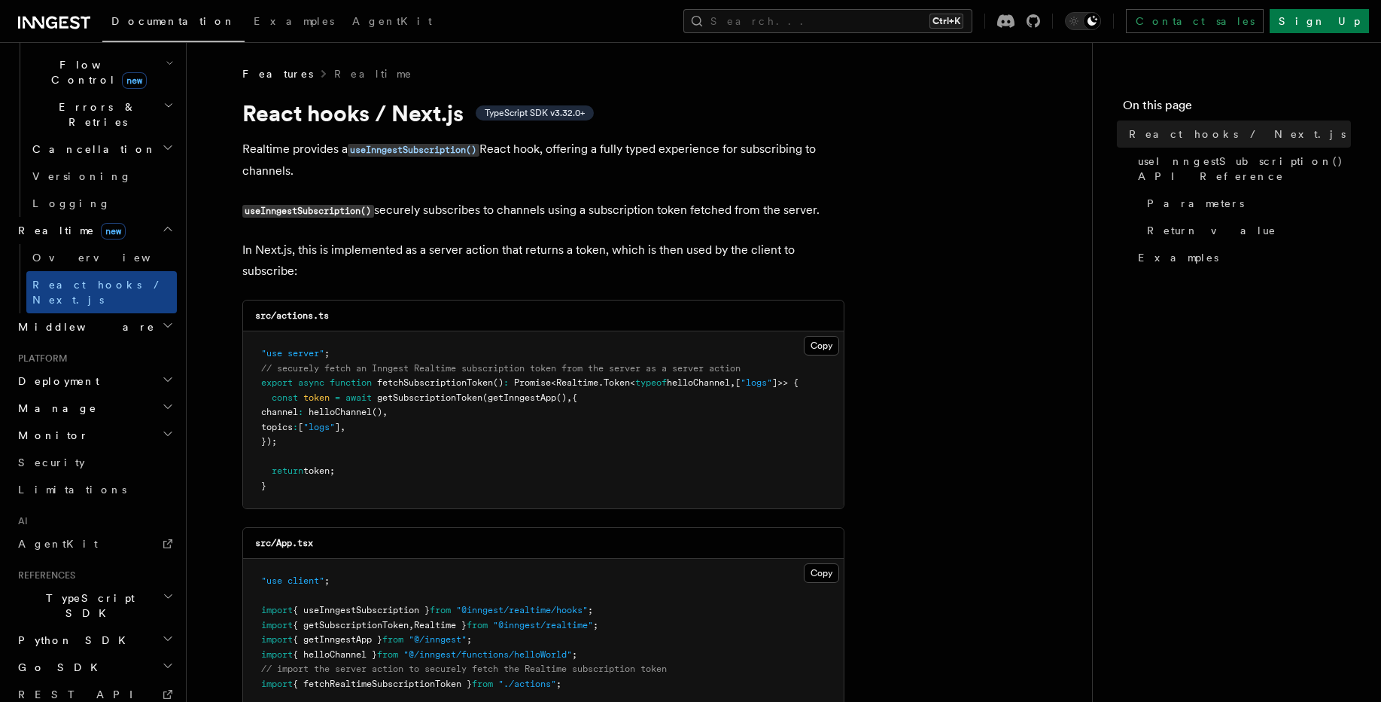
click at [69, 319] on span "Middleware" at bounding box center [83, 326] width 143 height 15
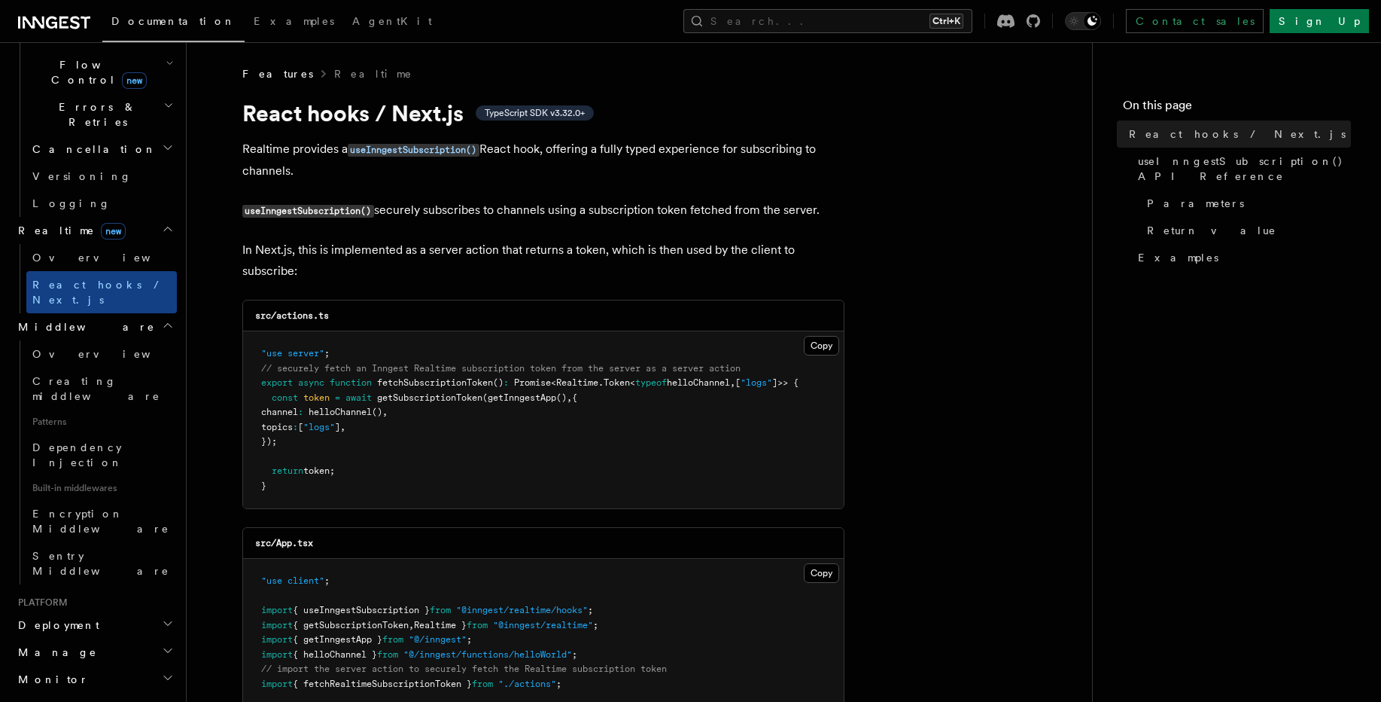
click at [84, 638] on h2 "Manage" at bounding box center [94, 651] width 165 height 27
click at [78, 693] on link "Apps" at bounding box center [101, 706] width 151 height 27
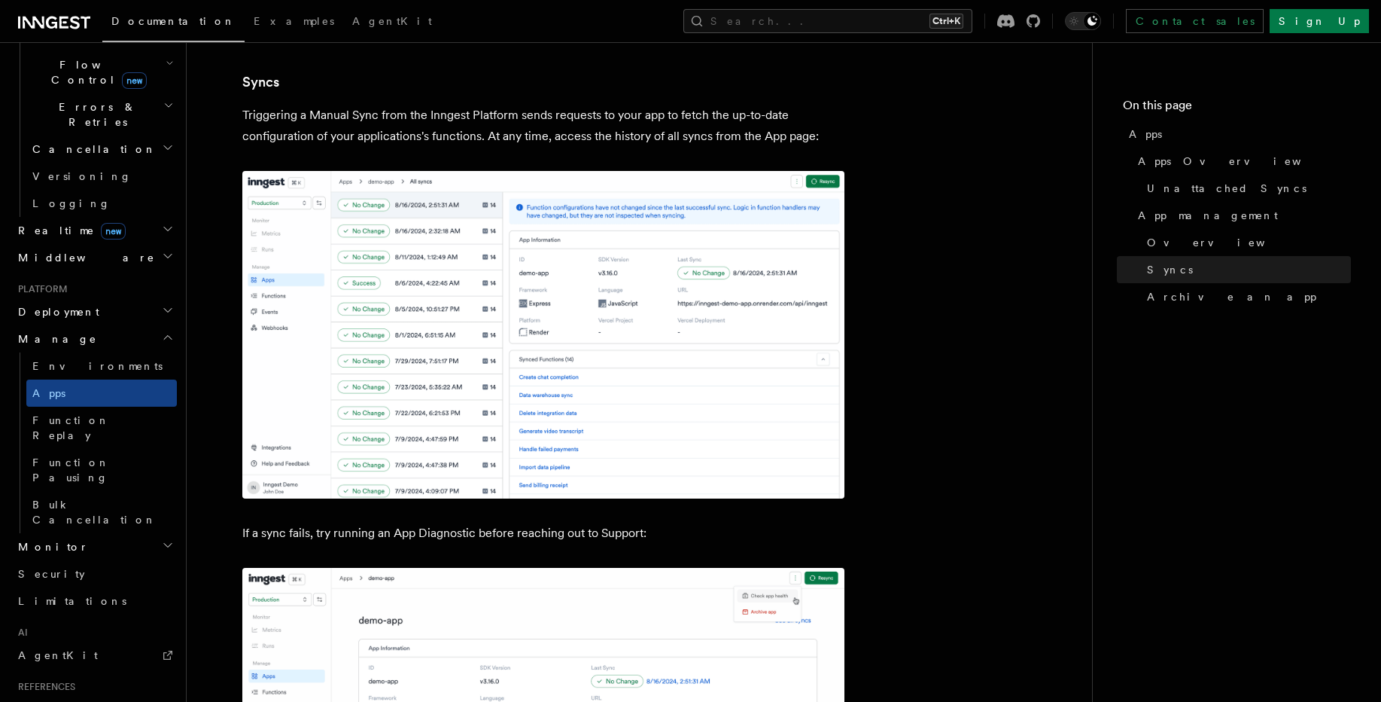
scroll to position [2349, 0]
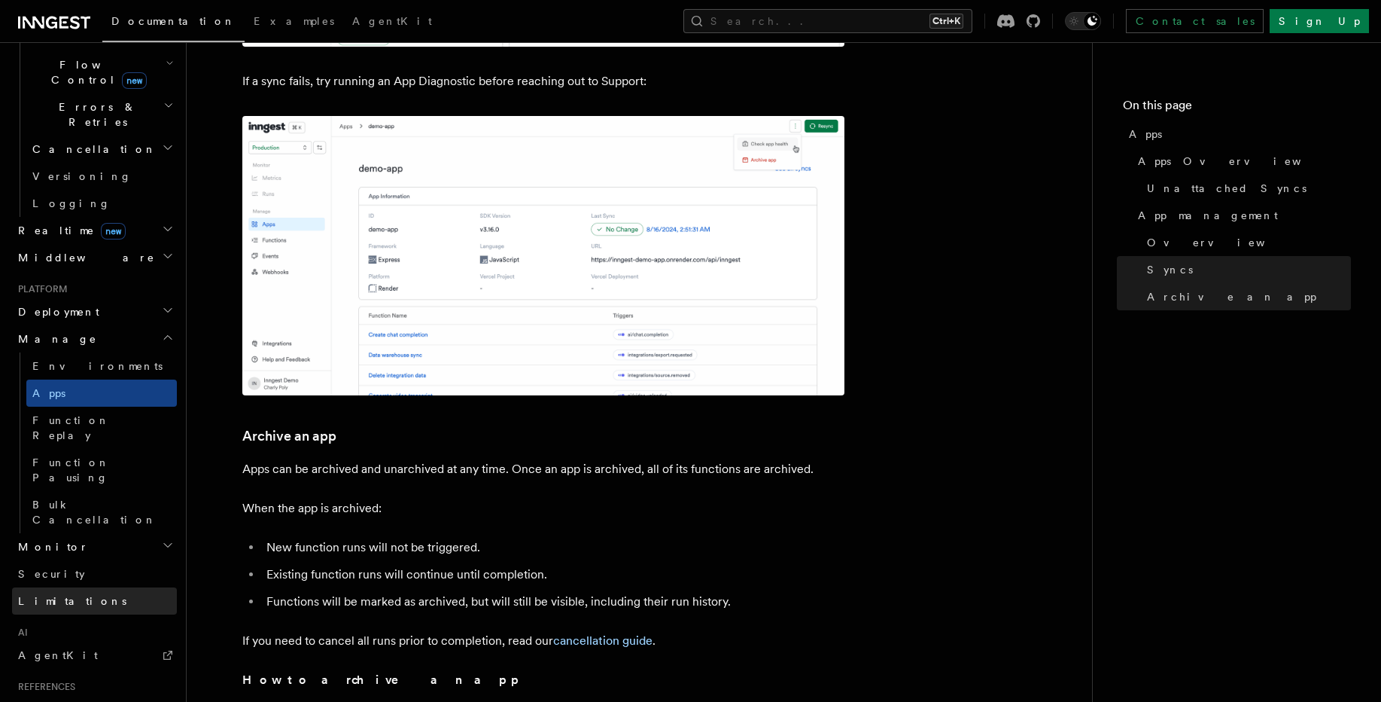
click at [73, 587] on link "Limitations" at bounding box center [94, 600] width 165 height 27
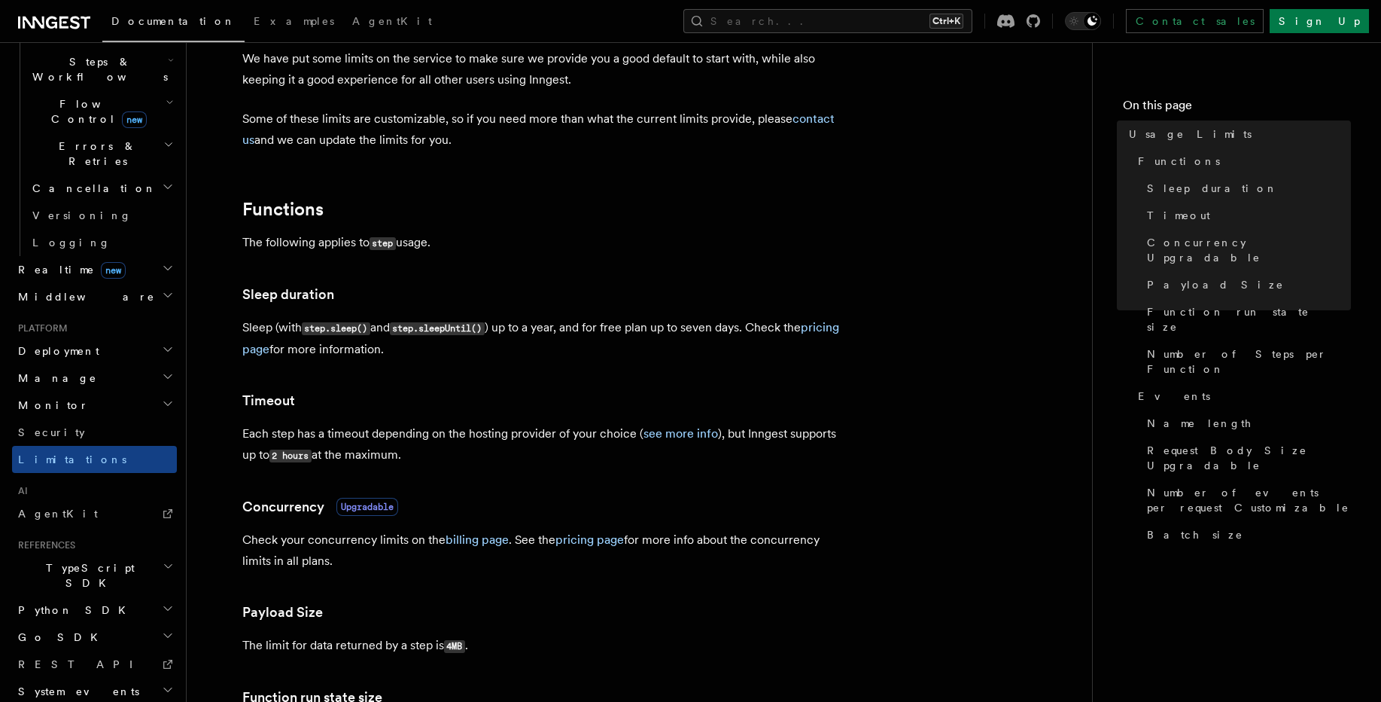
scroll to position [271, 0]
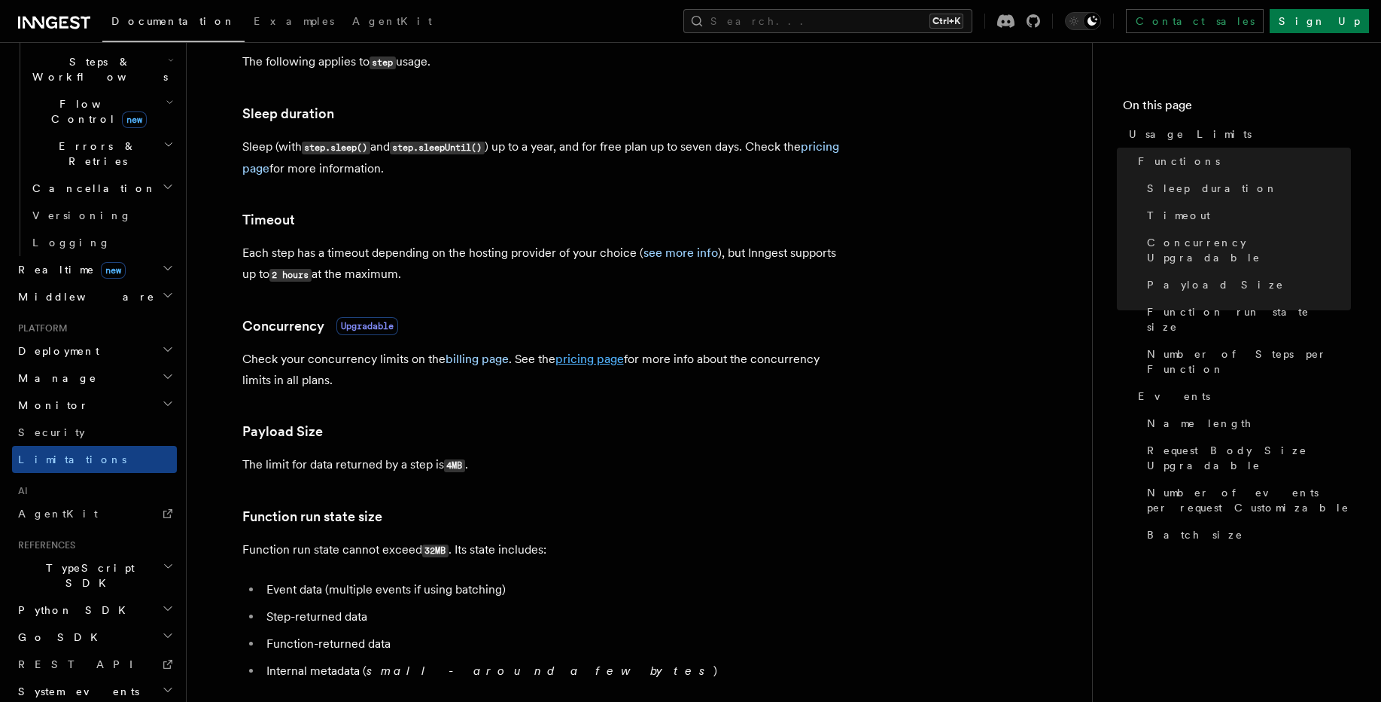
click at [604, 362] on link "pricing page" at bounding box center [590, 359] width 69 height 14
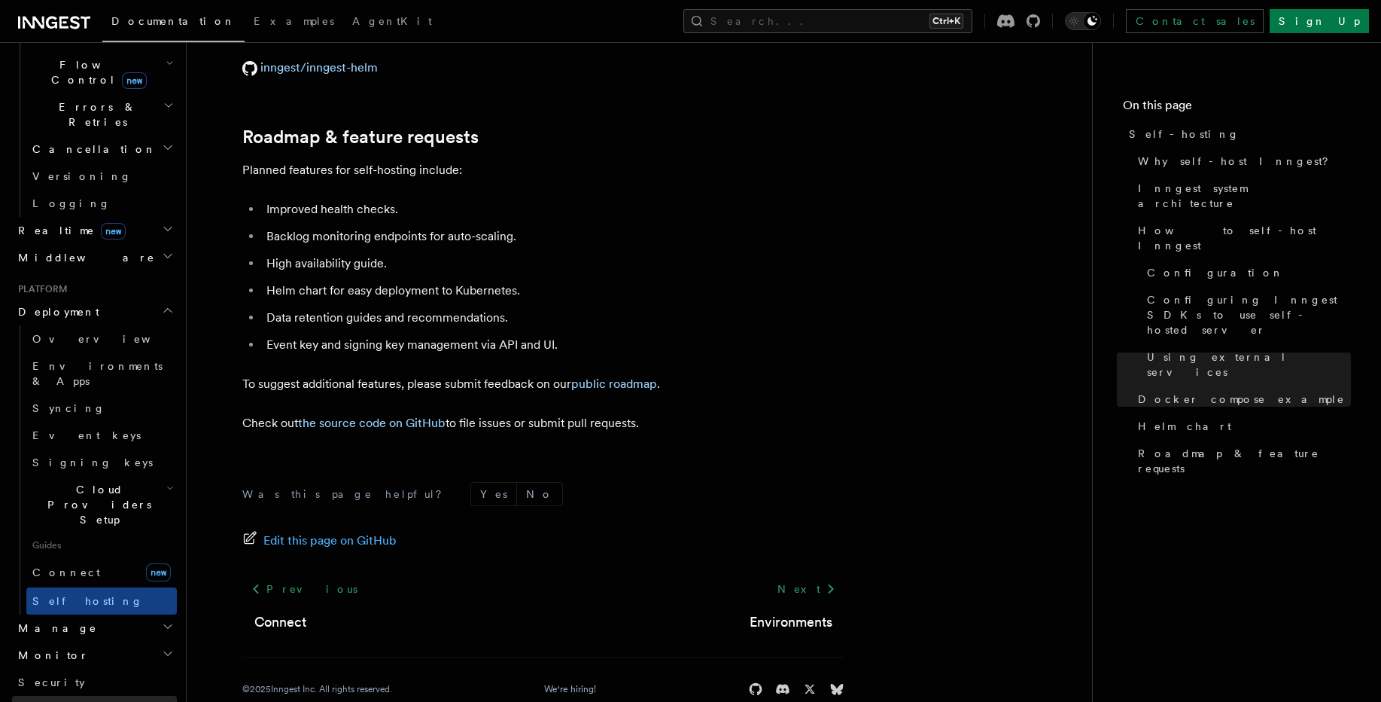
scroll to position [747, 0]
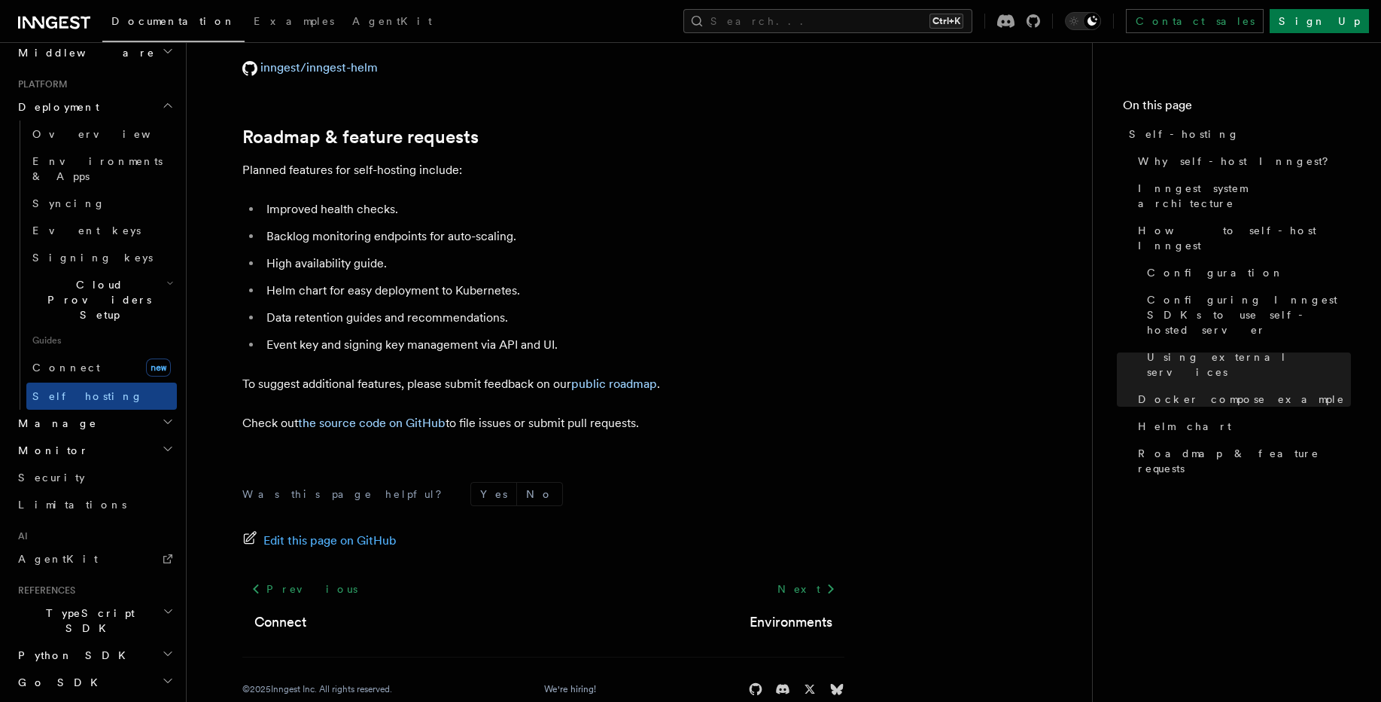
click at [71, 647] on span "Python SDK" at bounding box center [73, 654] width 123 height 15
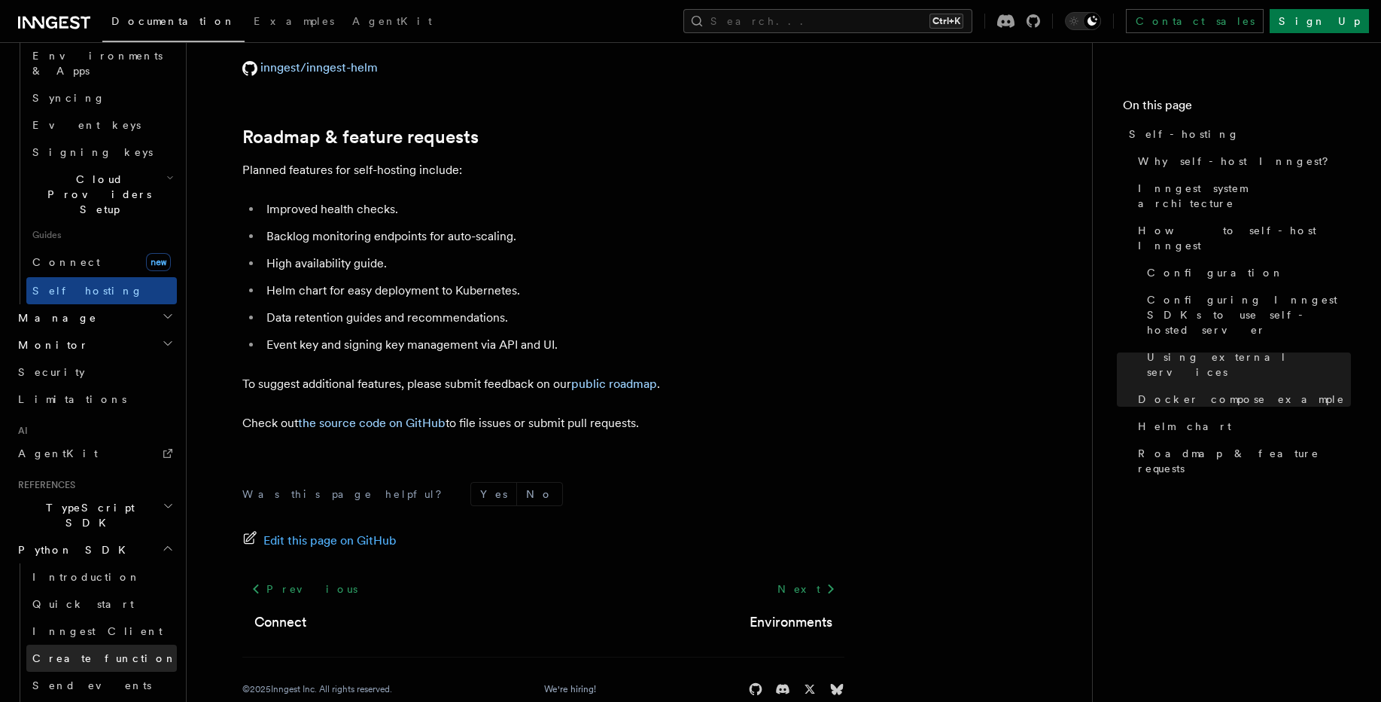
scroll to position [1018, 0]
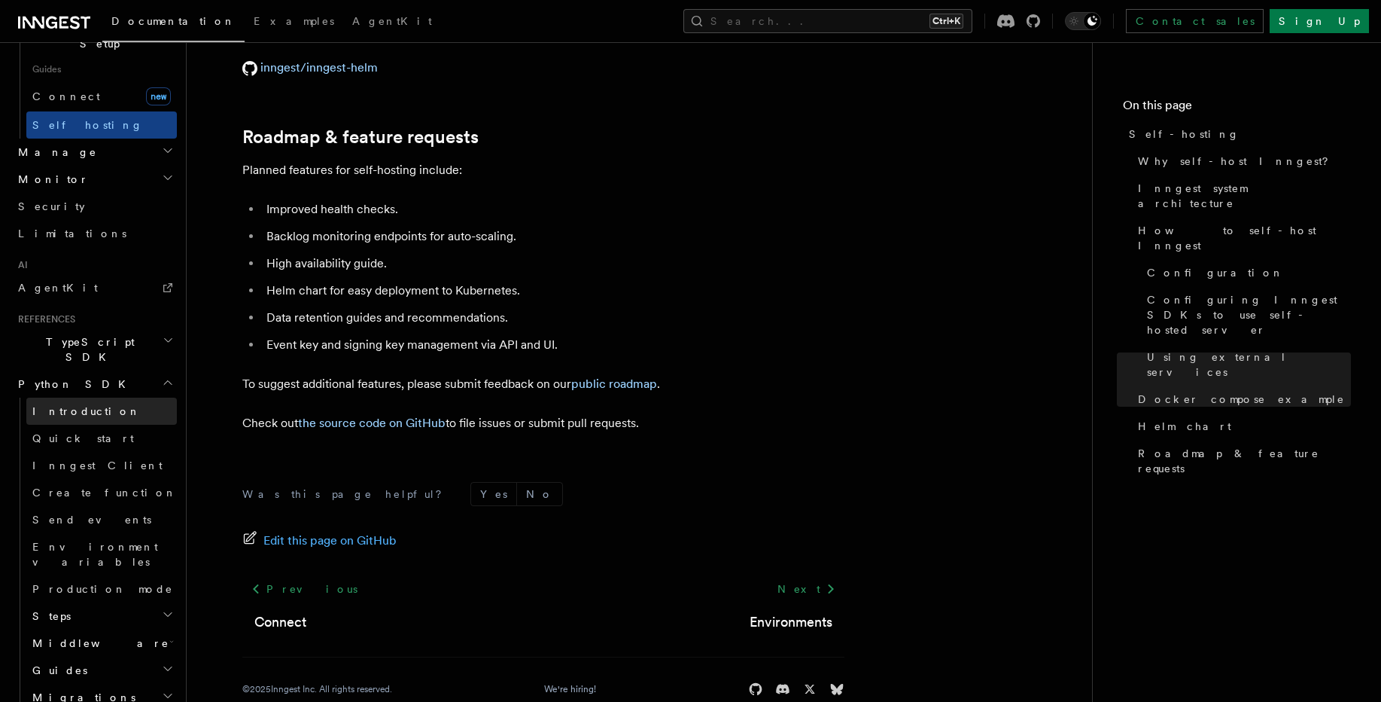
click at [81, 397] on link "Introduction" at bounding box center [101, 410] width 151 height 27
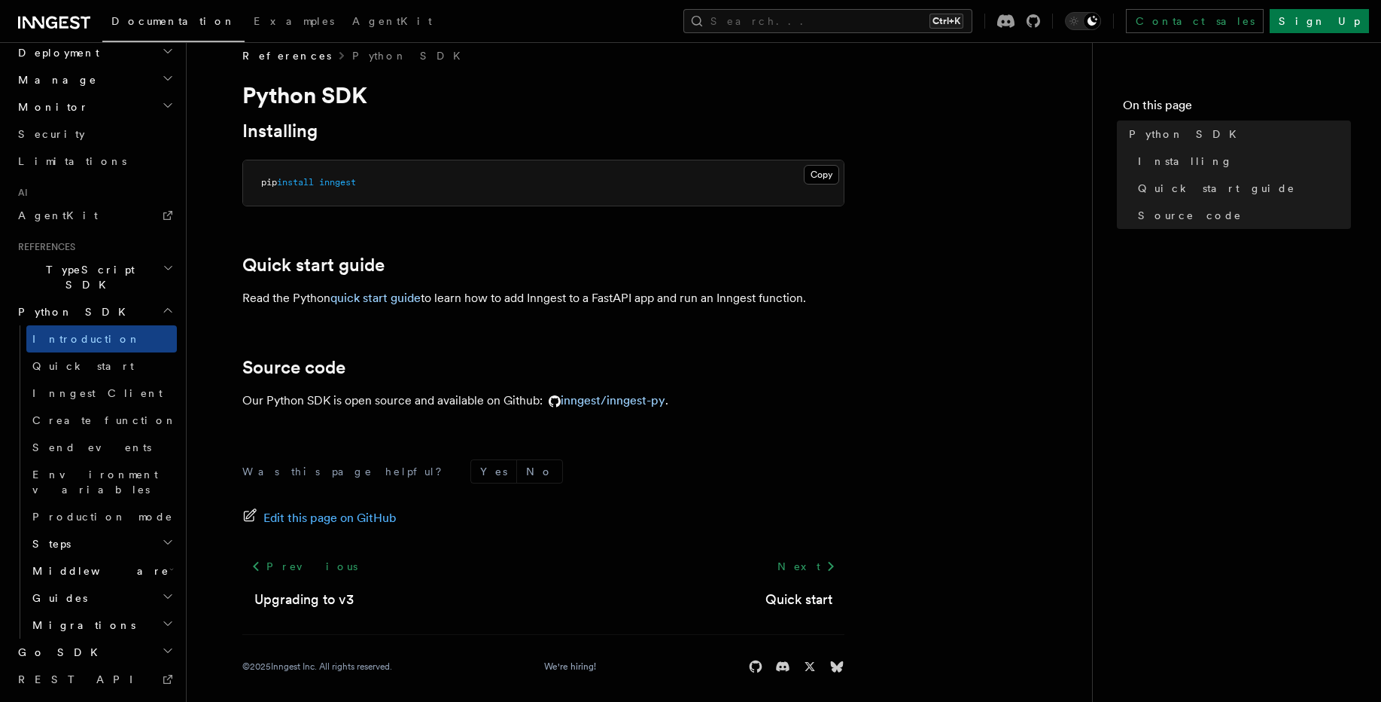
scroll to position [26, 0]
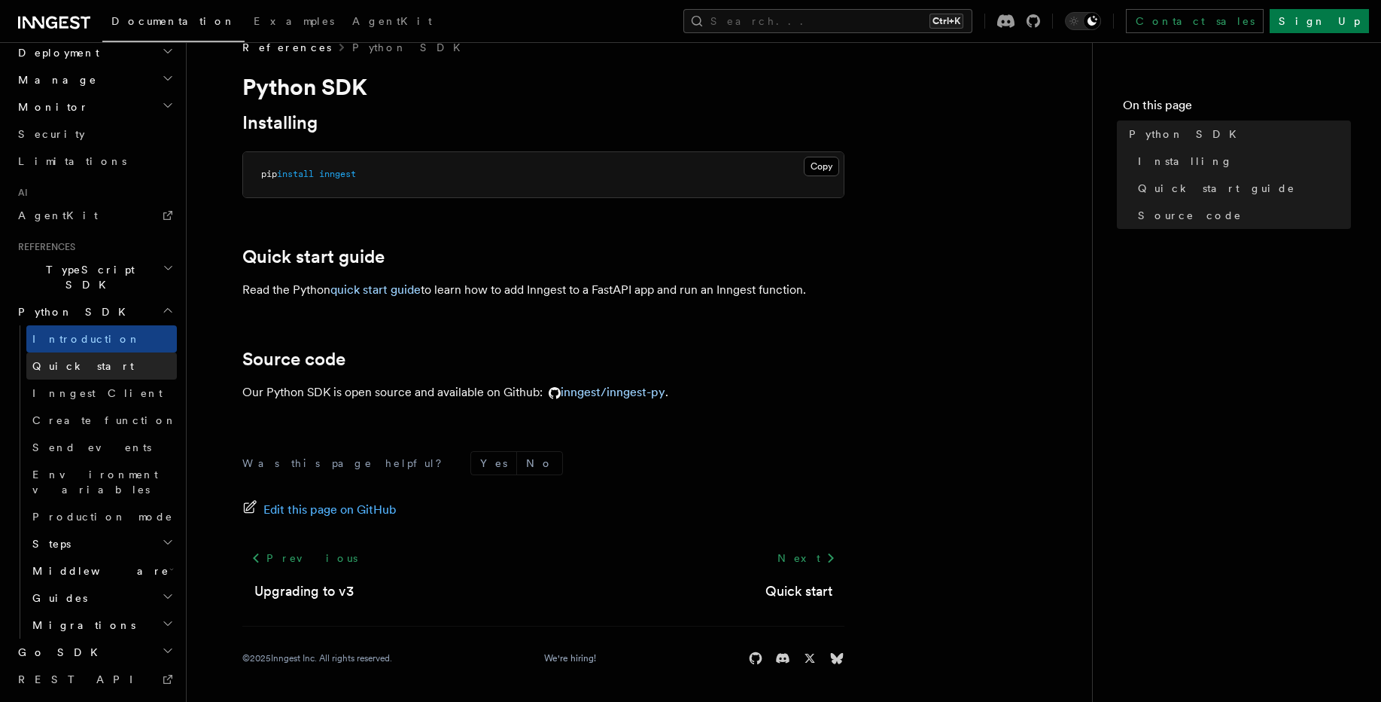
click at [81, 360] on span "Quick start" at bounding box center [83, 366] width 102 height 12
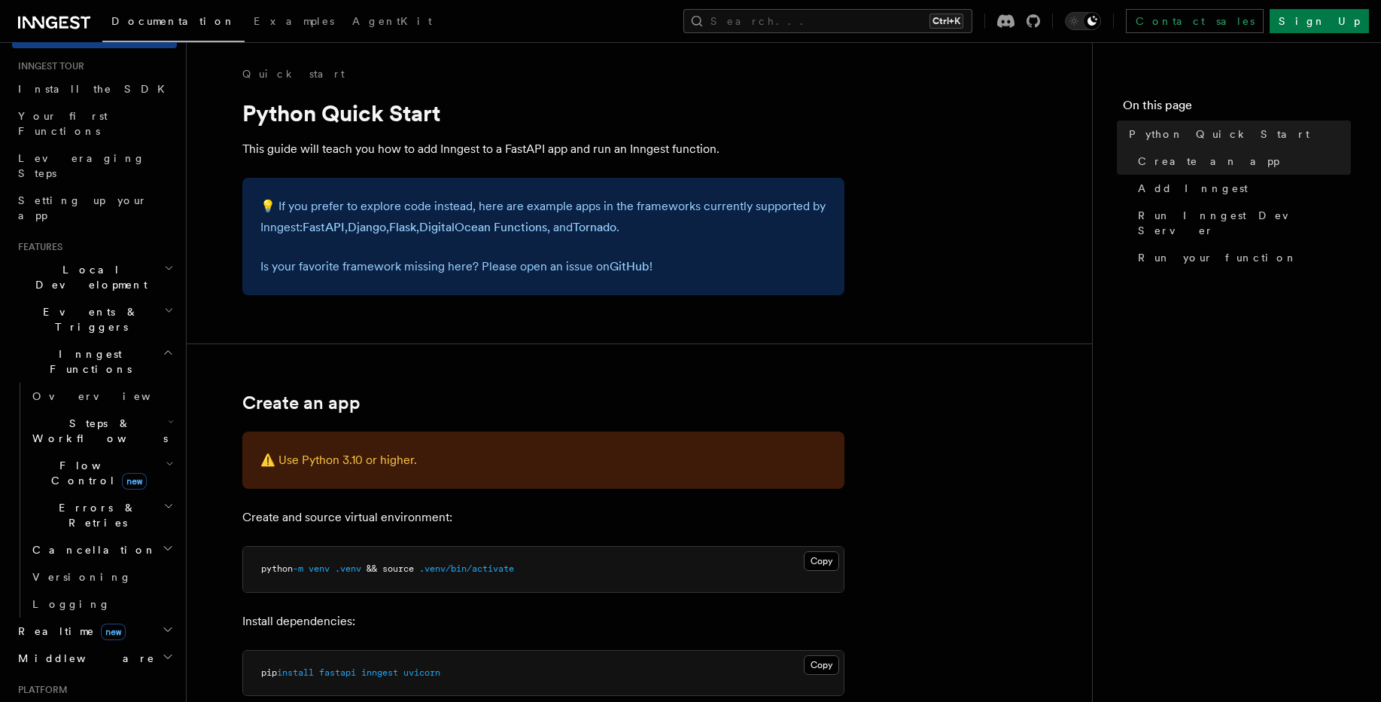
scroll to position [503, 0]
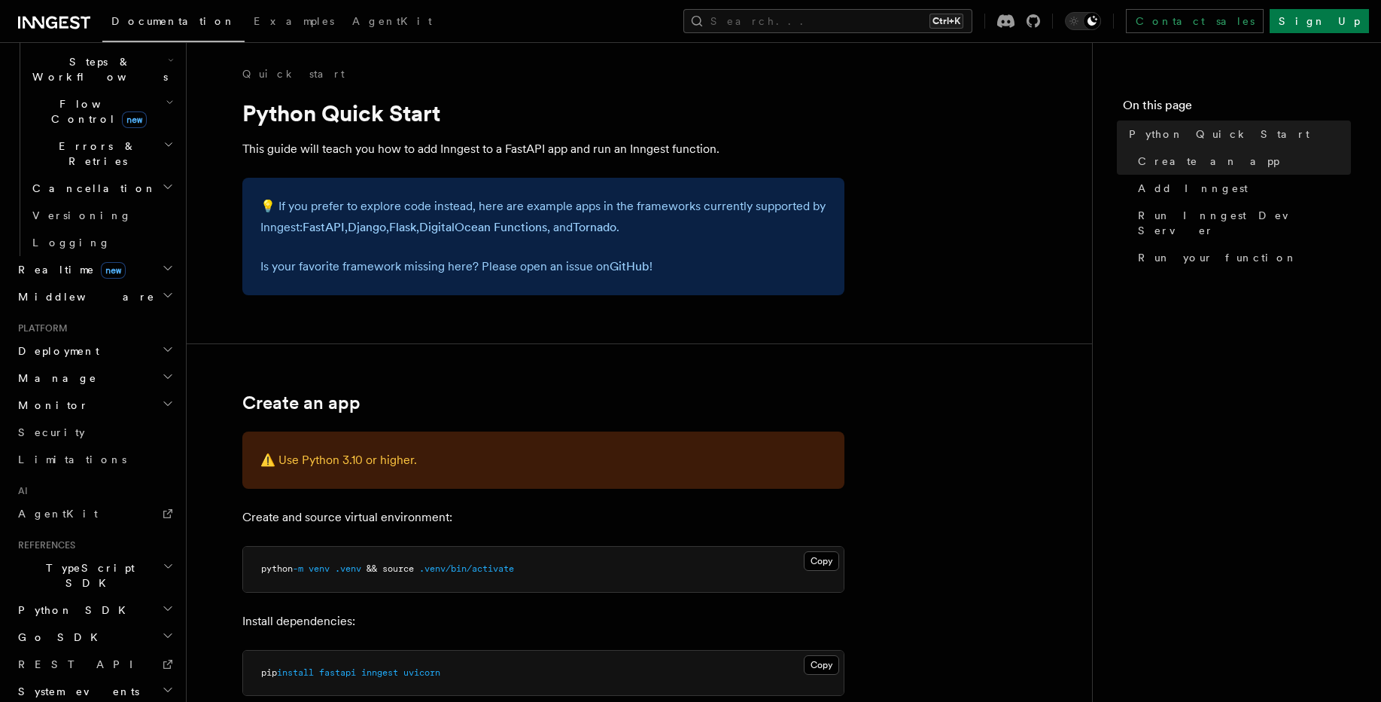
click at [78, 596] on h2 "Python SDK" at bounding box center [94, 609] width 165 height 27
click at [75, 684] on span "Inngest Client" at bounding box center [97, 691] width 130 height 15
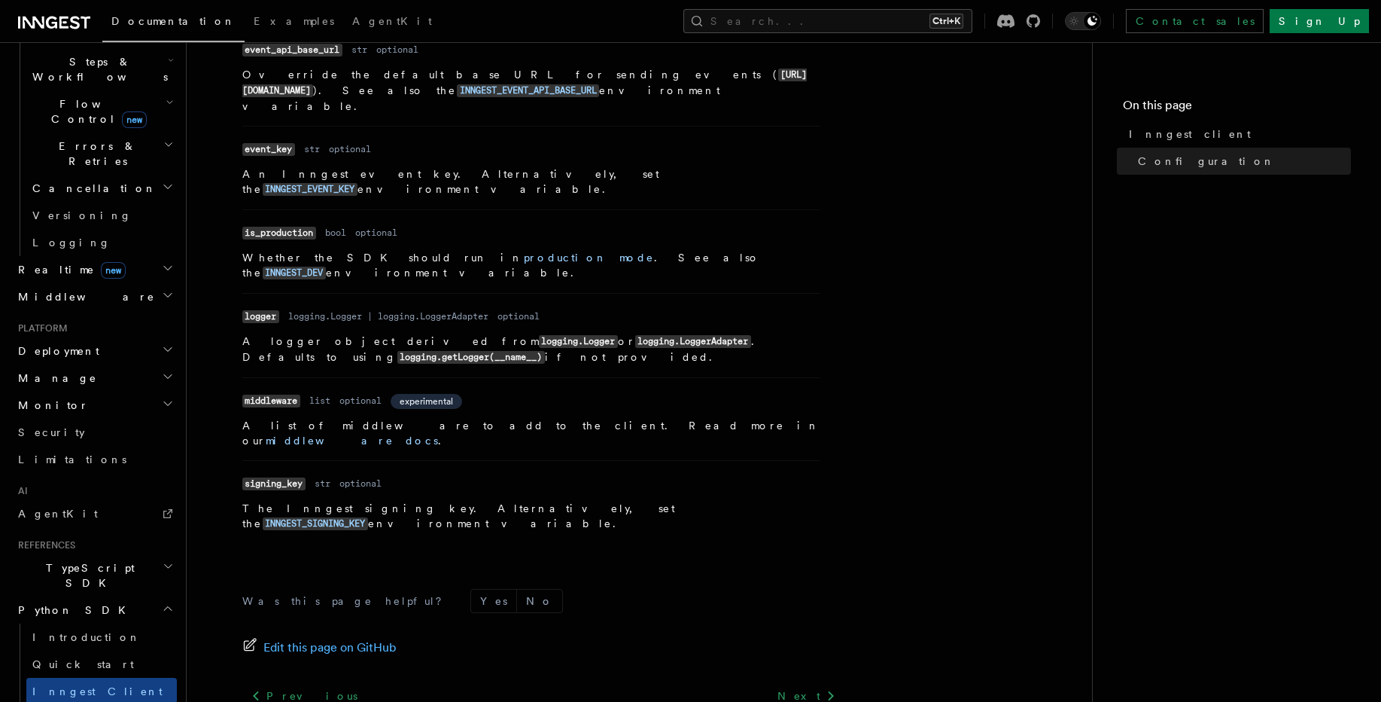
scroll to position [661, 0]
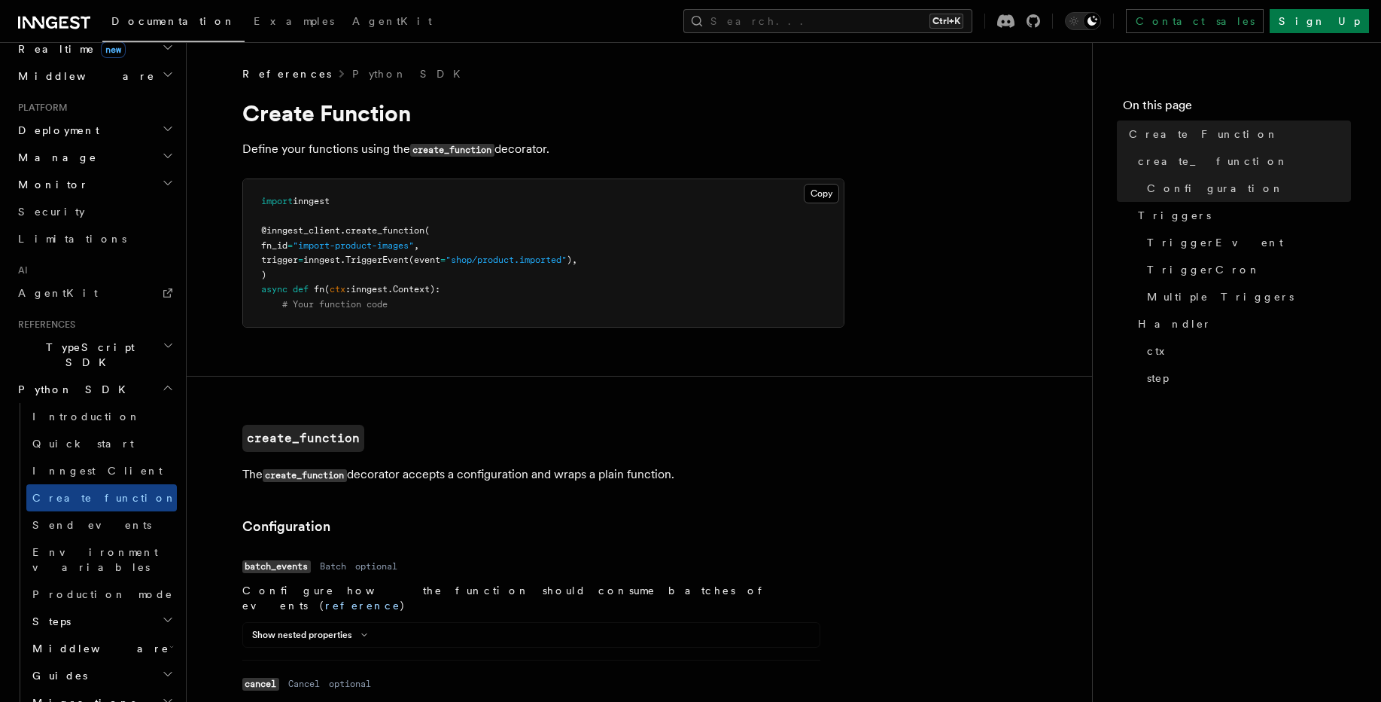
scroll to position [774, 0]
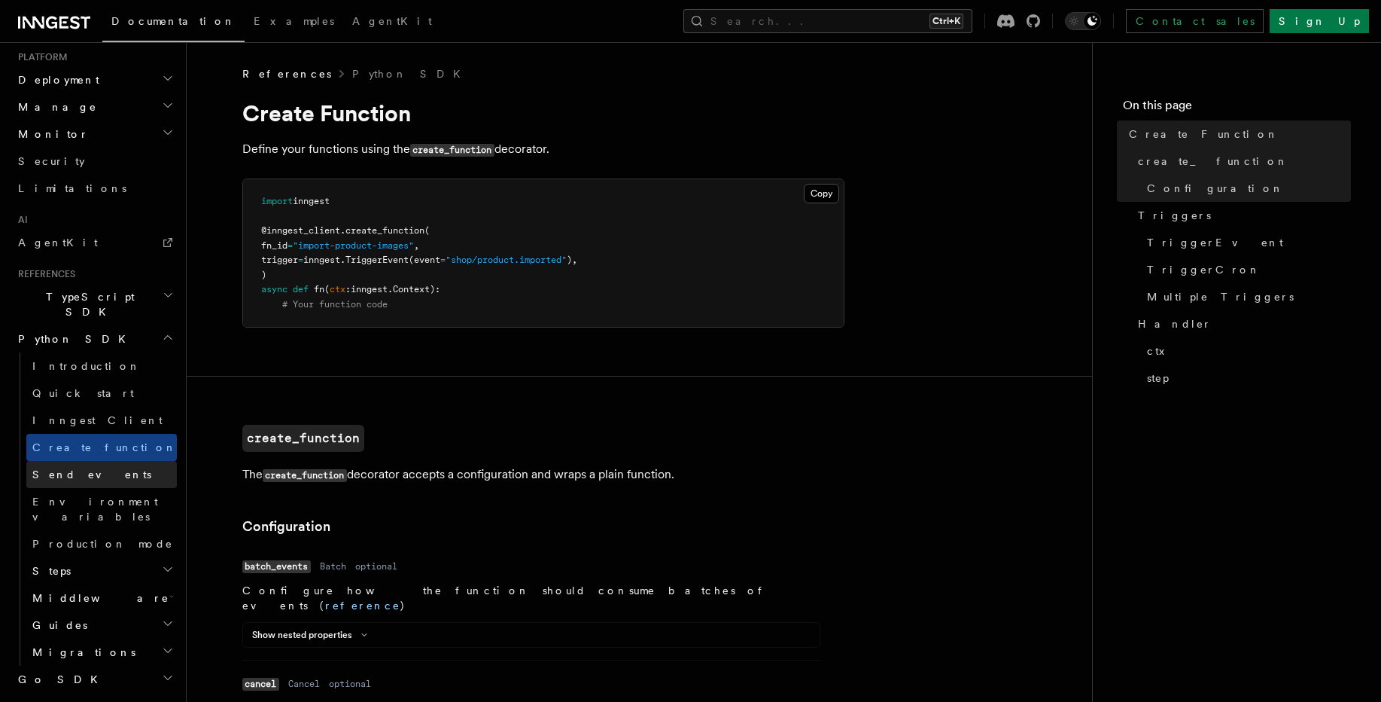
click at [63, 468] on span "Send events" at bounding box center [91, 474] width 119 height 12
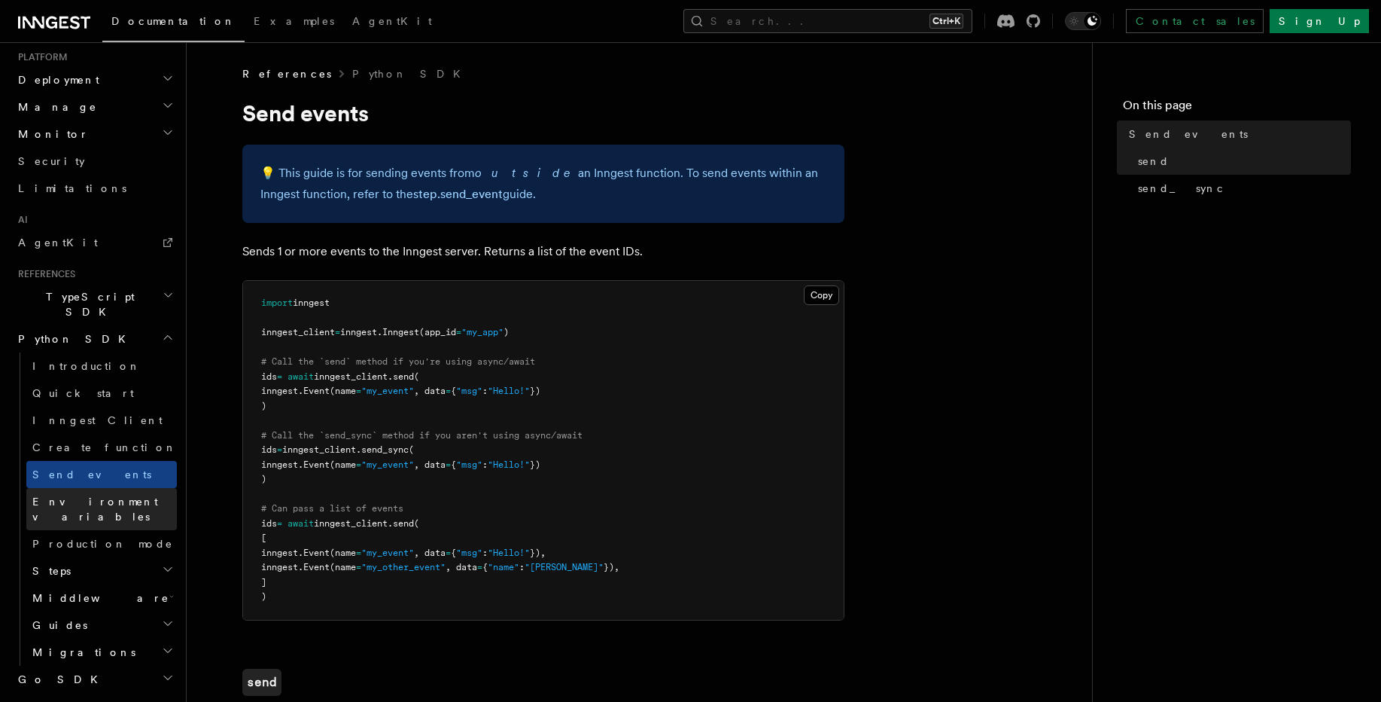
click at [68, 495] on span "Environment variables" at bounding box center [95, 508] width 126 height 27
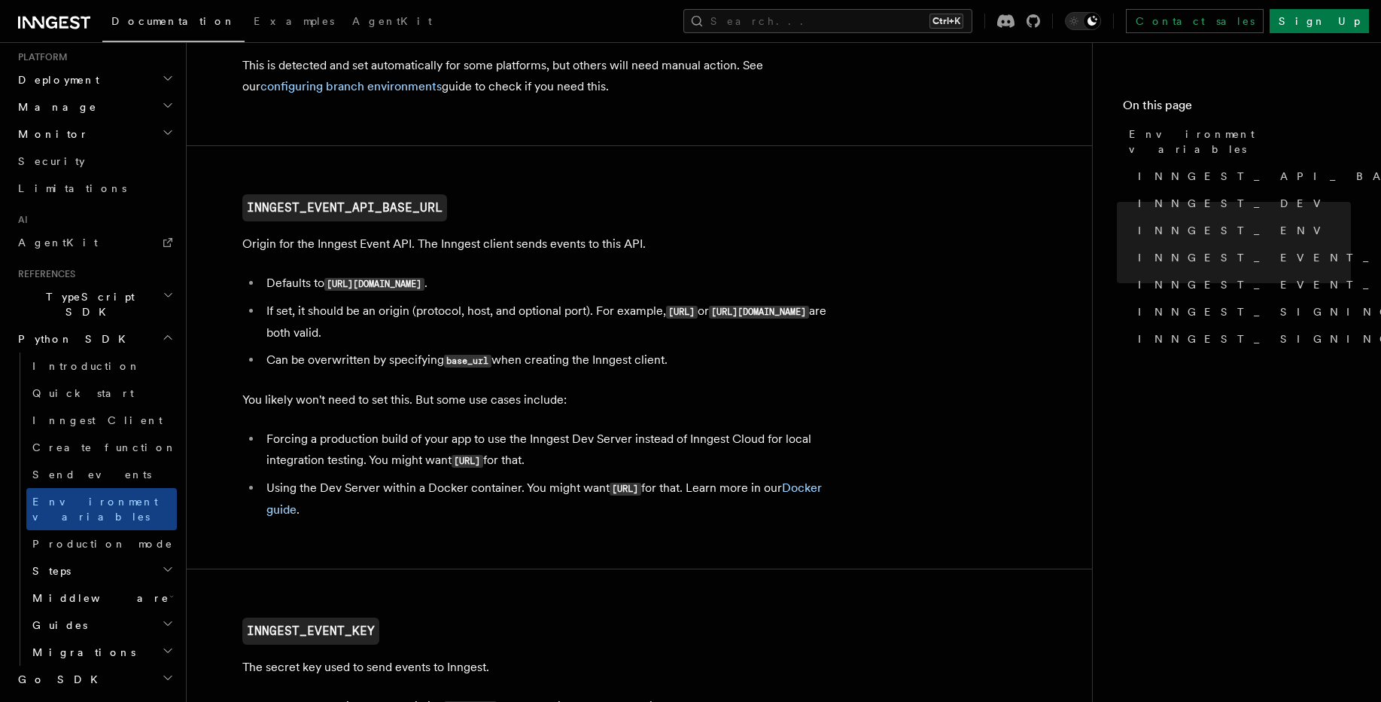
scroll to position [801, 0]
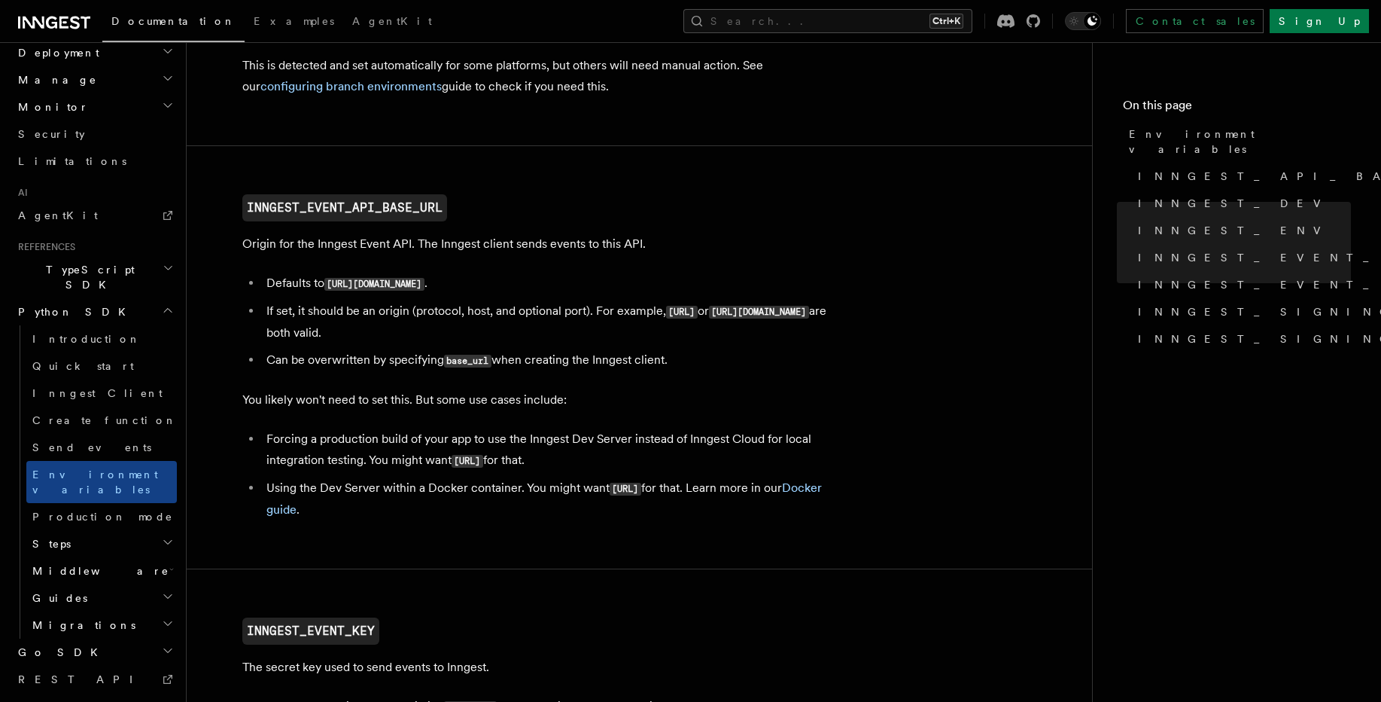
click at [107, 693] on h2 "System events" at bounding box center [94, 706] width 165 height 27
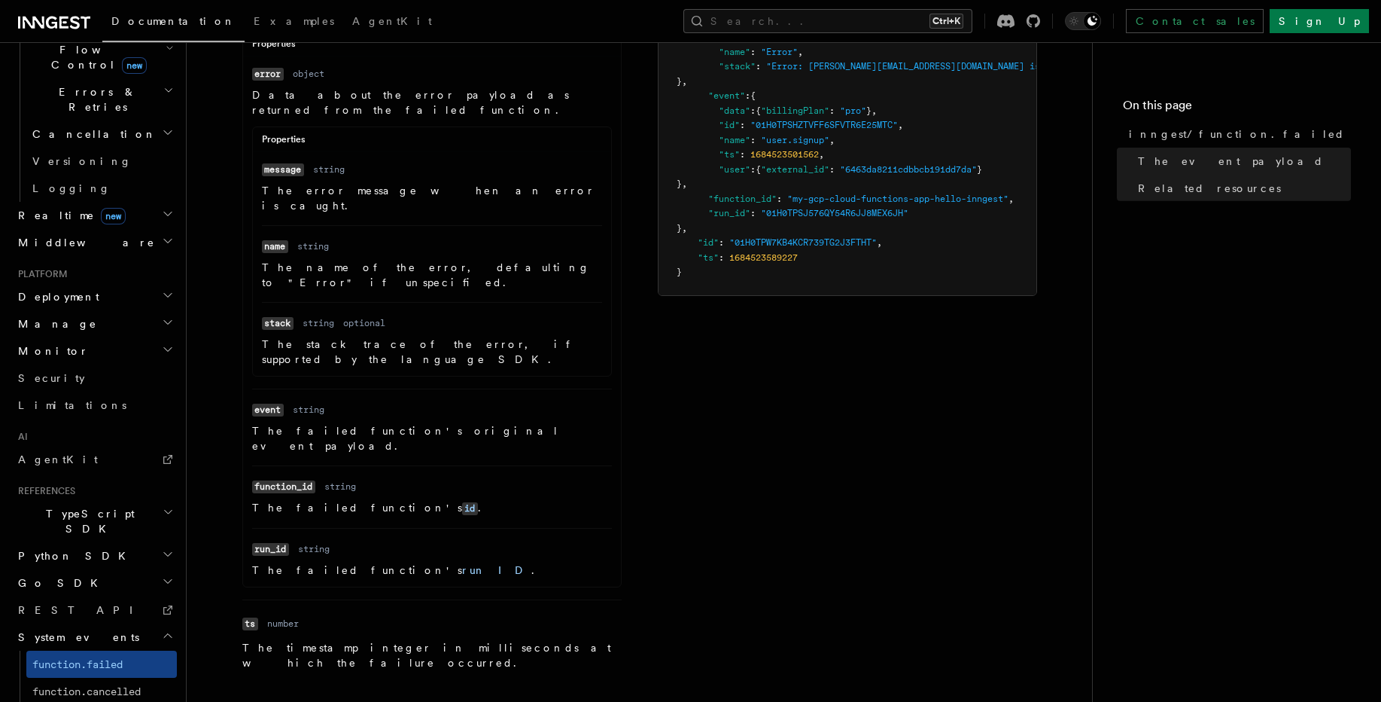
scroll to position [271, 0]
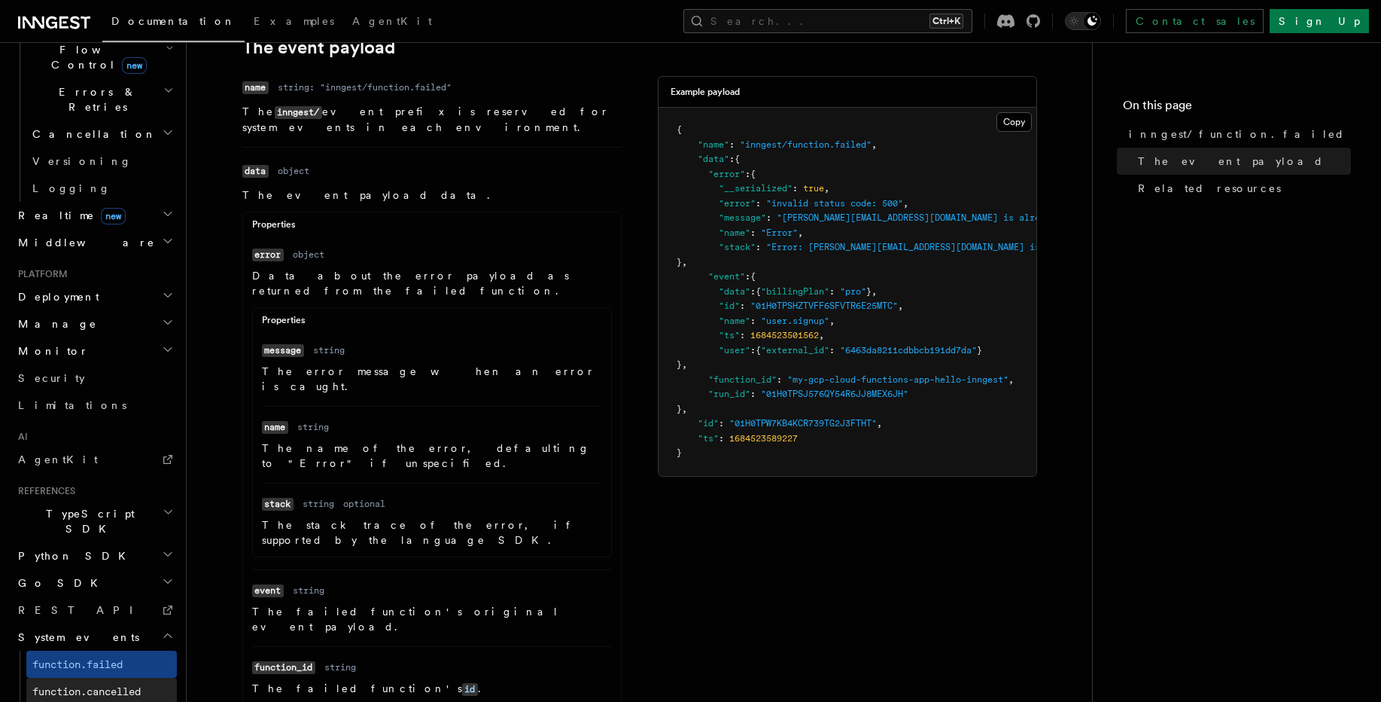
click at [105, 685] on span "function.cancelled" at bounding box center [86, 691] width 108 height 12
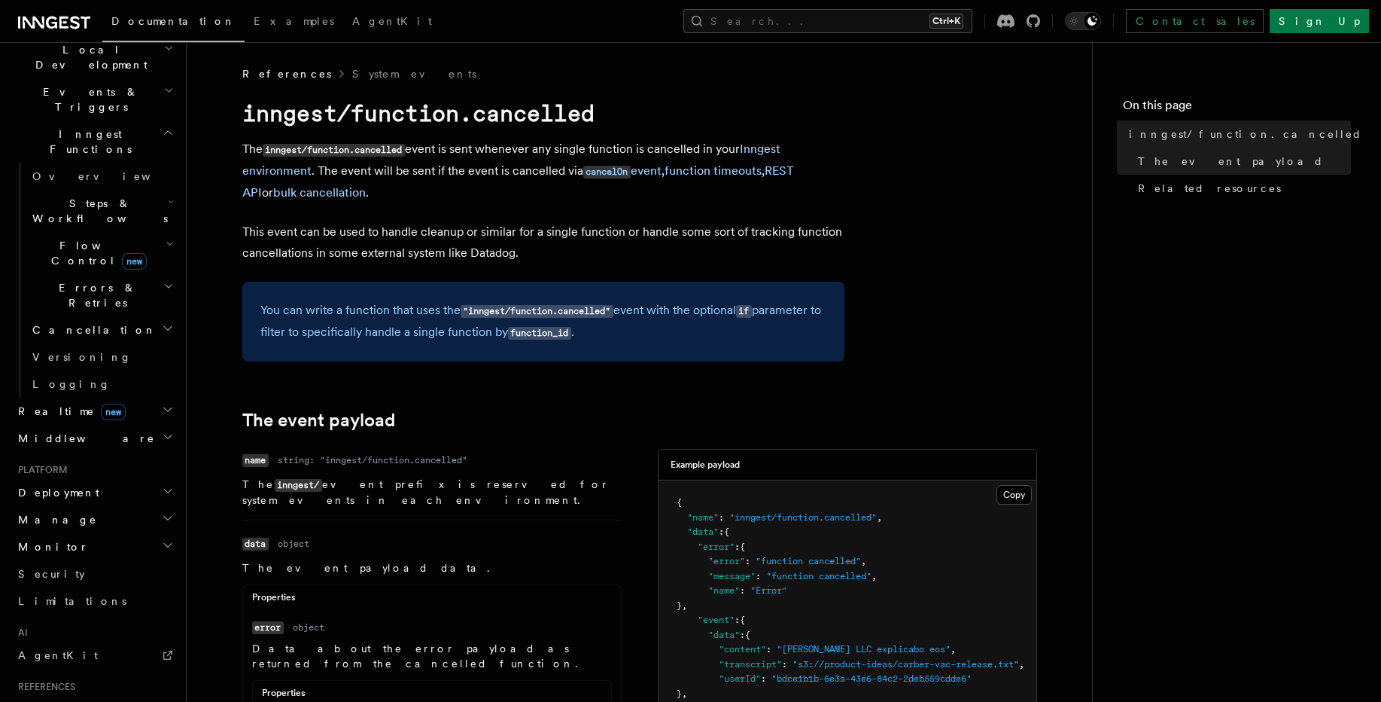
scroll to position [452, 0]
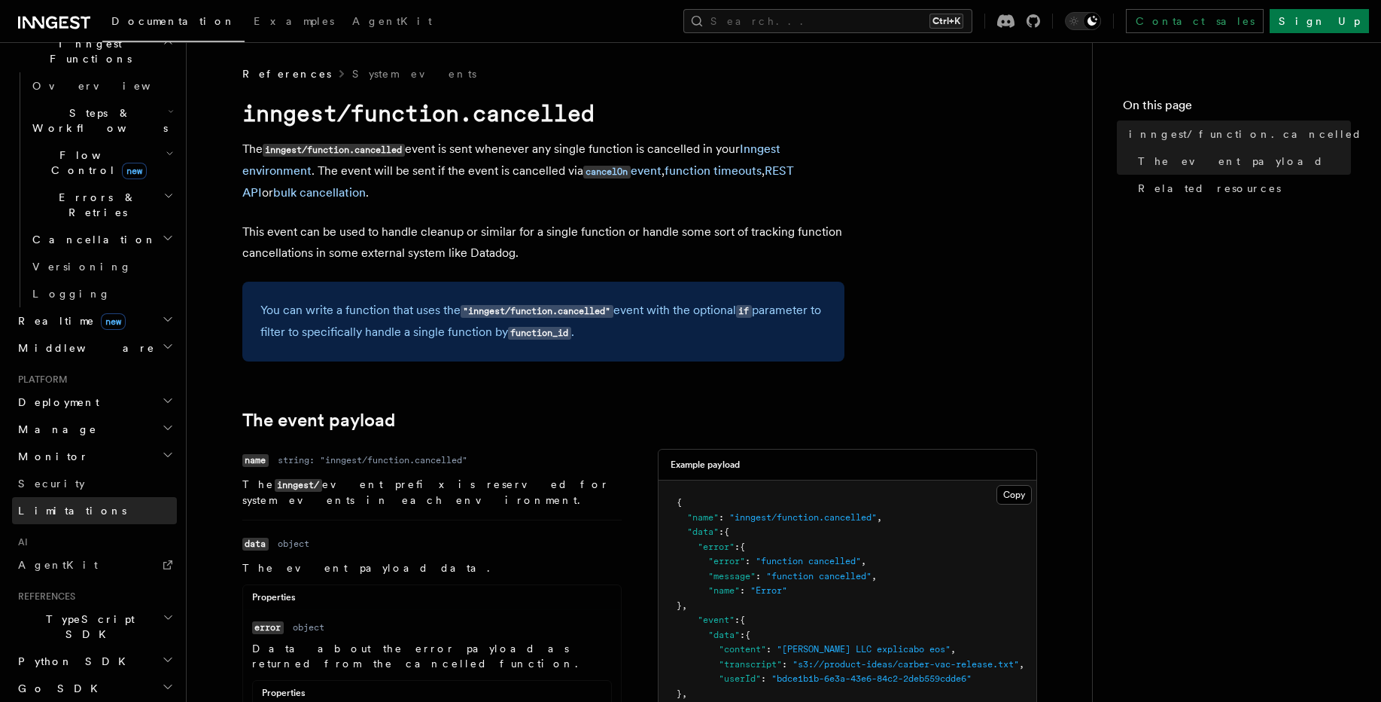
click at [60, 504] on span "Limitations" at bounding box center [72, 510] width 108 height 12
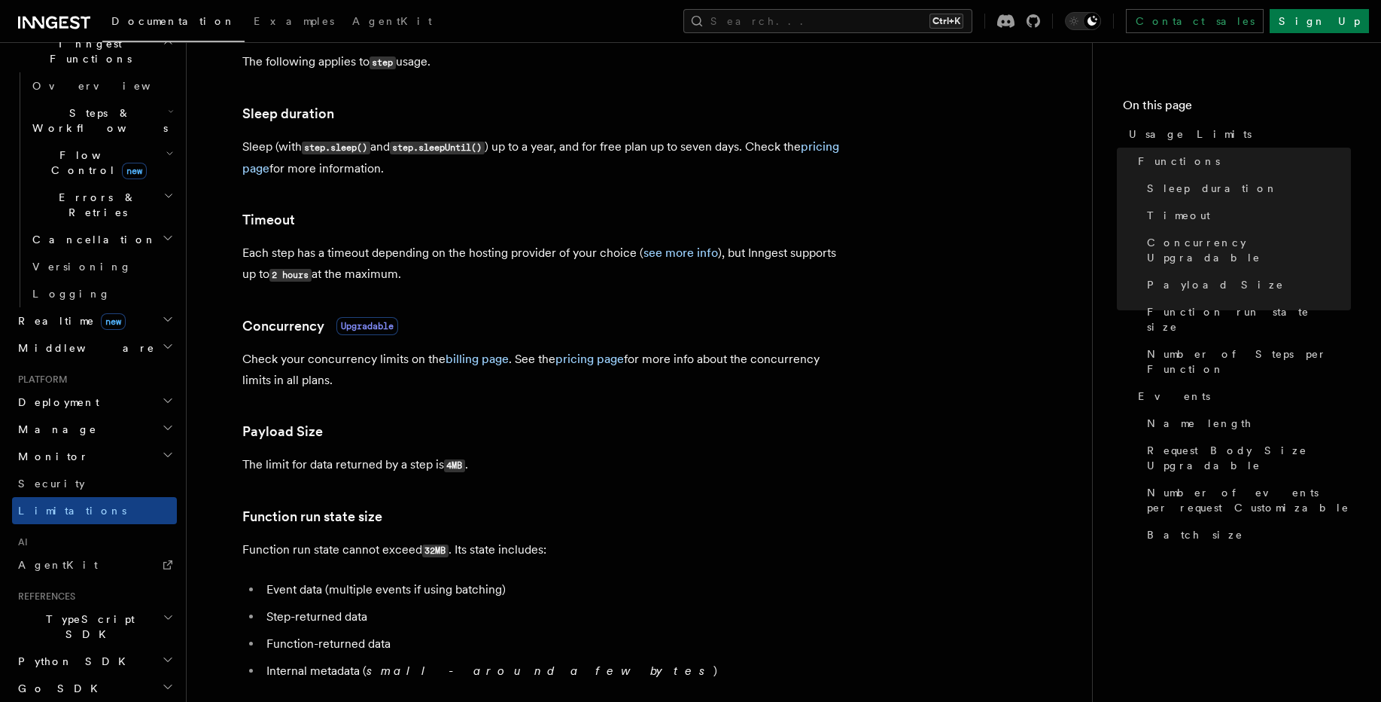
scroll to position [361, 0]
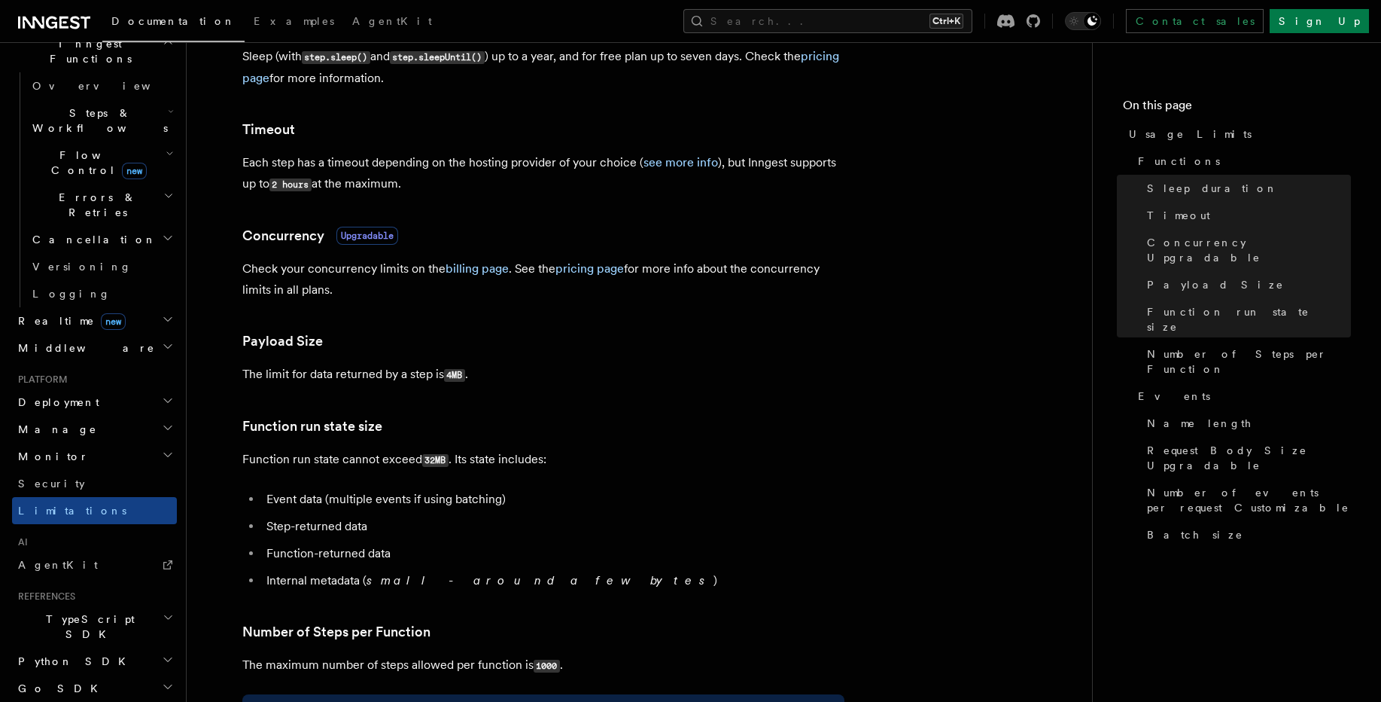
click at [282, 376] on p "The limit for data returned by a step is 4MB ." at bounding box center [543, 375] width 602 height 22
click at [379, 377] on p "The limit for data returned by a step is 4MB ." at bounding box center [543, 375] width 602 height 22
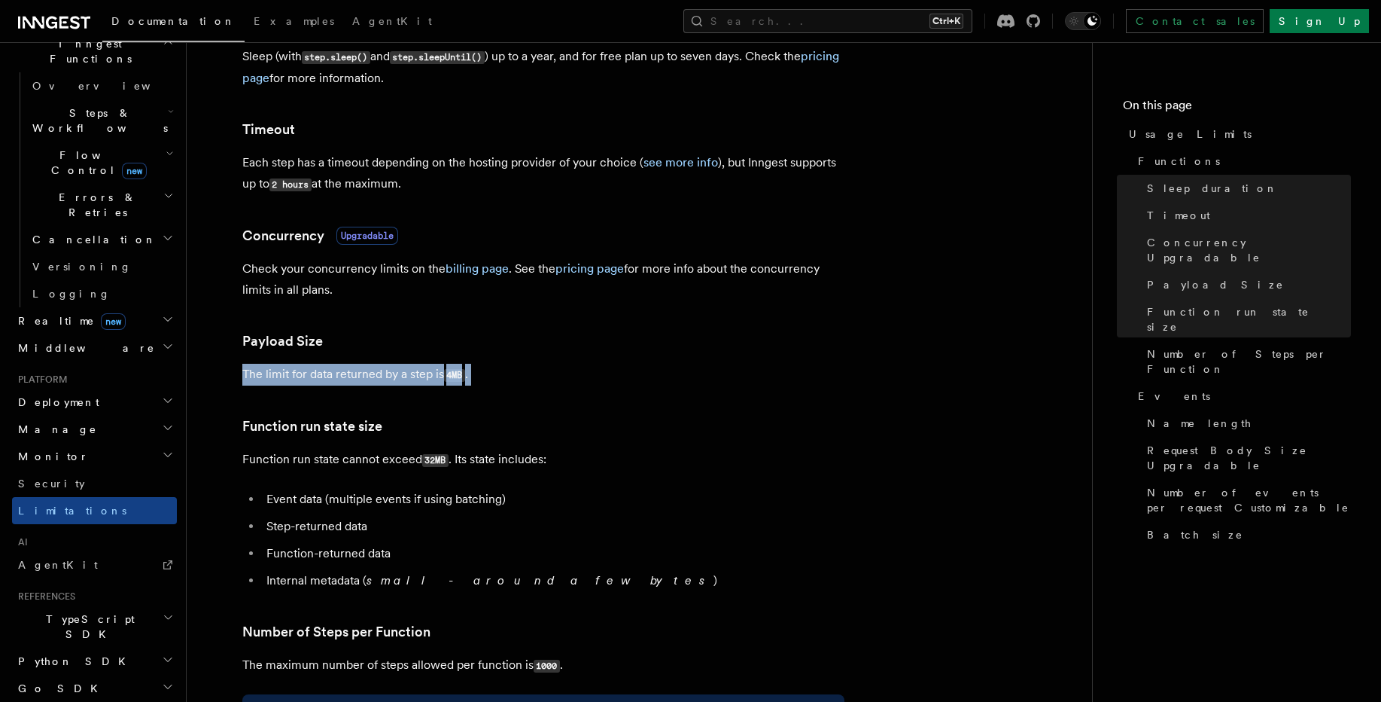
click at [379, 377] on p "The limit for data returned by a step is 4MB ." at bounding box center [543, 375] width 602 height 22
click at [622, 492] on li "Event data (multiple events if using batching)" at bounding box center [553, 499] width 583 height 21
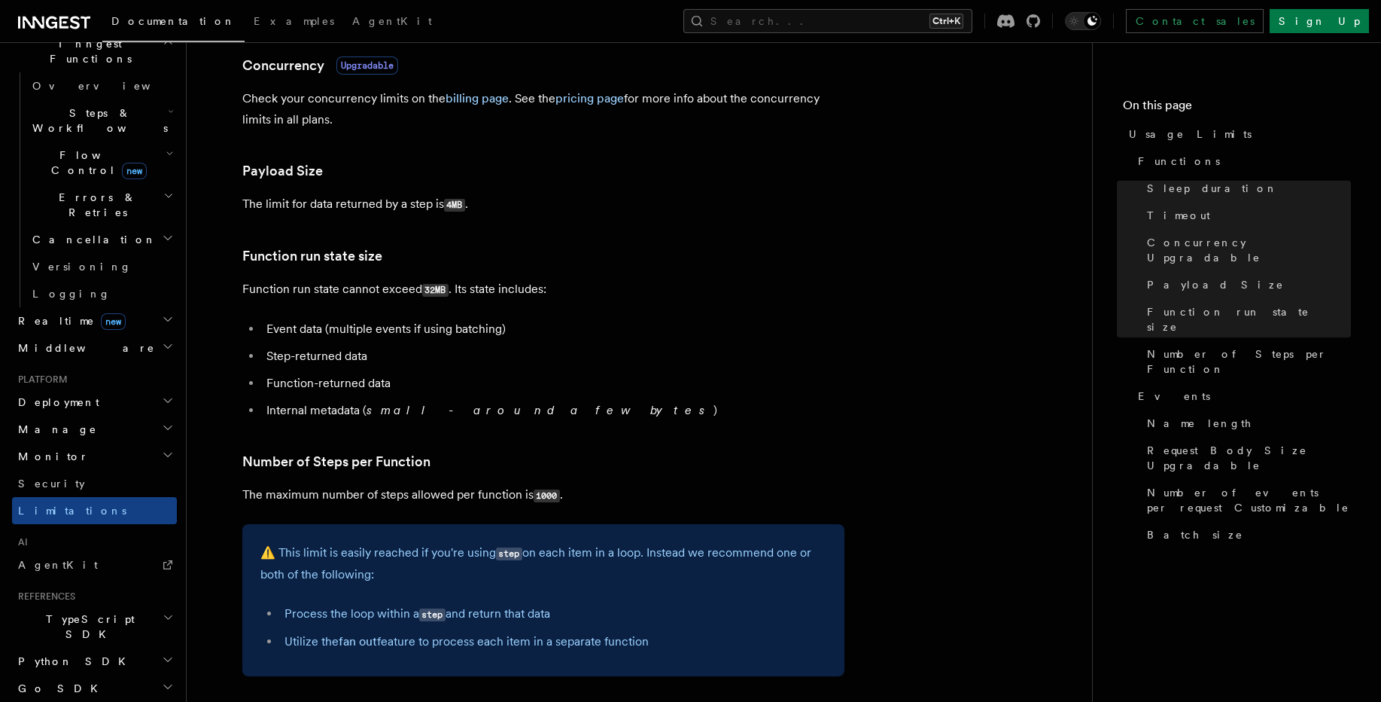
scroll to position [542, 0]
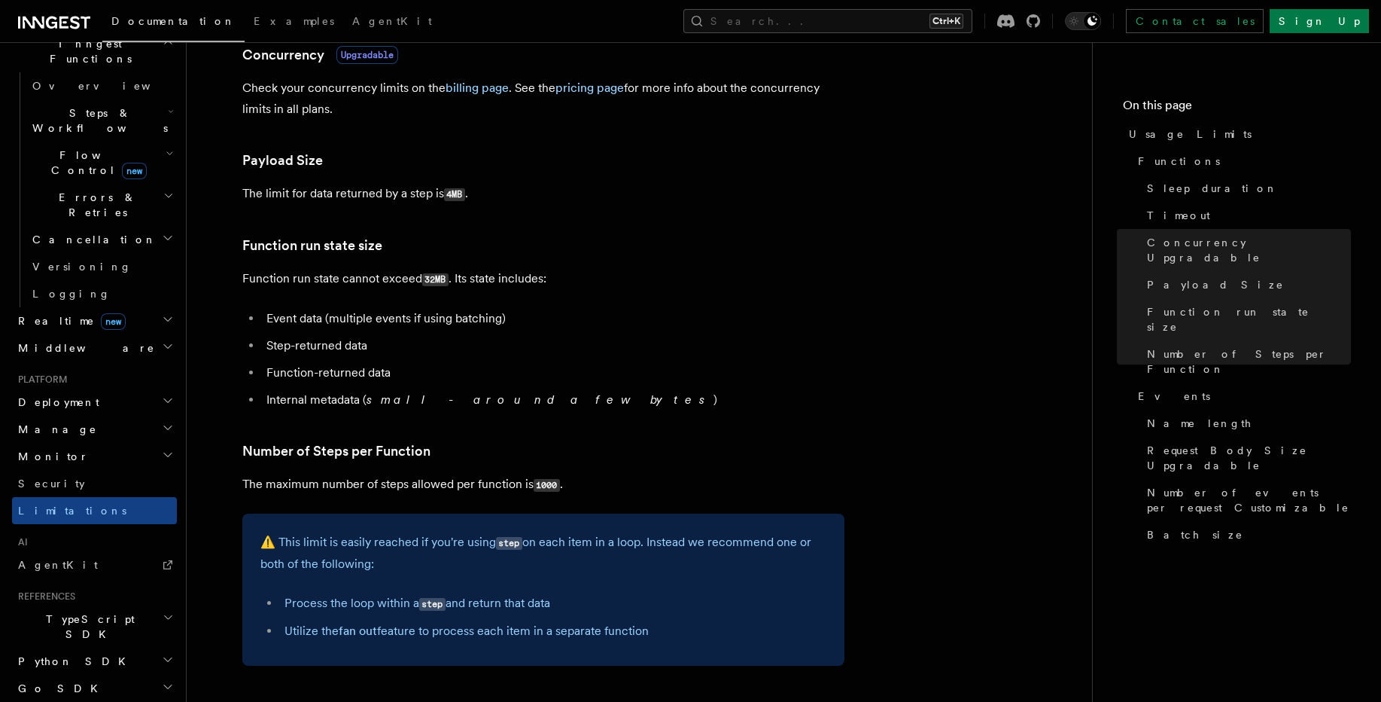
click at [405, 485] on p "The maximum number of steps allowed per function is 1000 ." at bounding box center [543, 485] width 602 height 22
click at [452, 486] on p "The maximum number of steps allowed per function is 1000 ." at bounding box center [543, 485] width 602 height 22
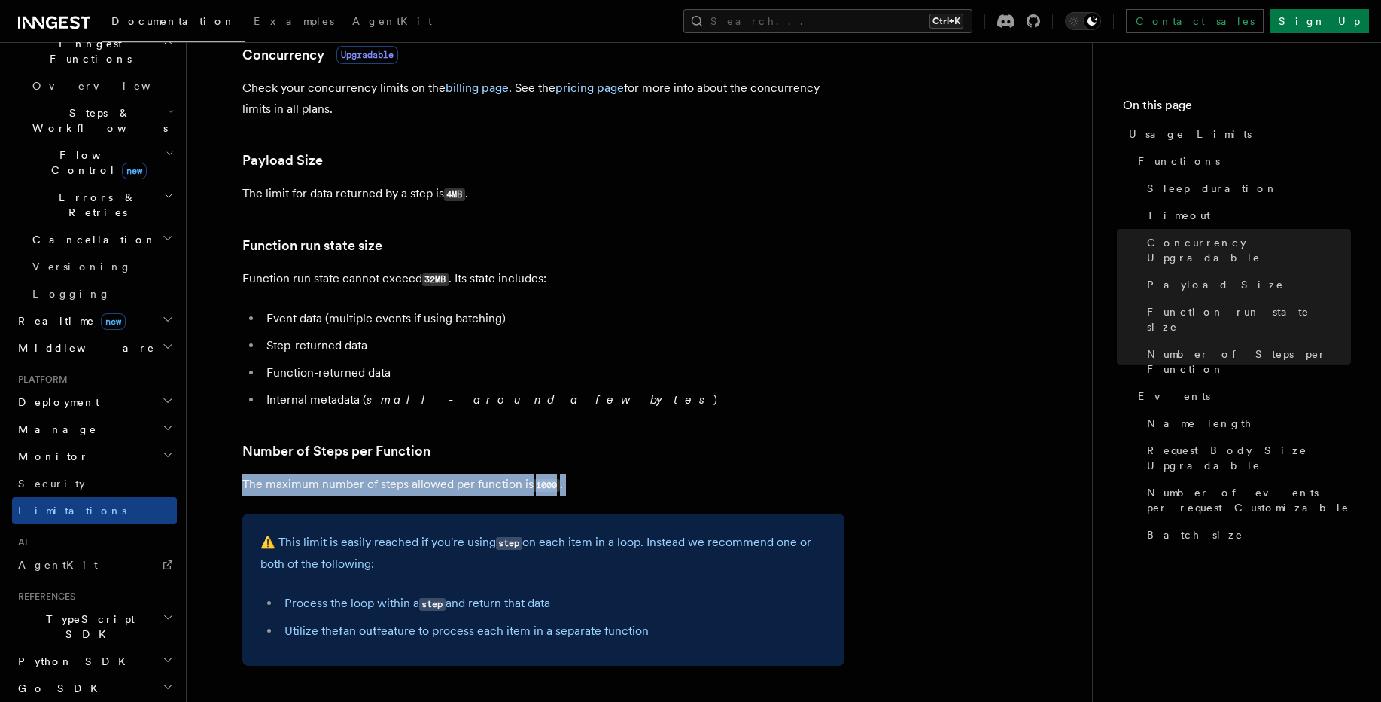
click at [452, 486] on p "The maximum number of steps allowed per function is 1000 ." at bounding box center [543, 485] width 602 height 22
click at [680, 503] on article "Platform Usage Limits We have put some limits on the service to make sure we pr…" at bounding box center [639, 556] width 857 height 2065
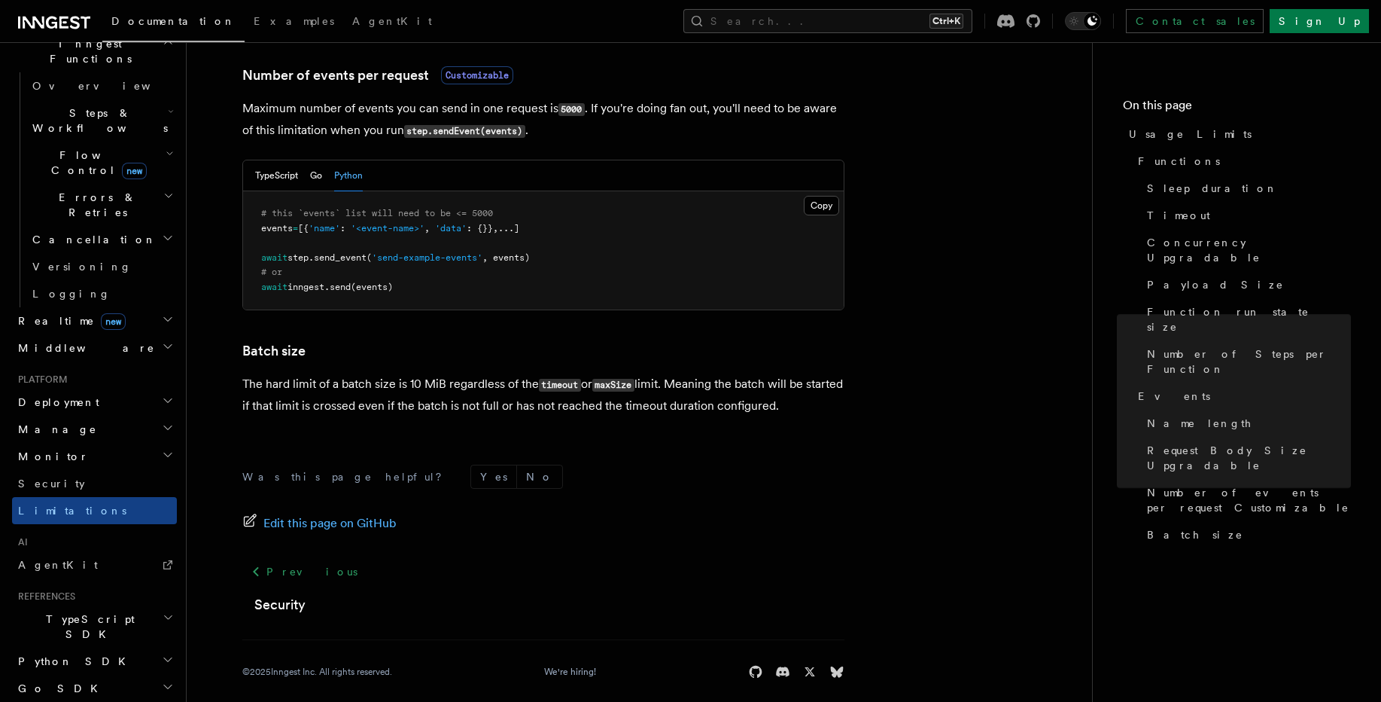
scroll to position [1430, 0]
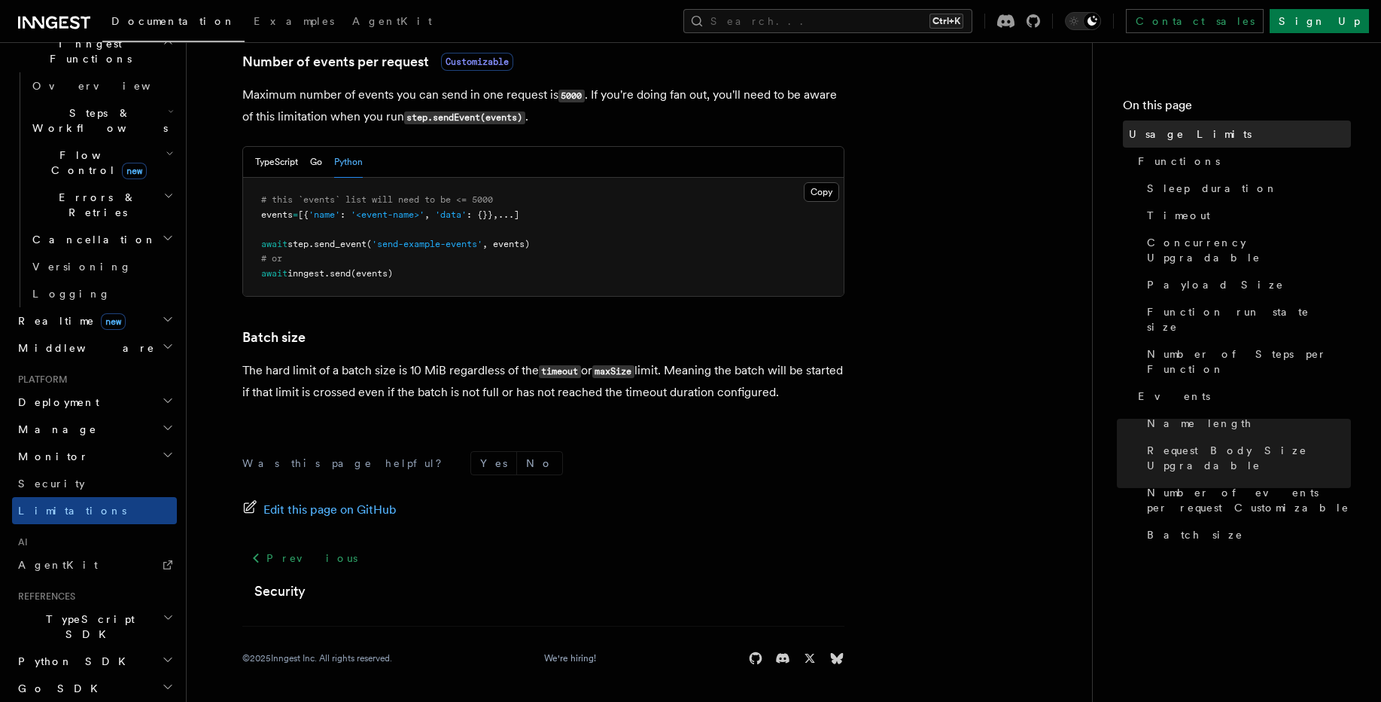
click at [1204, 129] on link "Usage Limits" at bounding box center [1237, 133] width 228 height 27
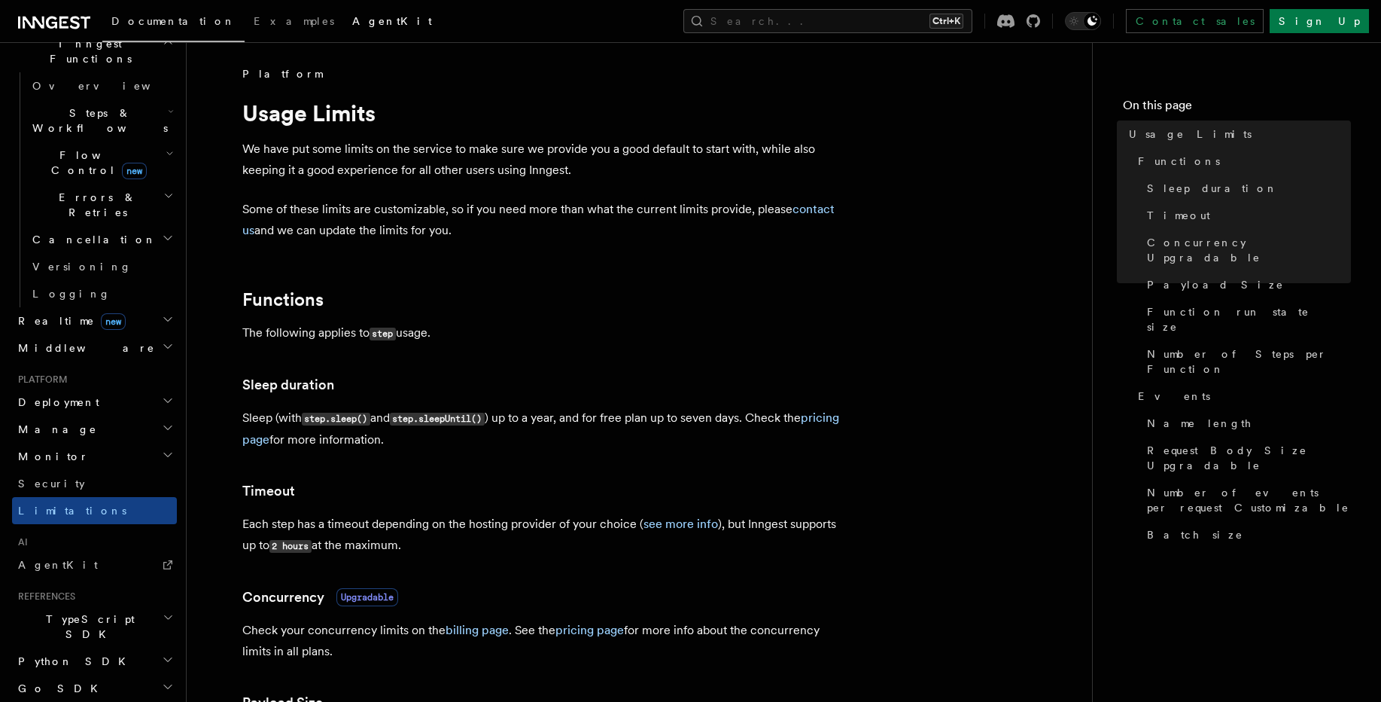
click at [352, 23] on span "AgentKit" at bounding box center [392, 21] width 80 height 12
